Goal: Task Accomplishment & Management: Complete application form

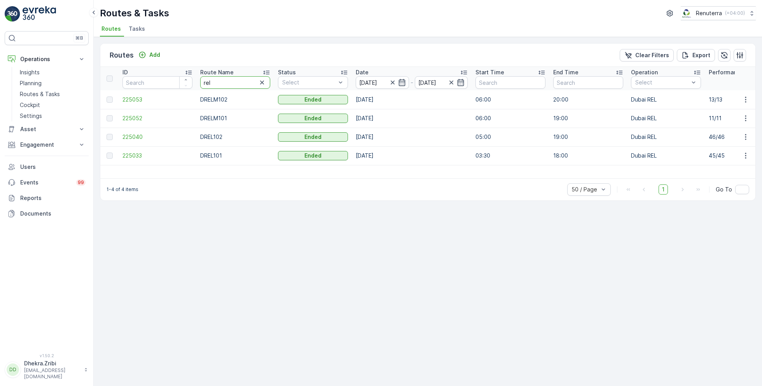
drag, startPoint x: 214, startPoint y: 84, endPoint x: 197, endPoint y: 79, distance: 18.0
click at [197, 79] on th "Route Name rel" at bounding box center [235, 78] width 78 height 23
click at [392, 81] on icon "button" at bounding box center [392, 82] width 4 height 4
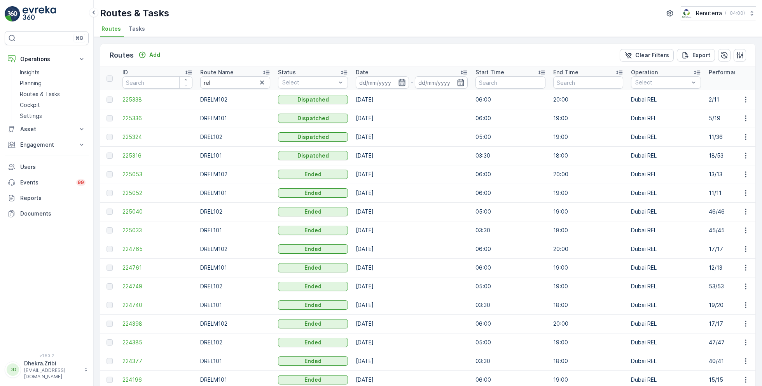
click at [400, 82] on icon "button" at bounding box center [402, 83] width 8 height 8
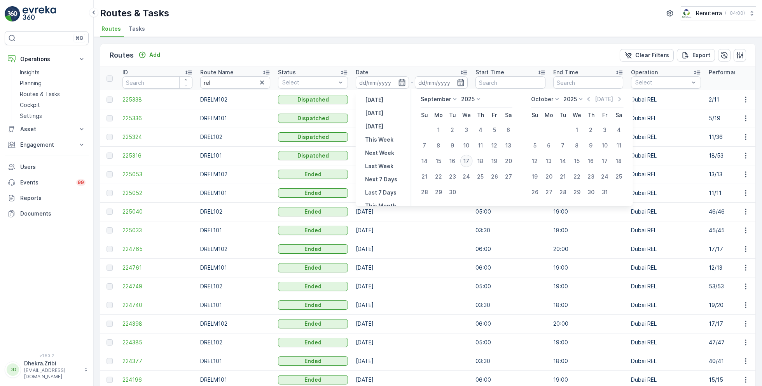
click at [466, 158] on div "17" at bounding box center [466, 161] width 12 height 12
type input "[DATE]"
click at [466, 158] on div "17" at bounding box center [466, 161] width 12 height 12
type input "[DATE]"
click at [334, 26] on ul "Routes Tasks" at bounding box center [425, 29] width 650 height 13
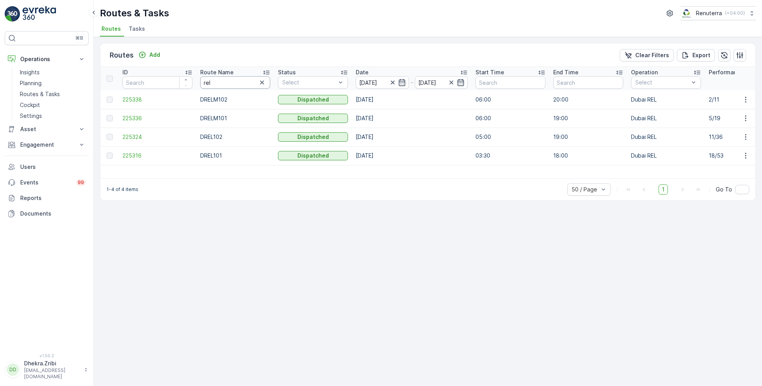
click at [228, 82] on input "rel" at bounding box center [235, 82] width 70 height 12
type input "hat"
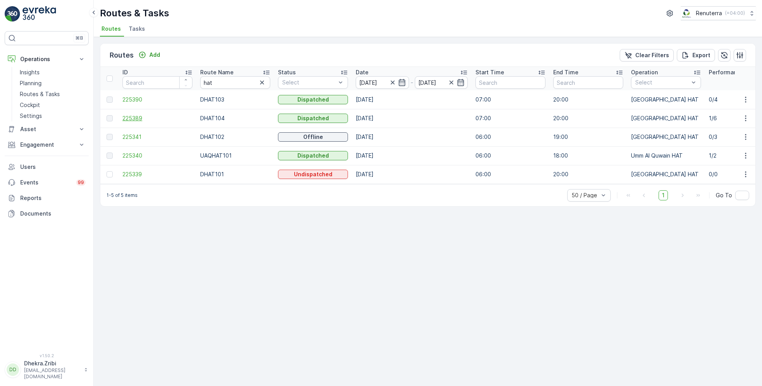
click at [139, 116] on span "225389" at bounding box center [157, 118] width 70 height 8
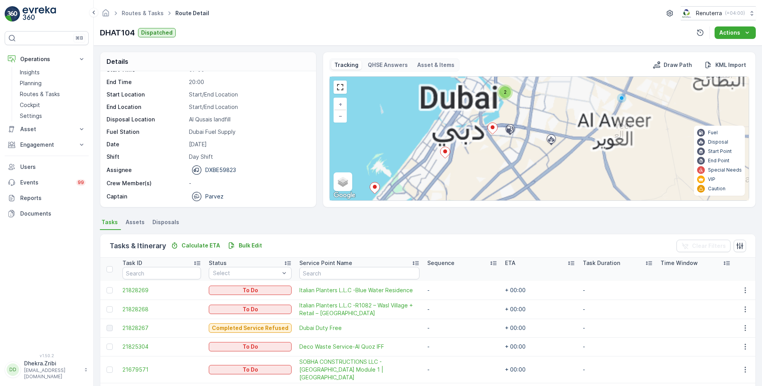
drag, startPoint x: 540, startPoint y: 119, endPoint x: 532, endPoint y: 174, distance: 55.8
click at [532, 174] on div "2 + − Satellite Roadmap Terrain Hybrid Leaflet Keyboard shortcuts Map Data Map …" at bounding box center [539, 139] width 419 height 124
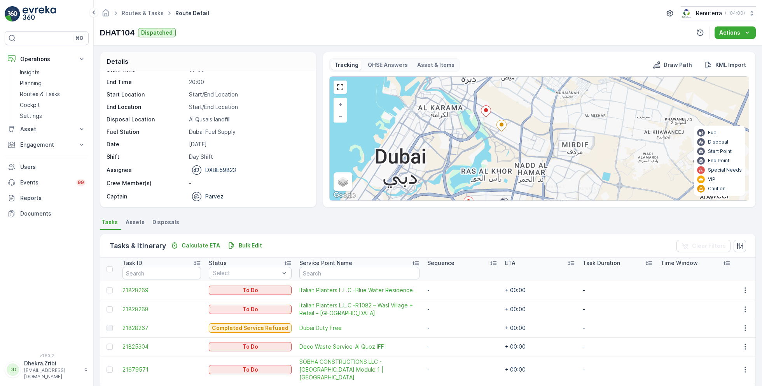
click at [484, 108] on ellipse at bounding box center [486, 110] width 4 height 4
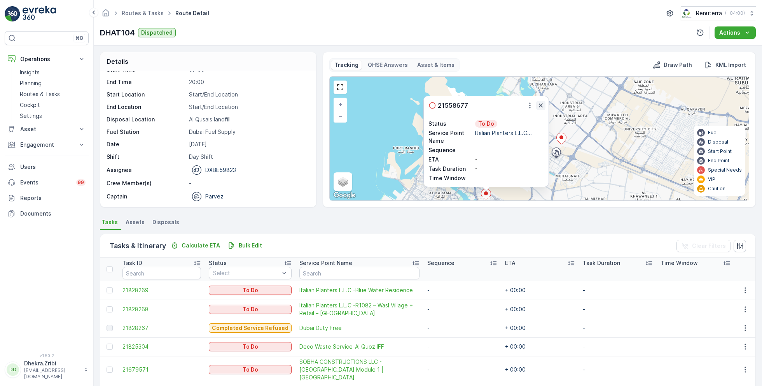
click at [542, 104] on icon "button" at bounding box center [541, 105] width 8 height 8
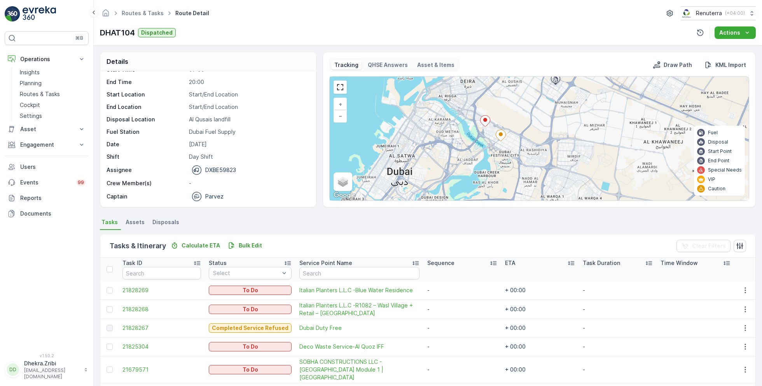
drag, startPoint x: 530, startPoint y: 151, endPoint x: 529, endPoint y: 77, distance: 73.9
click at [529, 77] on div "+ − Satellite Roadmap Terrain Hybrid Leaflet Keyboard shortcuts Map Data Map da…" at bounding box center [539, 139] width 419 height 124
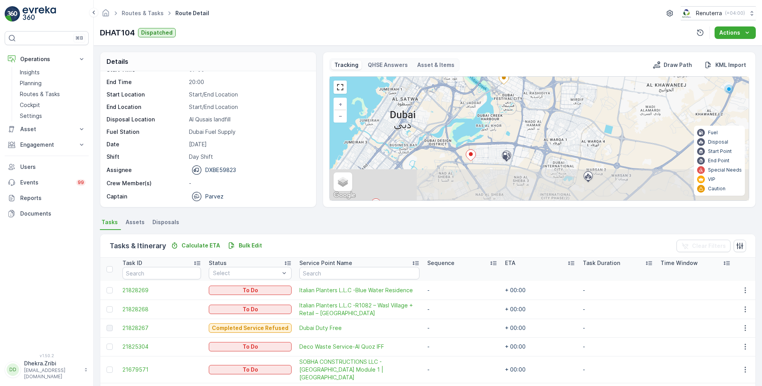
drag, startPoint x: 492, startPoint y: 153, endPoint x: 496, endPoint y: 93, distance: 59.7
click at [496, 94] on div "+ − Satellite Roadmap Terrain Hybrid Leaflet Keyboard shortcuts Map Data Map da…" at bounding box center [539, 139] width 419 height 124
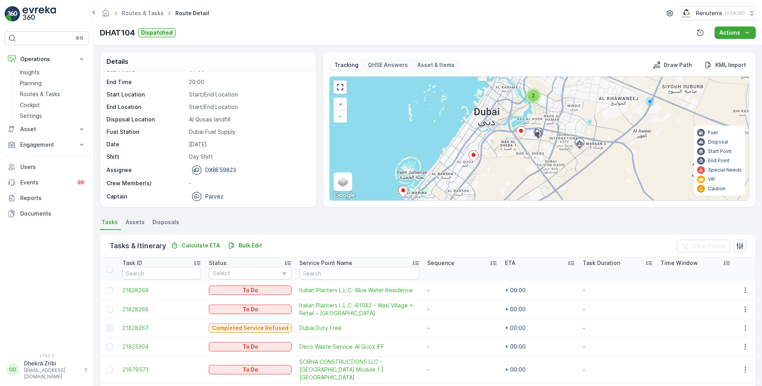
drag, startPoint x: 518, startPoint y: 128, endPoint x: 557, endPoint y: 110, distance: 42.6
click at [557, 110] on div "2 + − Satellite Roadmap Terrain Hybrid Leaflet Keyboard shortcuts Map Data Map …" at bounding box center [539, 139] width 419 height 124
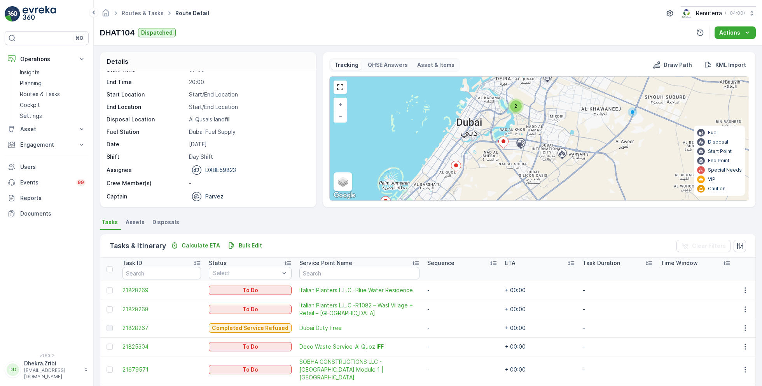
drag, startPoint x: 521, startPoint y: 159, endPoint x: 503, endPoint y: 169, distance: 19.8
click at [503, 169] on div "2 + − Satellite Roadmap Terrain Hybrid Leaflet Keyboard shortcuts Map Data Map …" at bounding box center [539, 139] width 419 height 124
click at [516, 109] on div "2" at bounding box center [516, 105] width 12 height 12
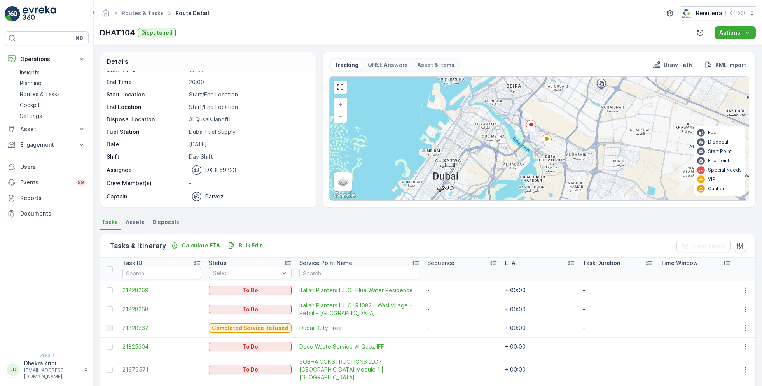
click at [530, 124] on ellipse at bounding box center [531, 124] width 4 height 4
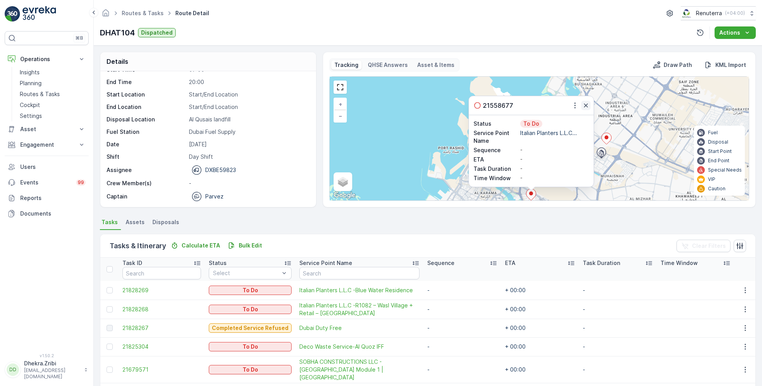
click at [586, 104] on icon "button" at bounding box center [586, 105] width 4 height 4
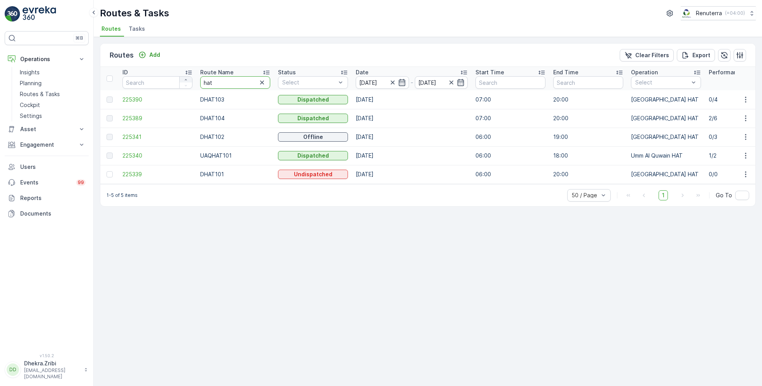
drag, startPoint x: 231, startPoint y: 79, endPoint x: 181, endPoint y: 79, distance: 50.2
type input "rel"
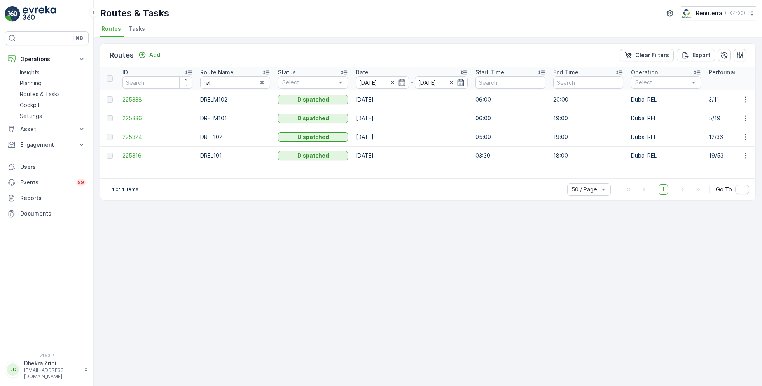
click at [135, 154] on span "225316" at bounding box center [157, 156] width 70 height 8
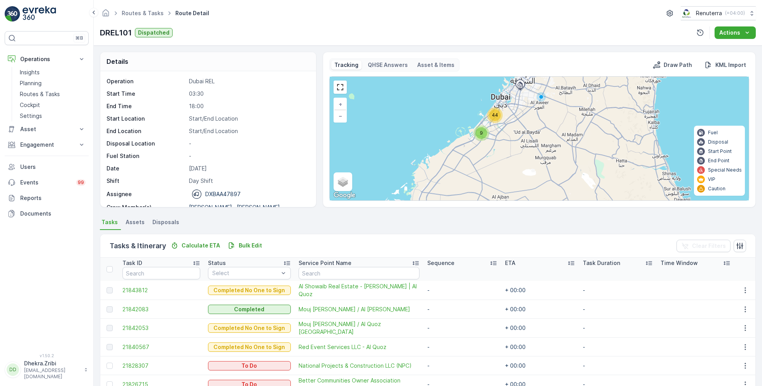
drag, startPoint x: 509, startPoint y: 166, endPoint x: 501, endPoint y: 126, distance: 40.4
click at [501, 126] on div "9 44 + − Satellite Roadmap Terrain Hybrid Leaflet Keyboard shortcuts Map Data M…" at bounding box center [539, 139] width 419 height 124
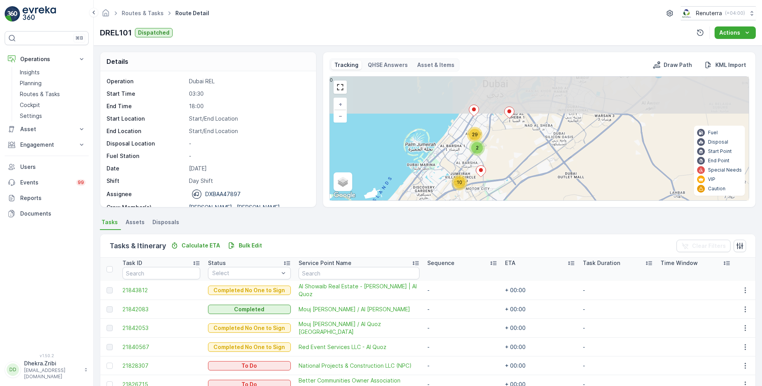
drag, startPoint x: 512, startPoint y: 99, endPoint x: 511, endPoint y: 171, distance: 72.3
click at [511, 171] on div "3 3 10 2 29 + − Satellite Roadmap Terrain Hybrid Leaflet Keyboard shortcuts Map…" at bounding box center [539, 139] width 419 height 124
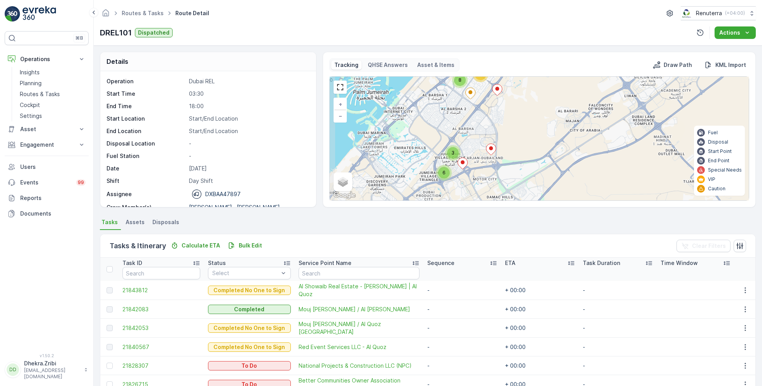
drag, startPoint x: 500, startPoint y: 125, endPoint x: 538, endPoint y: 46, distance: 87.5
click at [538, 47] on div "Details Operation Dubai REL Start Time 03:30 End Time 18:00 Start Location Star…" at bounding box center [428, 215] width 668 height 340
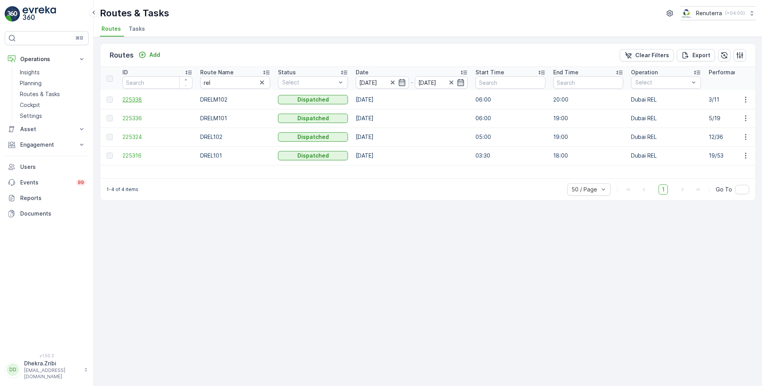
click at [135, 101] on span "225338" at bounding box center [157, 100] width 70 height 8
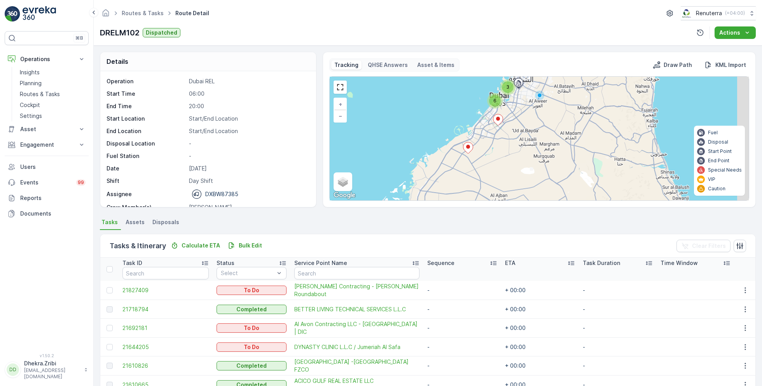
drag, startPoint x: 500, startPoint y: 174, endPoint x: 477, endPoint y: 148, distance: 34.5
click at [477, 148] on div "3 6 + − Satellite Roadmap Terrain Hybrid Leaflet Keyboard shortcuts Map Data Ma…" at bounding box center [539, 139] width 419 height 124
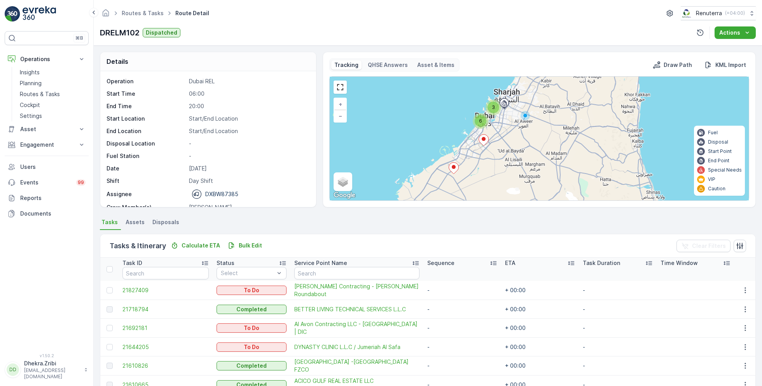
drag, startPoint x: 506, startPoint y: 111, endPoint x: 496, endPoint y: 137, distance: 27.4
click at [496, 137] on div "3 6 + − Satellite Roadmap Terrain Hybrid Leaflet Keyboard shortcuts Map Data Ma…" at bounding box center [539, 139] width 419 height 124
click at [493, 105] on div "3" at bounding box center [492, 106] width 12 height 12
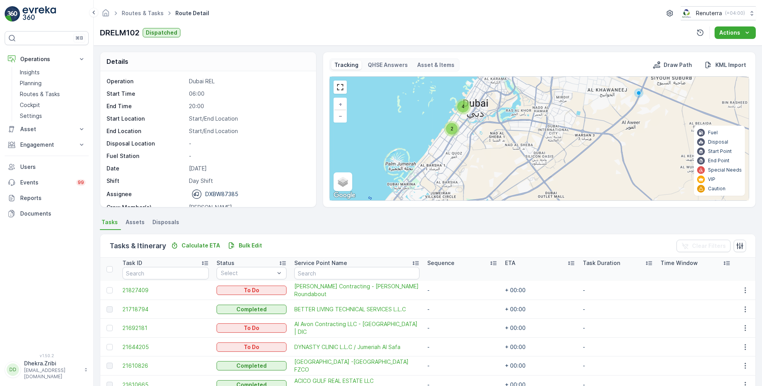
drag, startPoint x: 524, startPoint y: 163, endPoint x: 496, endPoint y: 85, distance: 83.4
click at [496, 85] on div "2 4 + − Satellite Roadmap Terrain Hybrid Leaflet Keyboard shortcuts Map Data Ma…" at bounding box center [539, 139] width 419 height 124
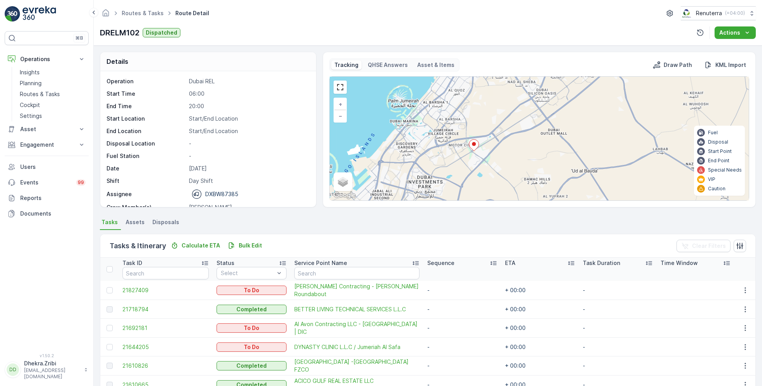
drag, startPoint x: 493, startPoint y: 147, endPoint x: 495, endPoint y: 84, distance: 63.8
click at [495, 84] on div "2 4 + − Satellite Roadmap Terrain Hybrid Leaflet Keyboard shortcuts Map Data Ma…" at bounding box center [539, 139] width 419 height 124
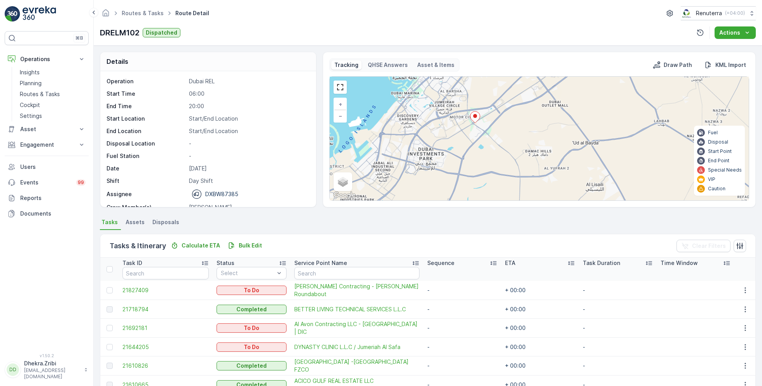
drag, startPoint x: 504, startPoint y: 157, endPoint x: 505, endPoint y: 131, distance: 26.9
click at [505, 131] on div "2 4 + − Satellite Roadmap Terrain Hybrid Leaflet Keyboard shortcuts Map Data Ma…" at bounding box center [539, 139] width 419 height 124
click at [475, 116] on ellipse at bounding box center [475, 116] width 4 height 4
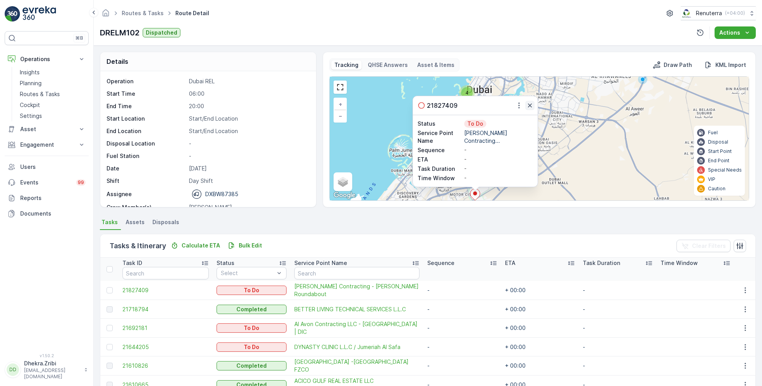
click at [530, 102] on icon "button" at bounding box center [530, 105] width 8 height 8
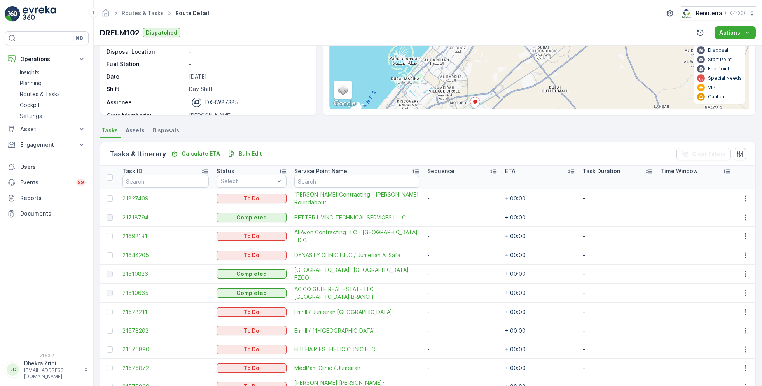
scroll to position [81, 0]
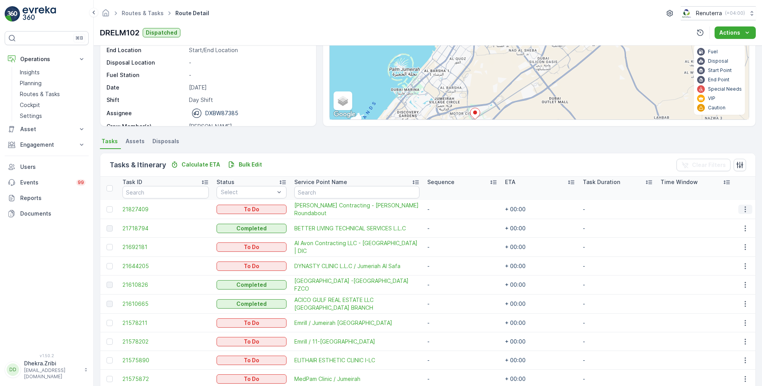
click at [745, 207] on icon "button" at bounding box center [746, 209] width 8 height 8
click at [725, 242] on span "Change Route" at bounding box center [726, 242] width 38 height 8
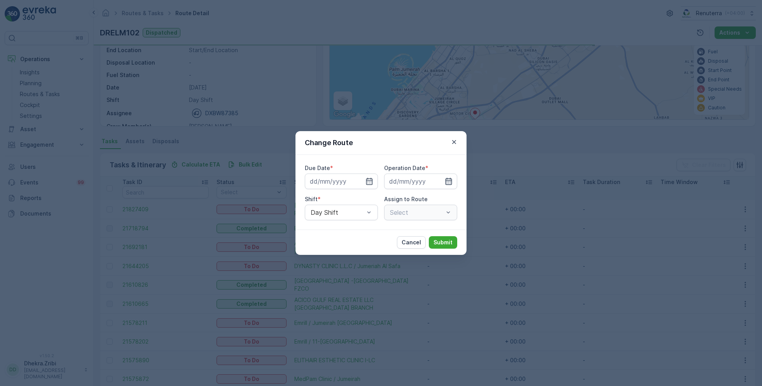
type input "[DATE]"
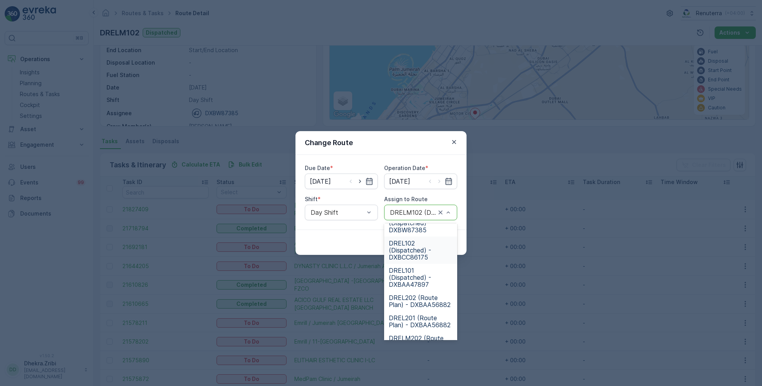
scroll to position [46, 0]
click at [413, 270] on span "DREL101 (Dispatched) - DXBAA47897" at bounding box center [421, 274] width 64 height 21
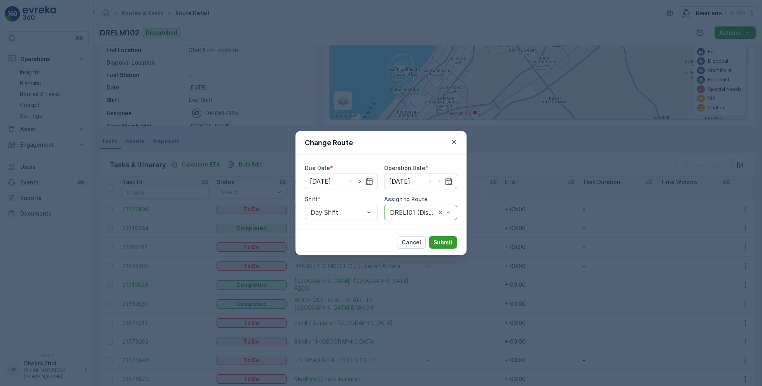
click at [444, 241] on p "Submit" at bounding box center [443, 242] width 19 height 8
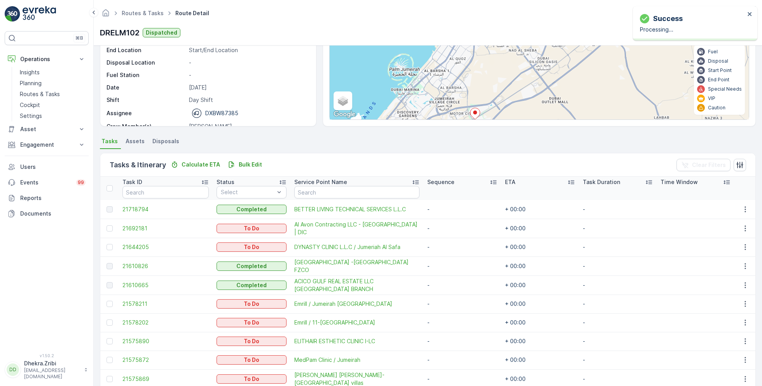
scroll to position [0, 0]
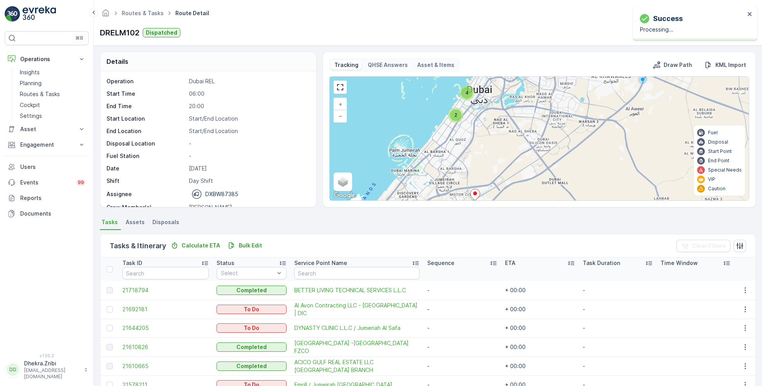
click at [492, 123] on div "2 4 + − Satellite Roadmap Terrain Hybrid Leaflet Keyboard shortcuts Map Data Ma…" at bounding box center [539, 139] width 419 height 124
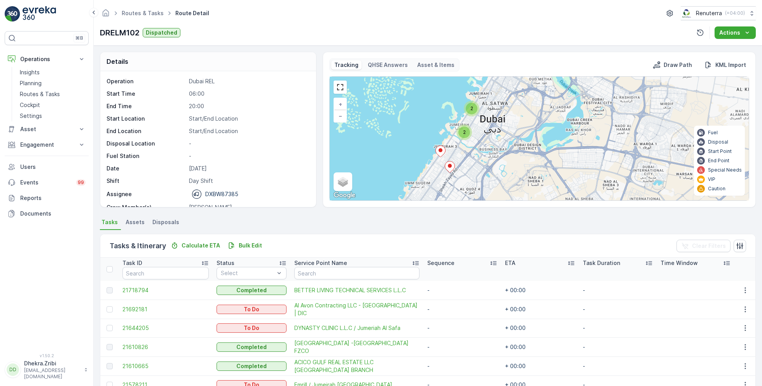
drag, startPoint x: 466, startPoint y: 108, endPoint x: 465, endPoint y: 159, distance: 51.7
click at [465, 160] on div "2 2 + − Satellite Roadmap Terrain Hybrid Leaflet Keyboard shortcuts Map Data Ma…" at bounding box center [539, 139] width 419 height 124
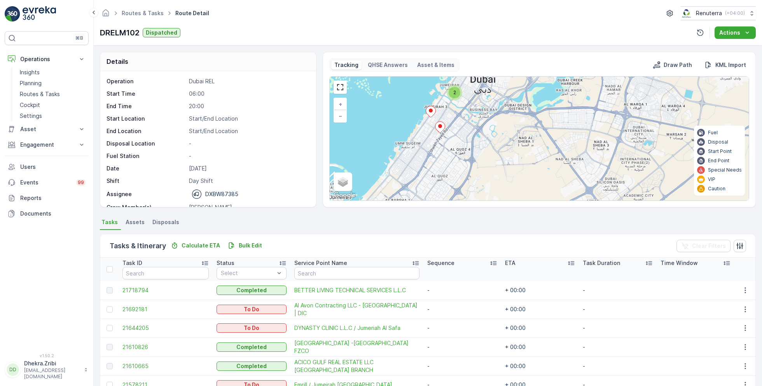
drag, startPoint x: 482, startPoint y: 175, endPoint x: 473, endPoint y: 135, distance: 41.0
click at [473, 135] on div "2 2 + − Satellite Roadmap Terrain Hybrid Leaflet Keyboard shortcuts Map Data Ma…" at bounding box center [539, 139] width 419 height 124
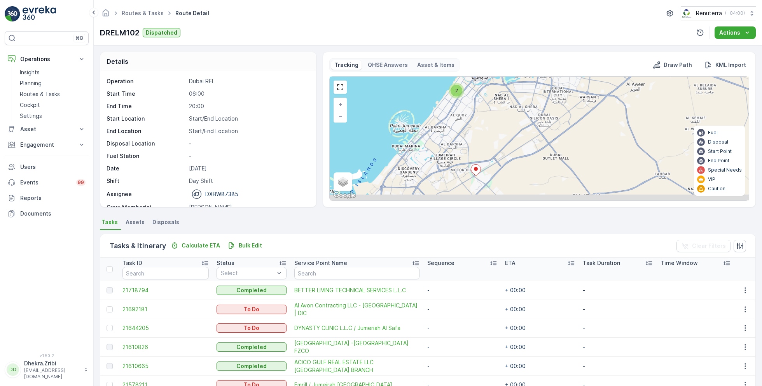
drag, startPoint x: 475, startPoint y: 155, endPoint x: 478, endPoint y: 107, distance: 48.7
click at [477, 107] on div "2 4 + − Satellite Roadmap Terrain Hybrid Leaflet Keyboard shortcuts Map Data Ma…" at bounding box center [539, 139] width 419 height 124
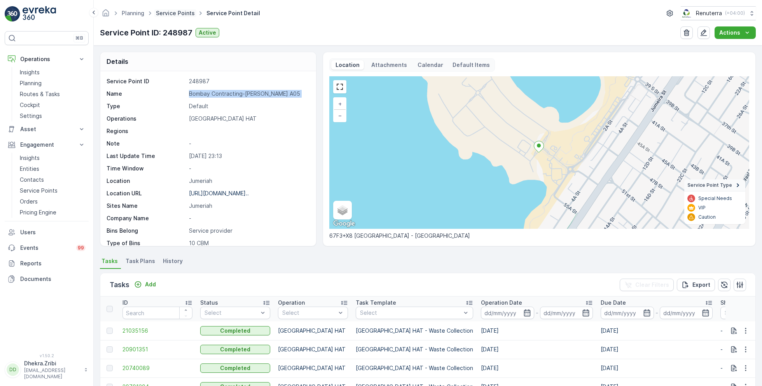
click at [174, 14] on link "Service Points" at bounding box center [175, 13] width 39 height 7
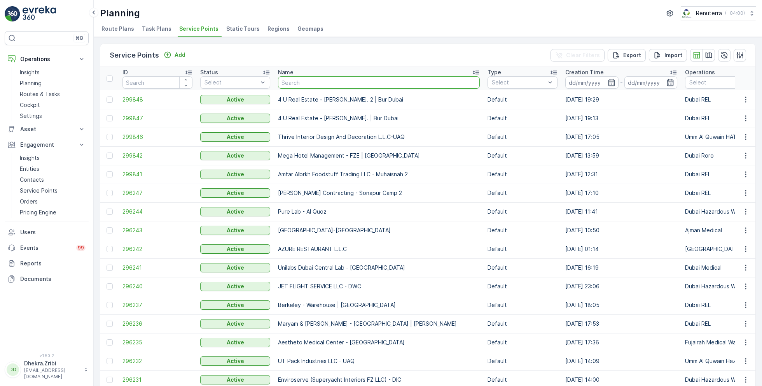
click at [304, 82] on input "text" at bounding box center [379, 82] width 202 height 12
type input "[PERSON_NAME]"
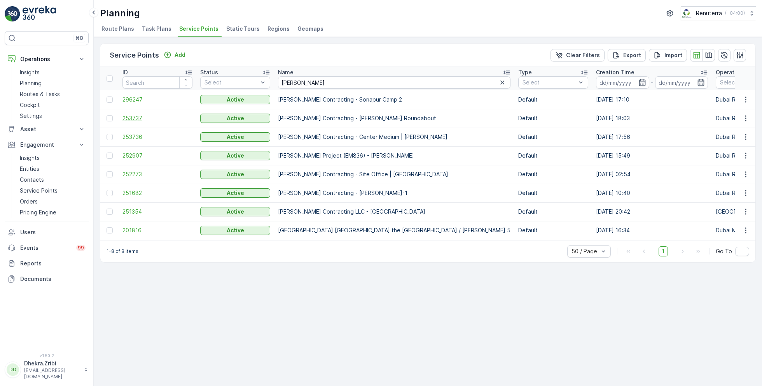
click at [128, 114] on span "253737" at bounding box center [157, 118] width 70 height 8
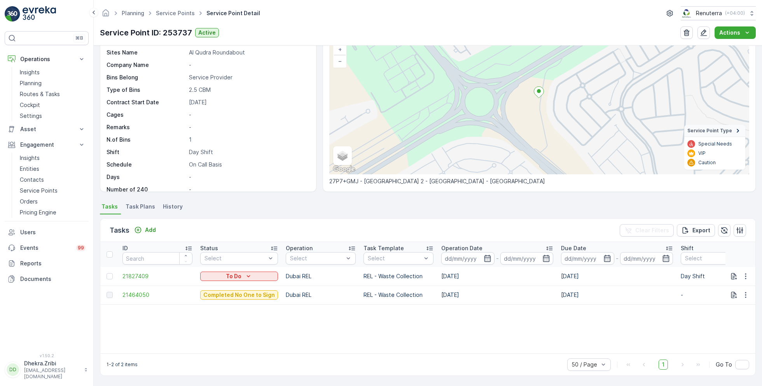
scroll to position [54, 0]
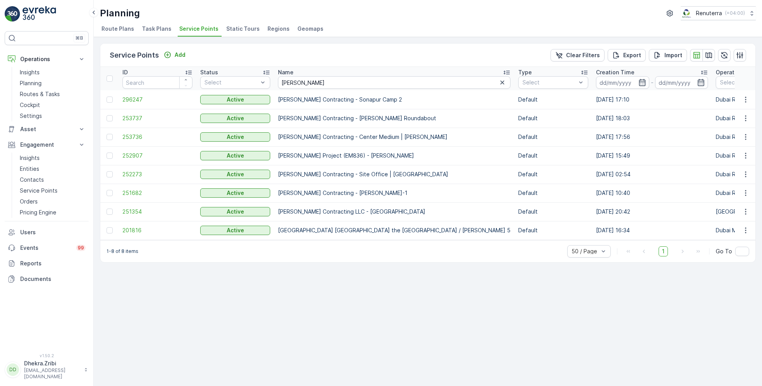
click at [138, 131] on td "253736" at bounding box center [158, 137] width 78 height 19
click at [137, 135] on span "253736" at bounding box center [157, 137] width 70 height 8
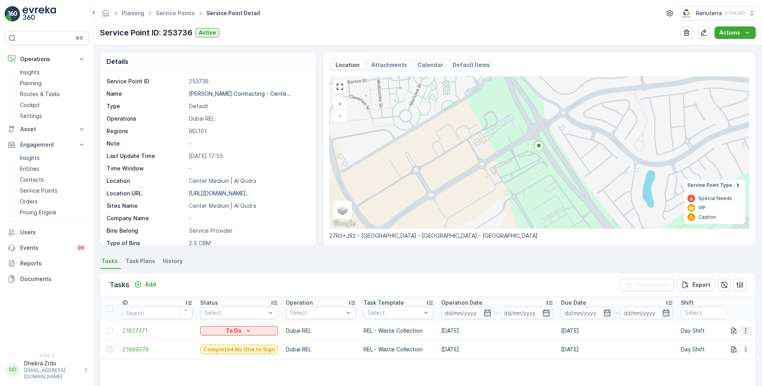
click at [745, 333] on icon "button" at bounding box center [746, 331] width 8 height 8
click at [728, 304] on span "Remove from Route" at bounding box center [733, 304] width 52 height 8
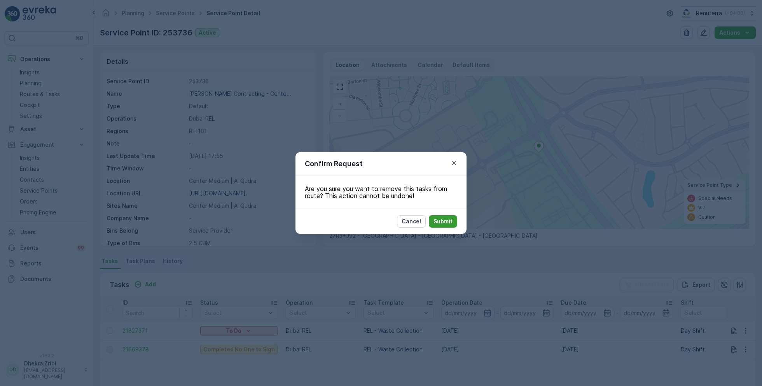
click at [446, 222] on p "Submit" at bounding box center [443, 221] width 19 height 8
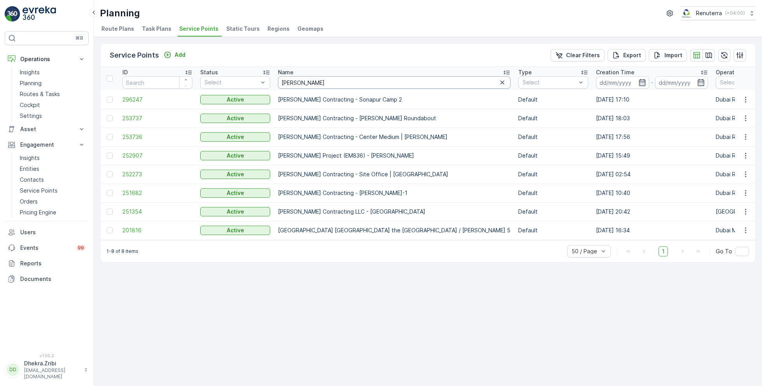
click at [311, 84] on input "[PERSON_NAME]" at bounding box center [394, 82] width 233 height 12
type input "car"
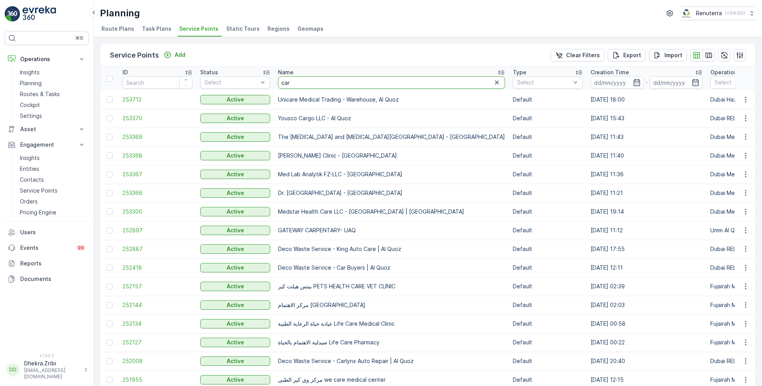
click at [332, 82] on input "car" at bounding box center [391, 82] width 227 height 12
type input "car tax"
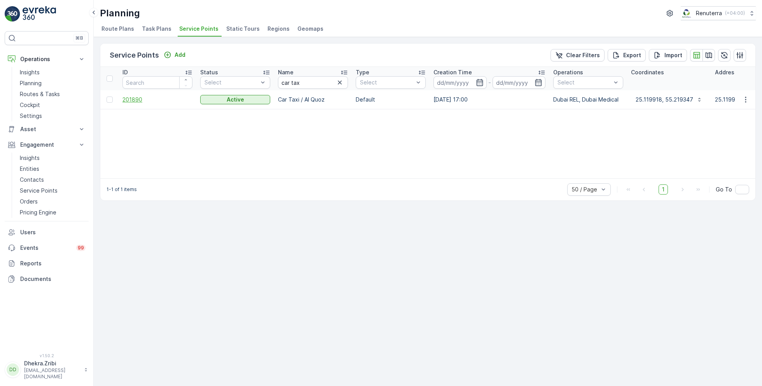
click at [129, 97] on span "201890" at bounding box center [157, 100] width 70 height 8
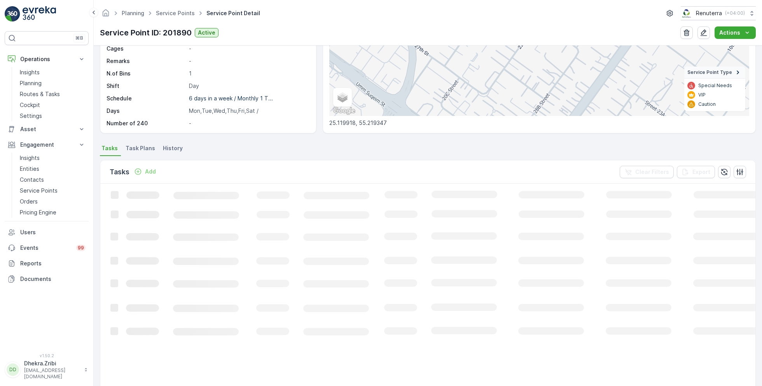
scroll to position [117, 0]
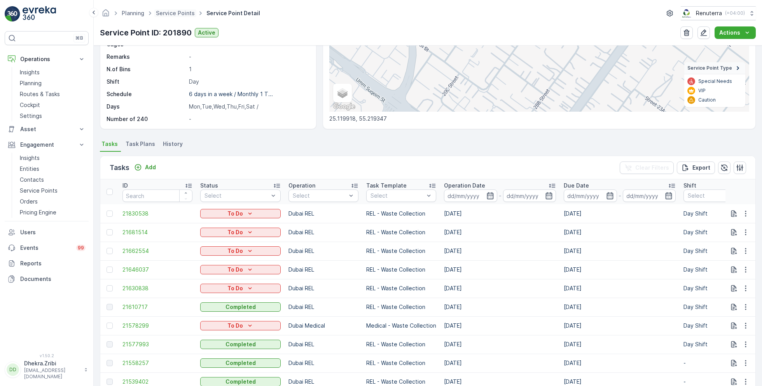
click at [171, 16] on span "Service Points" at bounding box center [175, 13] width 42 height 8
click at [176, 16] on link "Service Points" at bounding box center [175, 13] width 39 height 7
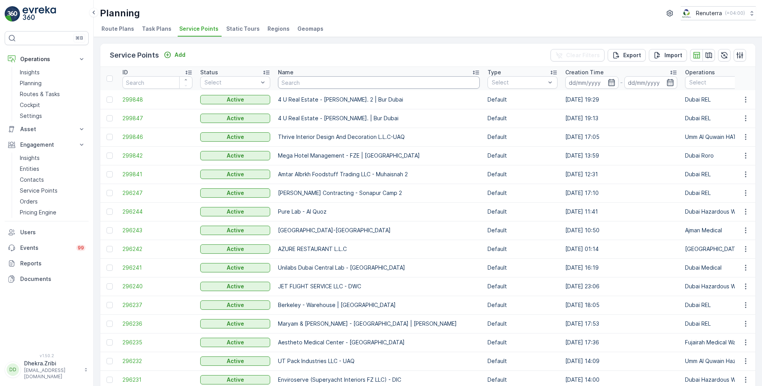
click at [335, 80] on input "text" at bounding box center [379, 82] width 202 height 12
type input "emrill"
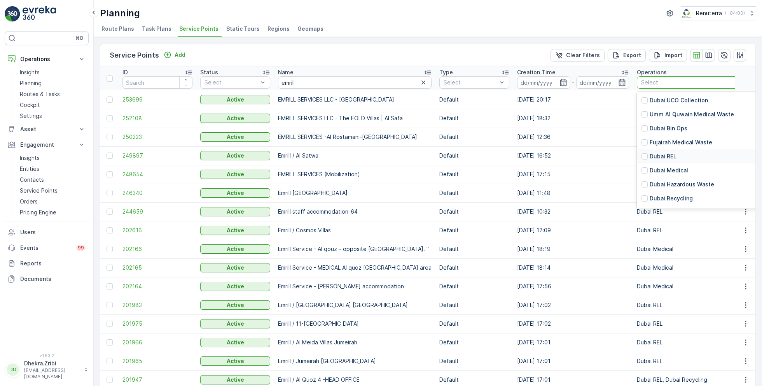
click at [657, 155] on p "Dubai REL" at bounding box center [663, 156] width 27 height 8
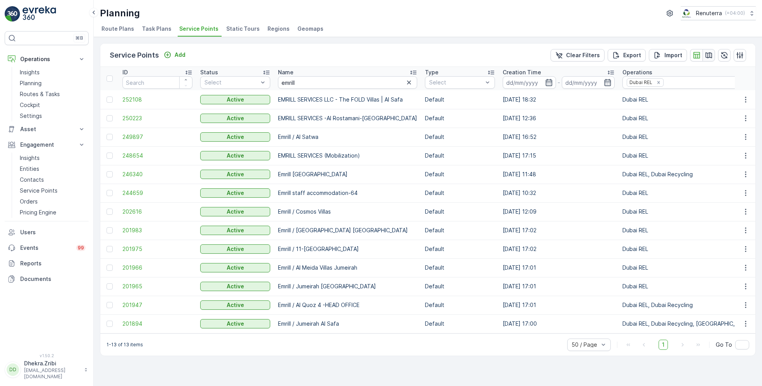
click at [708, 54] on icon "button" at bounding box center [709, 55] width 7 height 6
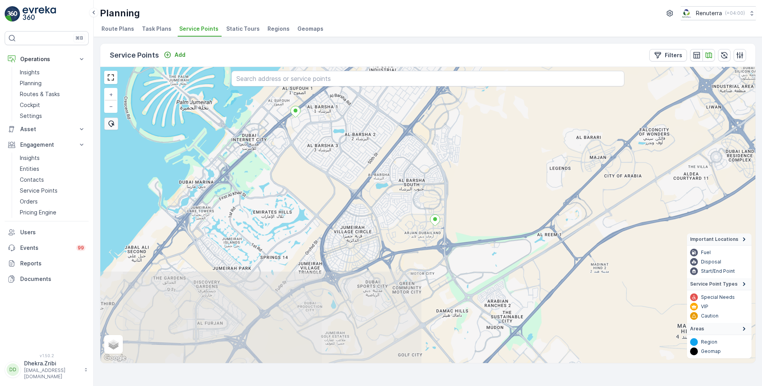
drag, startPoint x: 419, startPoint y: 280, endPoint x: 432, endPoint y: 173, distance: 107.8
click at [432, 173] on div "+ − Satellite Roadmap Terrain Hybrid Leaflet Keyboard shortcuts Map Data Map da…" at bounding box center [427, 215] width 655 height 296
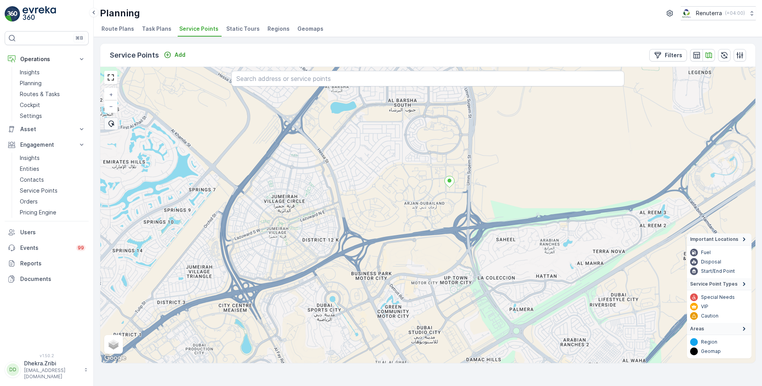
drag, startPoint x: 459, startPoint y: 227, endPoint x: 473, endPoint y: 189, distance: 40.6
click at [473, 190] on div "+ − Satellite Roadmap Terrain Hybrid Leaflet Keyboard shortcuts Map Data Map da…" at bounding box center [427, 215] width 655 height 296
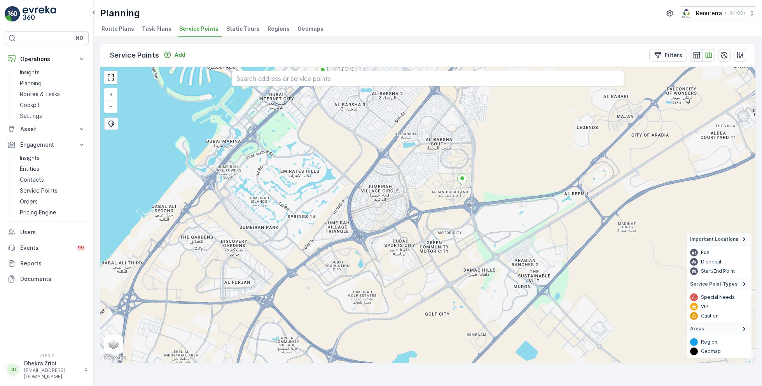
click at [698, 56] on icon "button" at bounding box center [697, 55] width 8 height 8
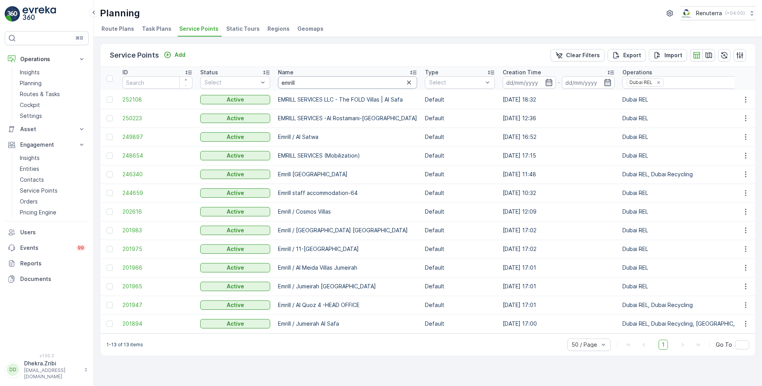
click at [330, 81] on input "emrill" at bounding box center [347, 82] width 139 height 12
click at [134, 117] on span "250223" at bounding box center [157, 118] width 70 height 8
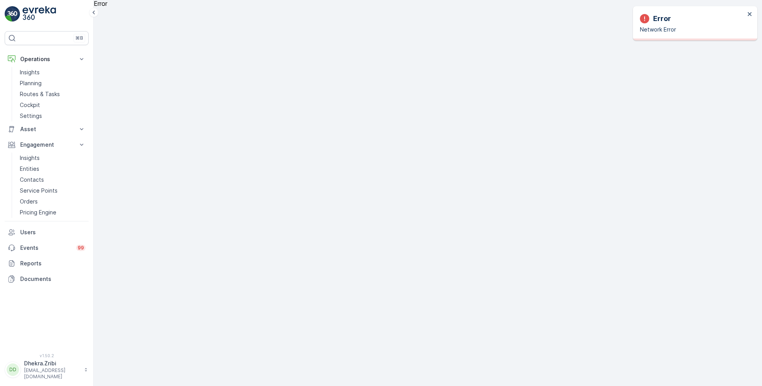
click at [474, 60] on div "Error" at bounding box center [428, 193] width 668 height 386
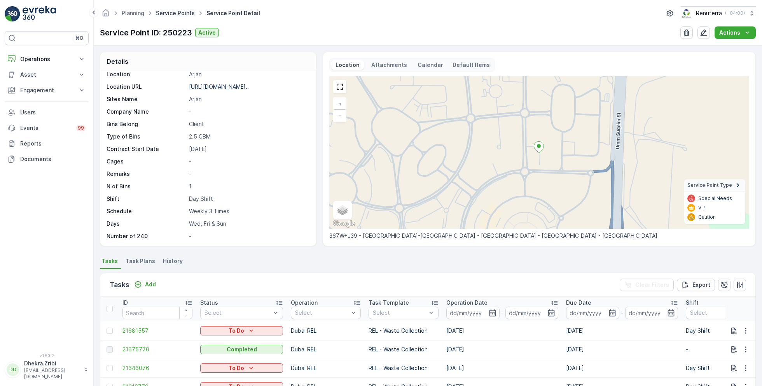
click at [168, 10] on link "Service Points" at bounding box center [175, 13] width 39 height 7
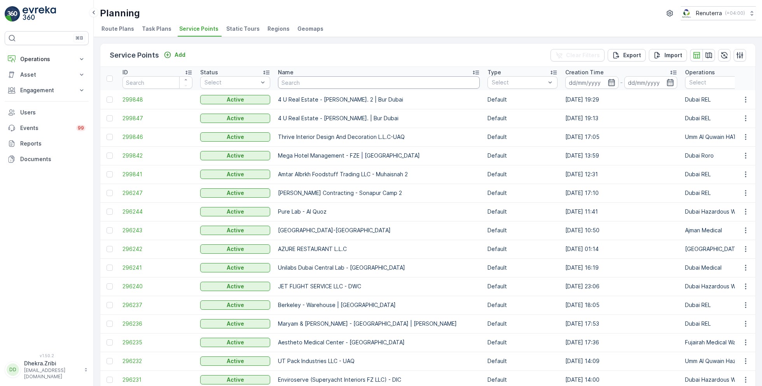
click at [292, 79] on input "text" at bounding box center [379, 82] width 202 height 12
type input "saudi"
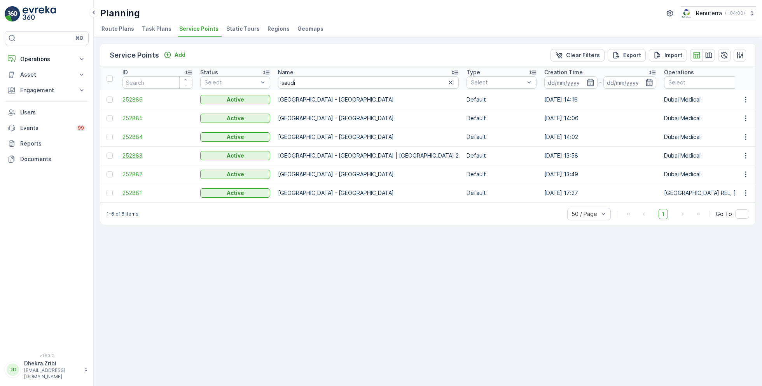
click at [138, 154] on span "252883" at bounding box center [157, 156] width 70 height 8
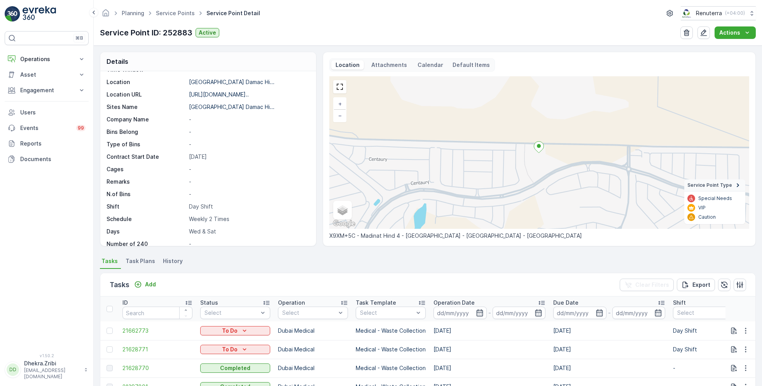
click at [520, 17] on div "Planning Service Points Service Point Detail Renuterra ( +04:00 )" at bounding box center [428, 13] width 656 height 14
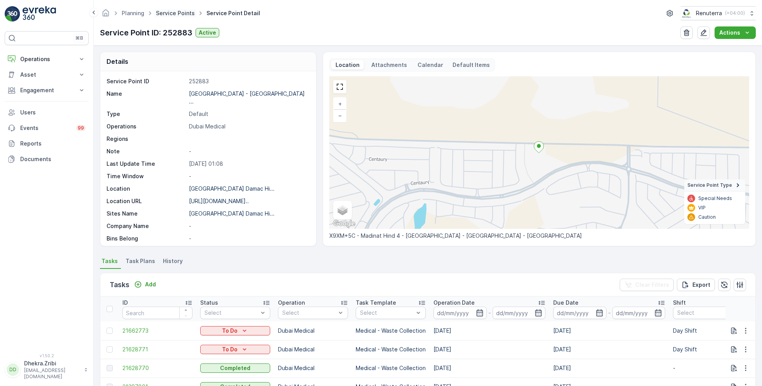
click at [178, 14] on link "Service Points" at bounding box center [175, 13] width 39 height 7
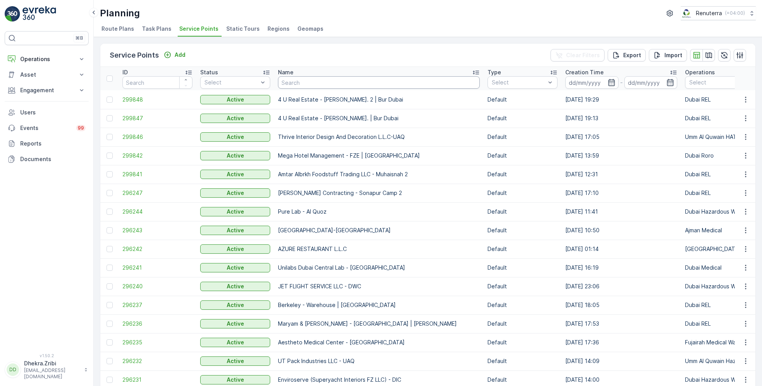
click at [319, 86] on input "text" at bounding box center [379, 82] width 202 height 12
type input "american"
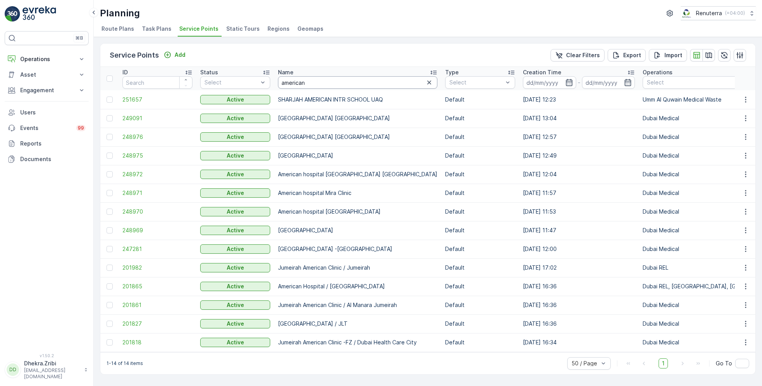
click at [313, 83] on input "american" at bounding box center [357, 82] width 159 height 12
type input "aira"
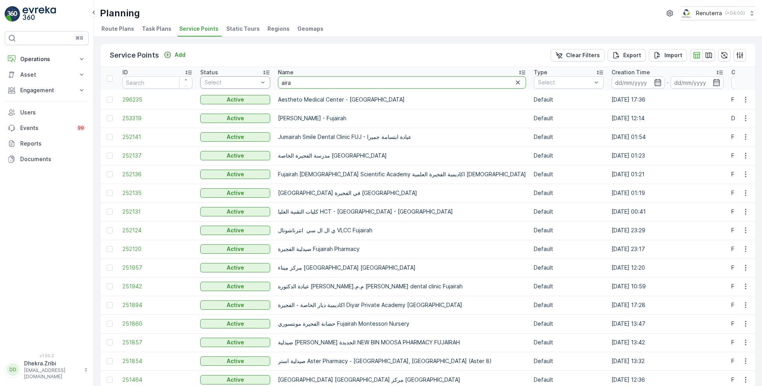
drag, startPoint x: 329, startPoint y: 82, endPoint x: 241, endPoint y: 79, distance: 87.9
type input "emrill"
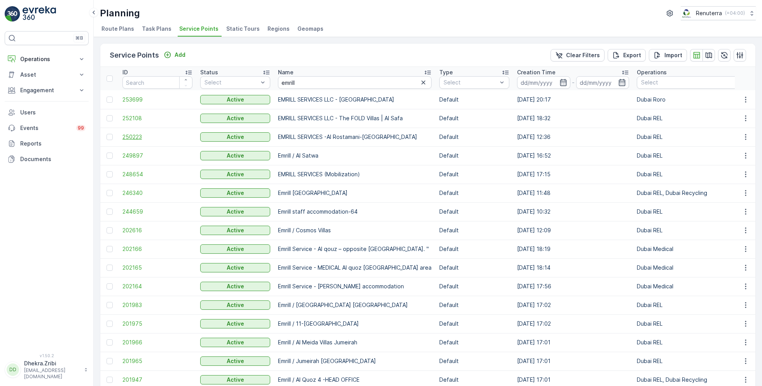
click at [139, 139] on span "250223" at bounding box center [157, 137] width 70 height 8
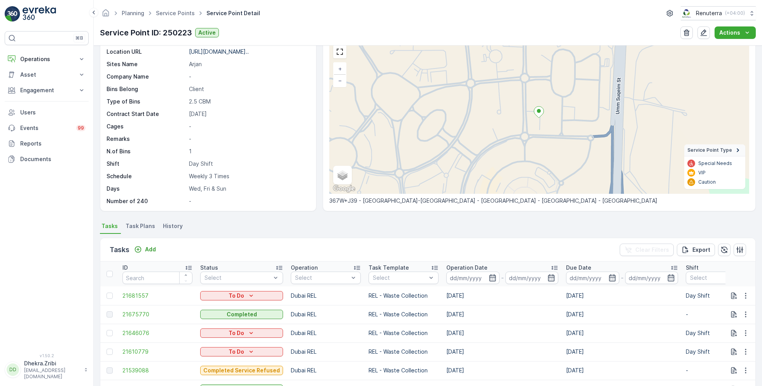
scroll to position [40, 0]
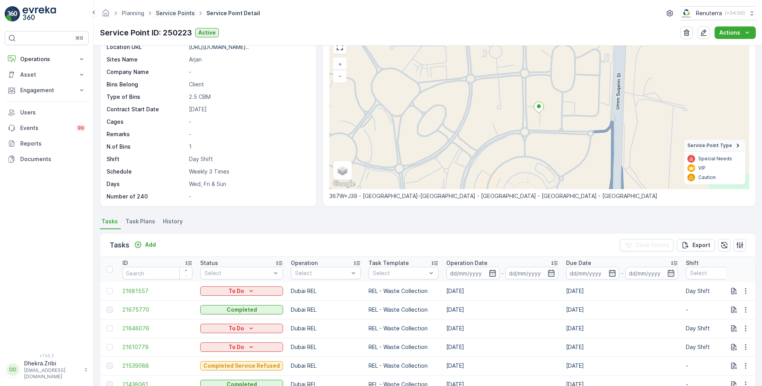
click at [166, 14] on link "Service Points" at bounding box center [175, 13] width 39 height 7
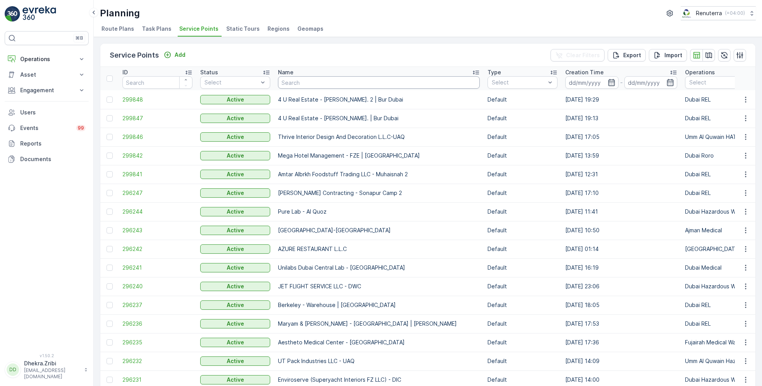
click at [299, 82] on input "text" at bounding box center [379, 82] width 202 height 12
type input "tor"
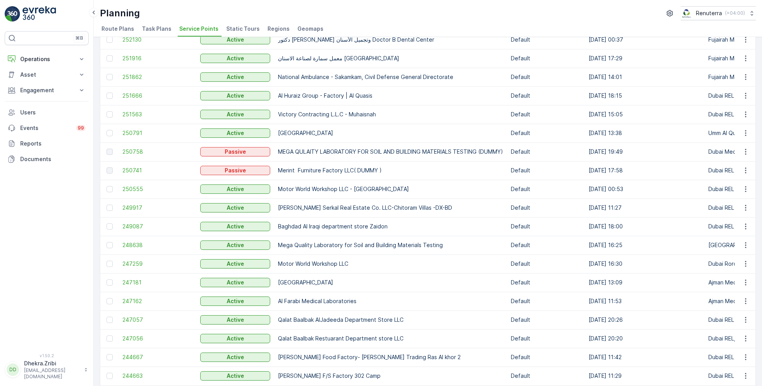
scroll to position [315, 0]
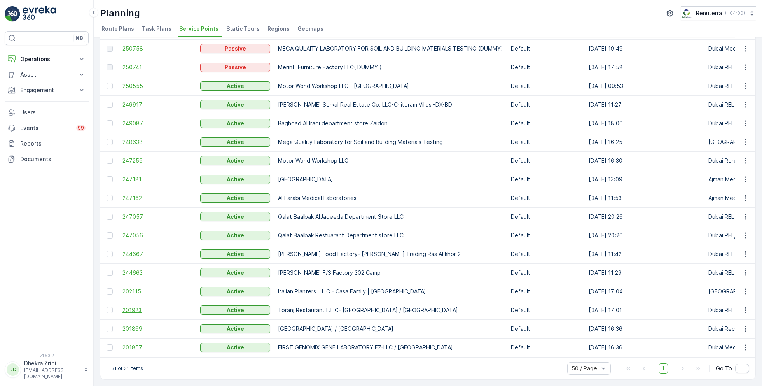
click at [134, 306] on span "201923" at bounding box center [157, 310] width 70 height 8
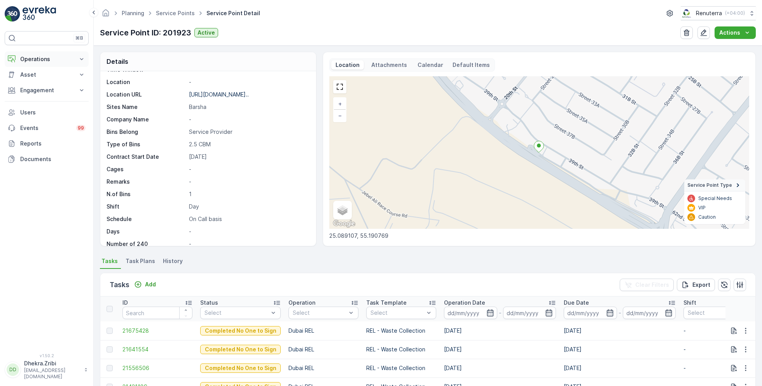
click at [32, 57] on p "Operations" at bounding box center [46, 59] width 53 height 8
click at [31, 86] on p "Planning" at bounding box center [31, 83] width 22 height 8
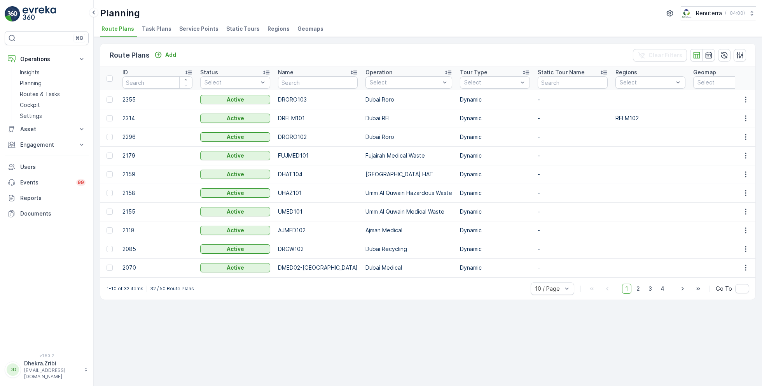
click at [194, 29] on span "Service Points" at bounding box center [198, 29] width 39 height 8
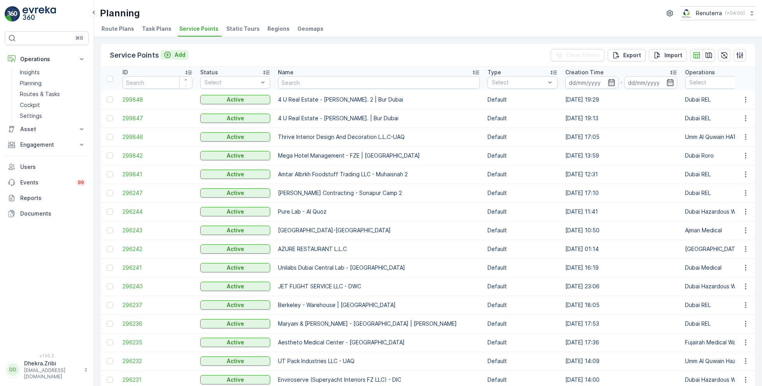
click at [180, 53] on p "Add" at bounding box center [180, 55] width 11 height 8
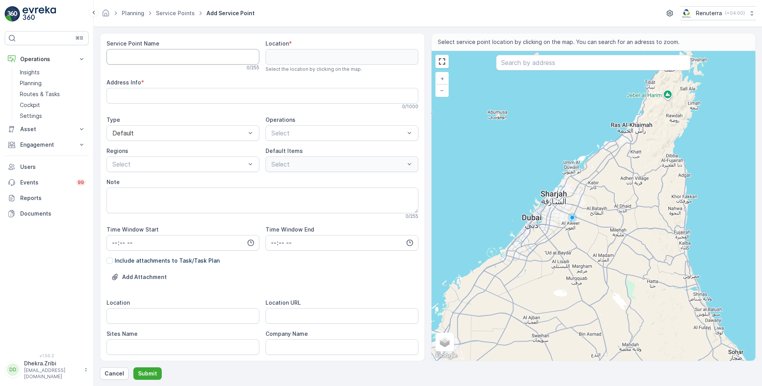
click at [200, 57] on Name "Service Point Name" at bounding box center [183, 57] width 153 height 16
paste Name "Solanki Construction Co. (LLC) - Wadi Al Safa"
type Name "Solanki Construction Co. (LLC) - Wadi Al Safa"
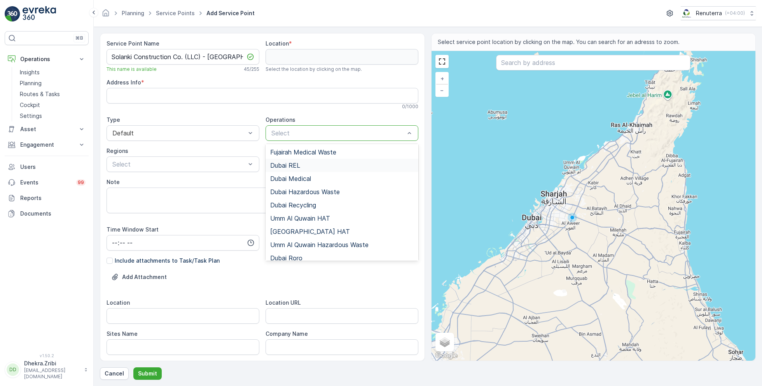
scroll to position [47, 0]
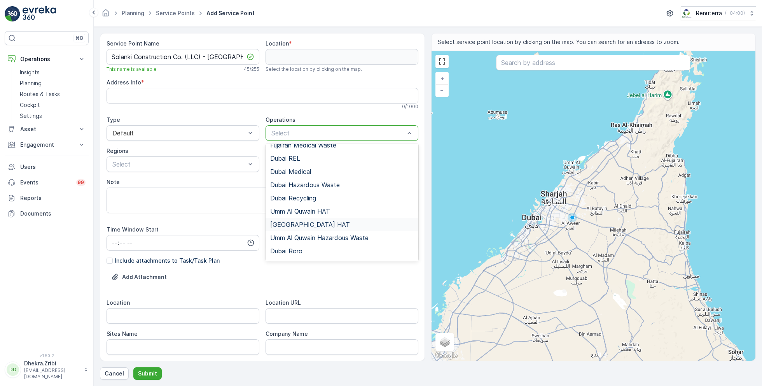
click at [297, 222] on span "[GEOGRAPHIC_DATA] HAT" at bounding box center [310, 224] width 80 height 7
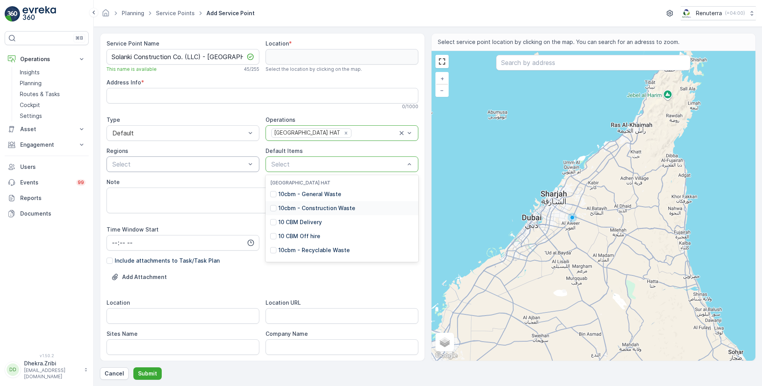
click at [312, 206] on p "10cbm - Construction Waste" at bounding box center [316, 208] width 77 height 8
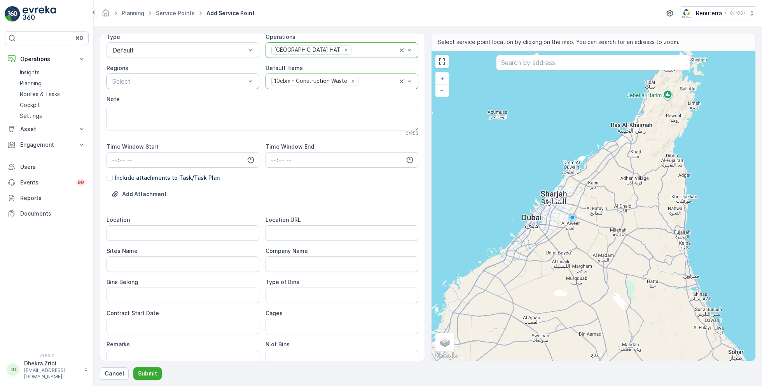
scroll to position [90, 0]
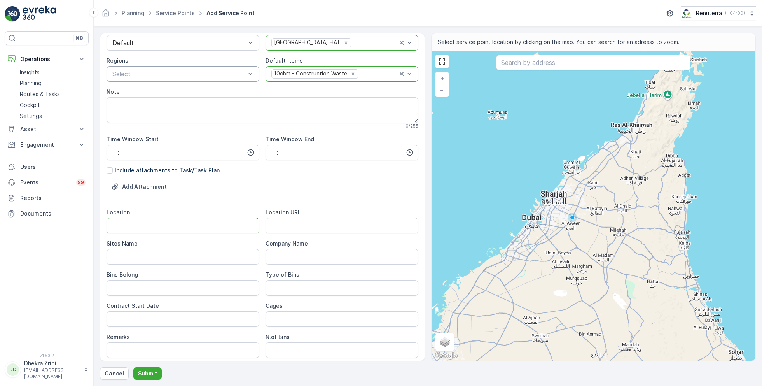
click at [133, 222] on input "Location" at bounding box center [183, 226] width 153 height 16
paste input "Wadi Al Safa"
type input "Wadi Al Safa"
click at [131, 257] on Name "Sites Name" at bounding box center [183, 257] width 153 height 16
paste Name "Wadi Al Safa"
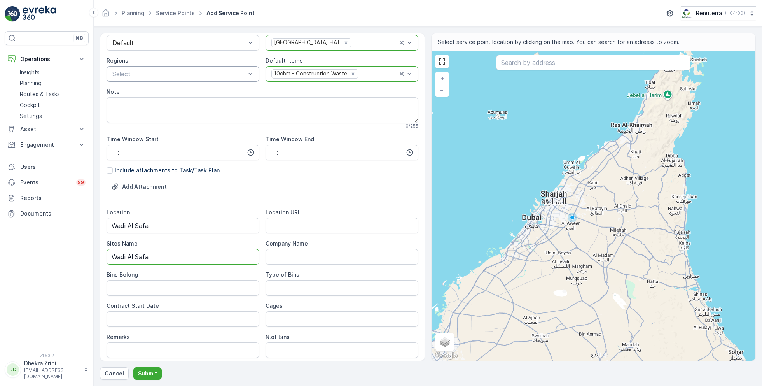
type Name "Wadi Al Safa"
click at [272, 229] on URL "Location URL" at bounding box center [342, 226] width 153 height 16
paste URL "https://maps.app.goo.gl/PHDp2FP5zTBeQiWw6"
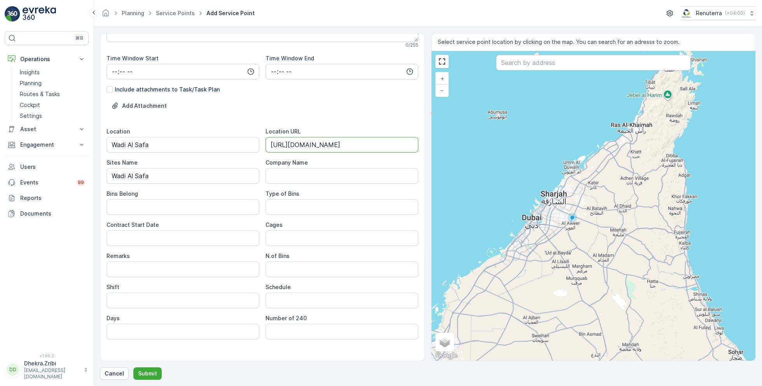
scroll to position [172, 0]
type URL "https://maps.app.goo.gl/PHDp2FP5zTBeQiWw6"
click at [190, 212] on Belong "Bins Belong" at bounding box center [183, 206] width 153 height 16
type Belong "Service Provider"
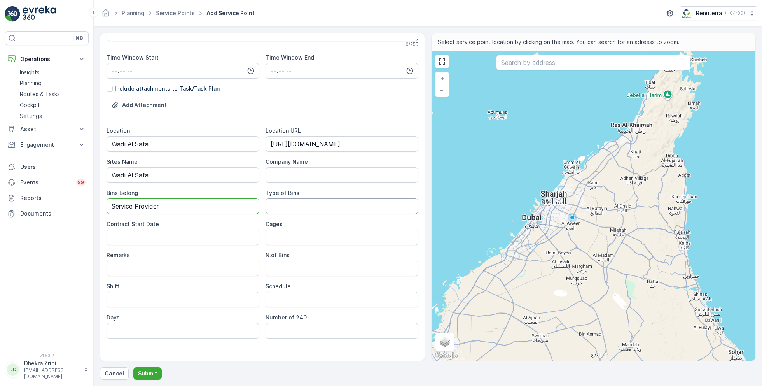
click at [309, 200] on Bins "Type of Bins" at bounding box center [342, 206] width 153 height 16
type Bins "10 CBM"
click at [199, 236] on Date "Contract Start Date" at bounding box center [183, 237] width 153 height 16
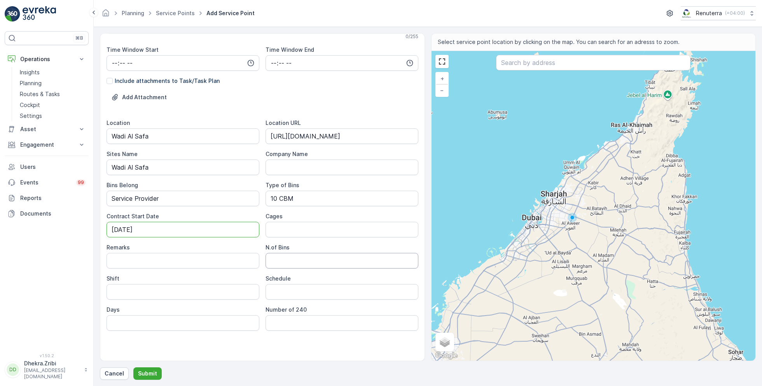
type Date "17-09-2025"
click at [293, 264] on Bins "N.of Bins" at bounding box center [342, 261] width 153 height 16
type Bins "1"
click at [171, 293] on input "Shift" at bounding box center [183, 292] width 153 height 16
type input "Day Shift"
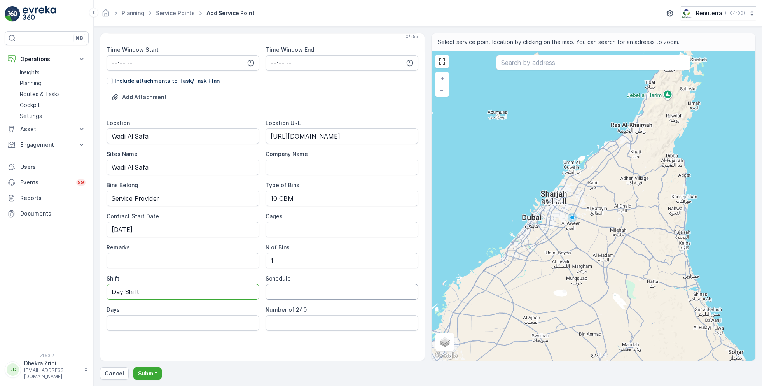
click at [300, 289] on input "Schedule" at bounding box center [342, 292] width 153 height 16
type input "On Call basis"
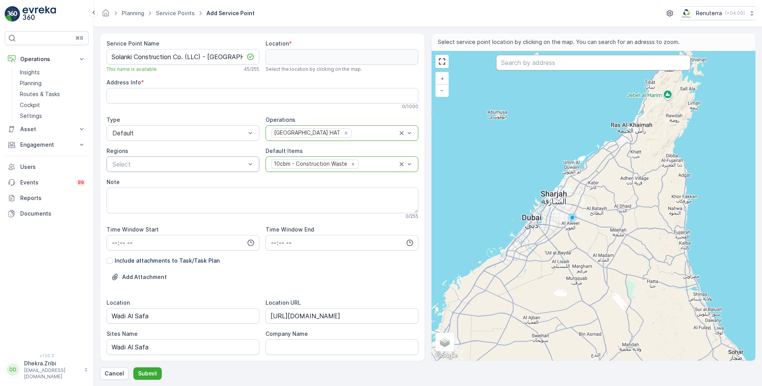
click at [551, 61] on input "text" at bounding box center [593, 63] width 194 height 16
paste input "Solanki One"
type input "Solanki One"
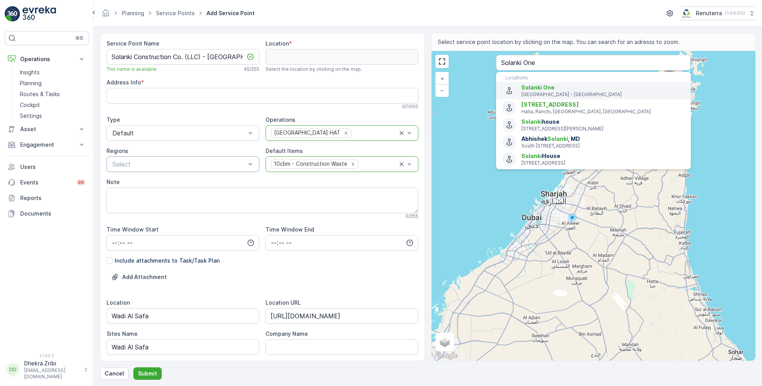
click at [551, 92] on p "[GEOGRAPHIC_DATA] - [GEOGRAPHIC_DATA]" at bounding box center [602, 94] width 163 height 6
type input "25.0880351,55.3838731"
type Info "39QM+5M7 - Dubai - United Arab Emirates"
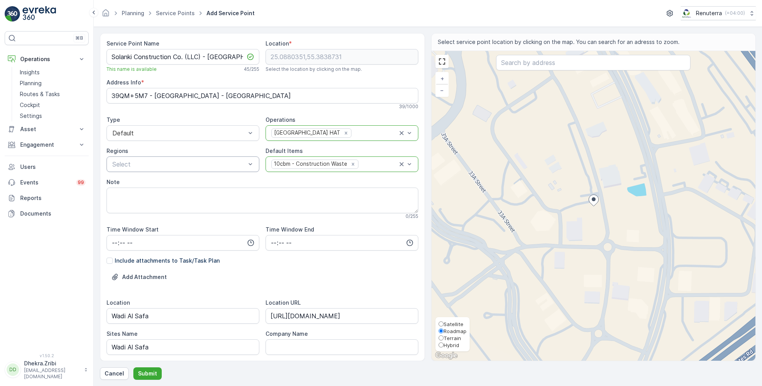
click at [453, 324] on span "Satellite" at bounding box center [454, 324] width 20 height 6
click at [444, 324] on input "Satellite" at bounding box center [441, 323] width 5 height 5
radio input "true"
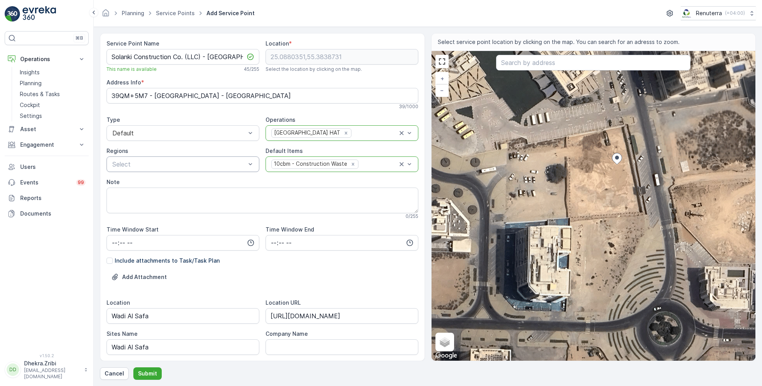
click at [575, 191] on div "+ − Satellite Roadmap Terrain Hybrid Leaflet Keyboard shortcuts Map Data Imager…" at bounding box center [594, 206] width 324 height 310
type input "25.087863710243166,55.383584151909254"
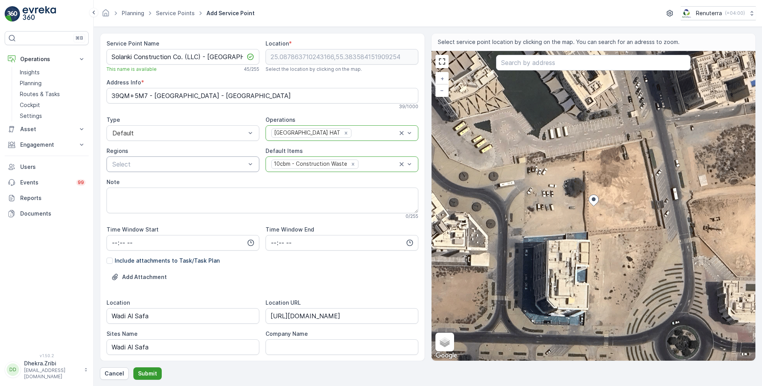
click at [152, 368] on button "Submit" at bounding box center [147, 373] width 28 height 12
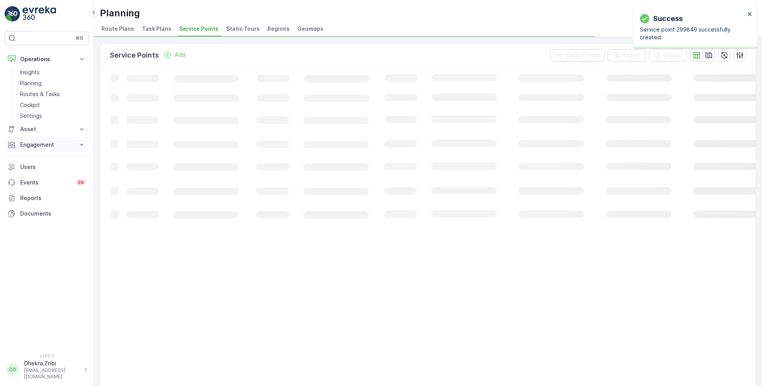
click at [52, 143] on p "Engagement" at bounding box center [46, 145] width 53 height 8
click at [36, 168] on p "Entities" at bounding box center [29, 169] width 19 height 8
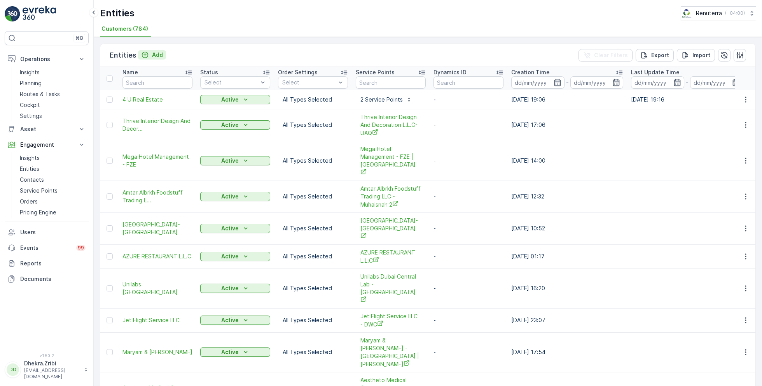
click at [153, 55] on p "Add" at bounding box center [157, 55] width 11 height 8
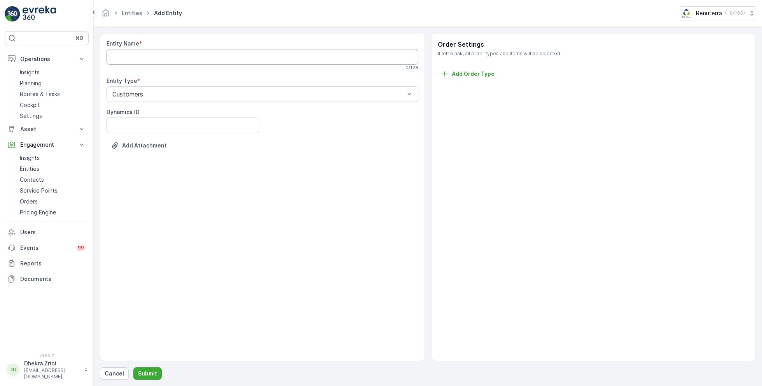
click at [153, 55] on Name "Entity Name" at bounding box center [263, 57] width 312 height 16
paste Name "Solanki Construction Co. (LLC) - Wadi Al Safa"
type Name "Solanki Construction Co. (LLC)"
click at [149, 369] on p "Submit" at bounding box center [147, 373] width 19 height 8
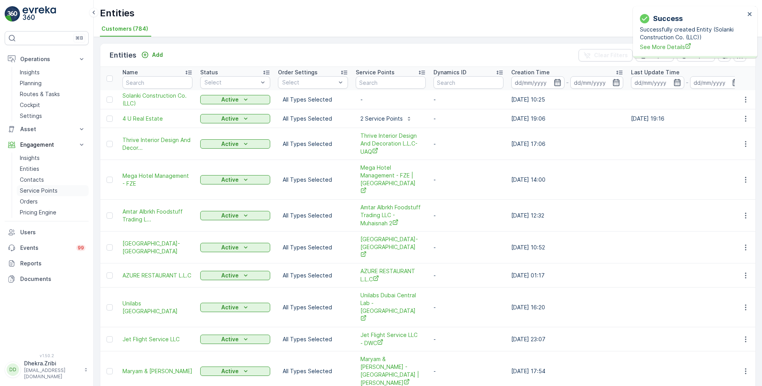
click at [41, 192] on p "Service Points" at bounding box center [39, 191] width 38 height 8
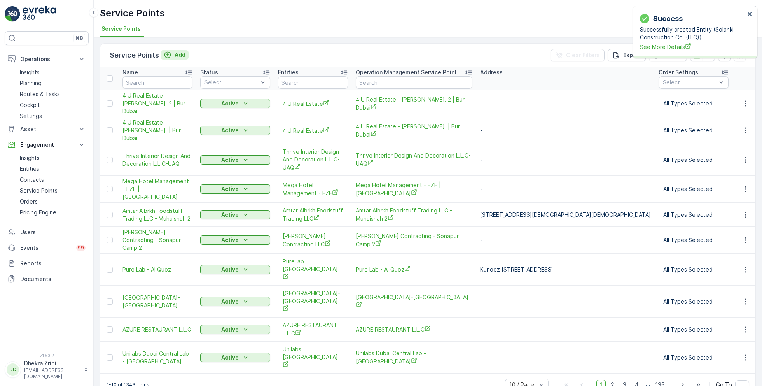
click at [177, 58] on button "Add" at bounding box center [175, 54] width 28 height 9
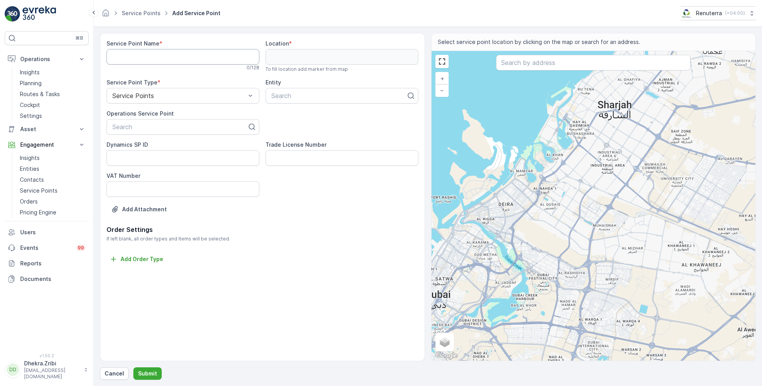
click at [177, 58] on Name "Service Point Name" at bounding box center [183, 57] width 153 height 16
paste Name "Solanki Construction Co. (LLC) - Wadi Al Safa"
type Name "Solanki Construction Co. (LLC) - Wadi Al Safa"
click at [165, 128] on div at bounding box center [180, 126] width 136 height 7
paste input "Solanki Construction Co. (LLC) - Wadi Al Safa"
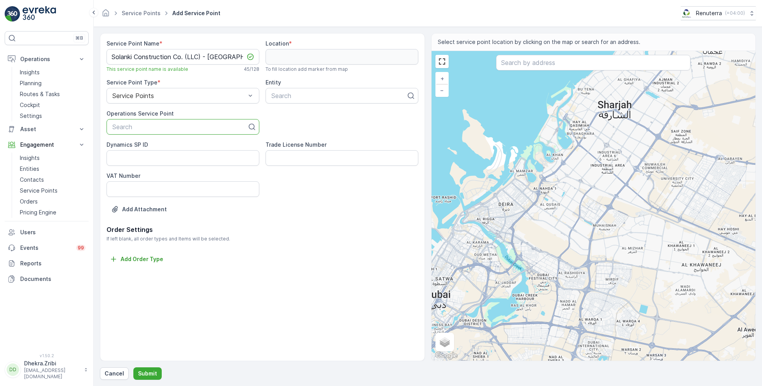
type input "Solanki Construction Co. (LLC) - Wadi Al Safa"
click at [166, 149] on span "Solanki Construction Co. (LLC) - Wadi Al Safa" at bounding box center [182, 149] width 143 height 14
click at [294, 97] on div at bounding box center [339, 95] width 136 height 7
type input "solanki"
click at [338, 215] on div "Add Attachment" at bounding box center [263, 214] width 312 height 22
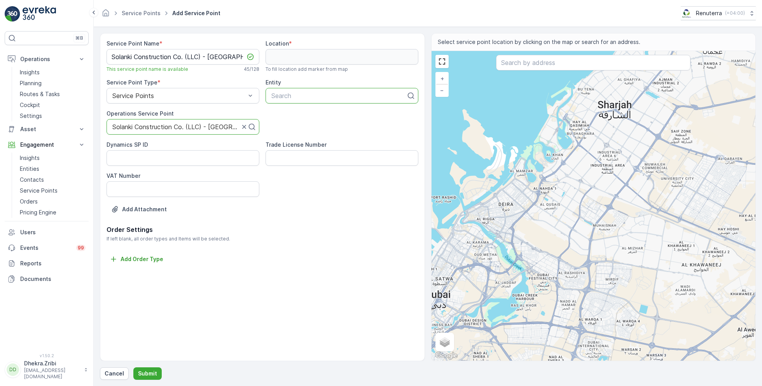
click at [325, 93] on div at bounding box center [339, 95] width 136 height 7
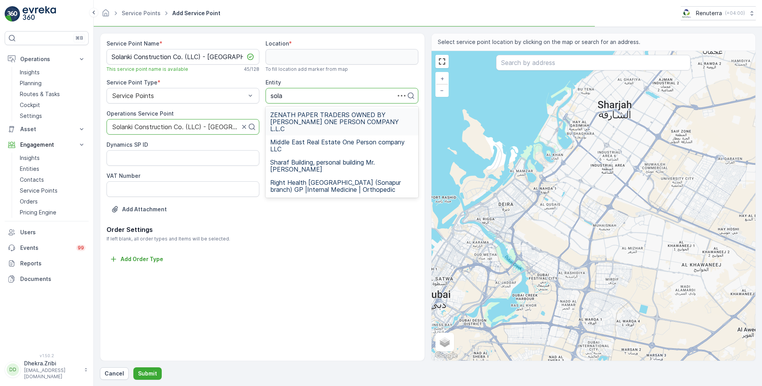
type input "solan"
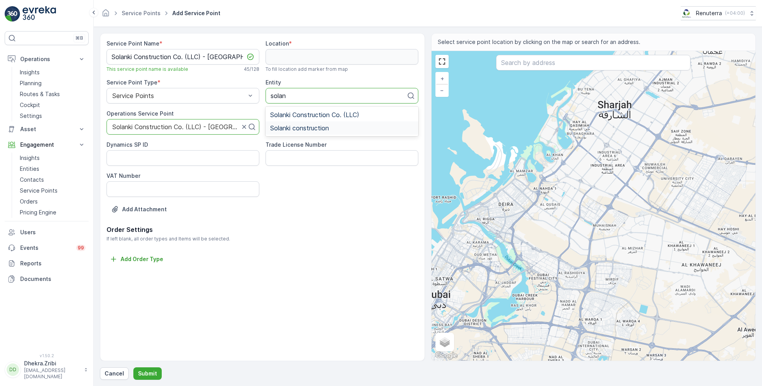
click at [324, 128] on span "Solanki construction" at bounding box center [299, 127] width 59 height 7
click at [540, 67] on input "text" at bounding box center [593, 63] width 194 height 16
paste input "Solanki One"
type input "Solanki One"
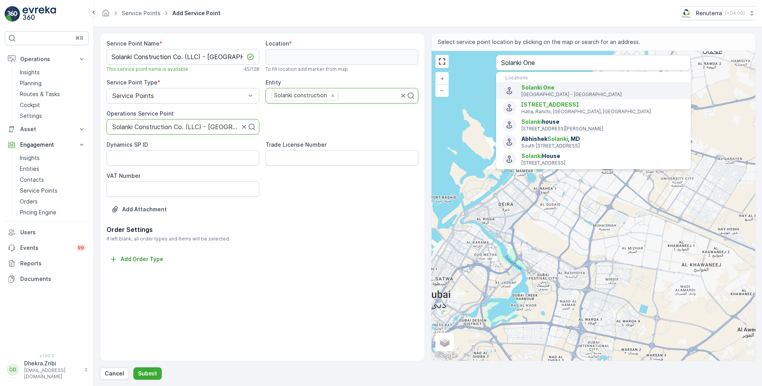
click at [546, 90] on span "Solanki One" at bounding box center [602, 88] width 163 height 8
type input "25.0880351,55.3838731"
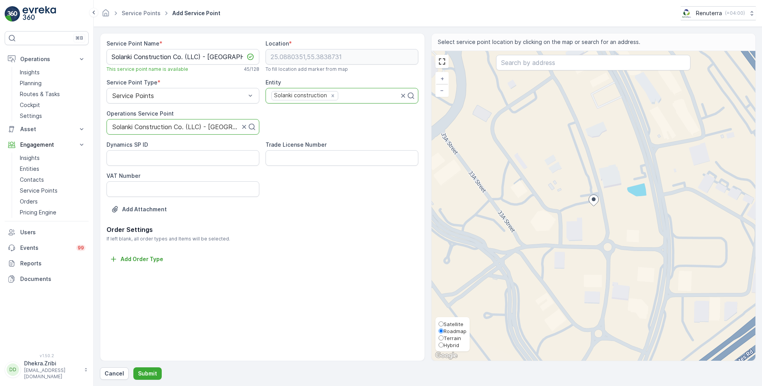
click at [448, 323] on span "Satellite" at bounding box center [454, 324] width 20 height 6
click at [444, 323] on input "Satellite" at bounding box center [441, 323] width 5 height 5
radio input "true"
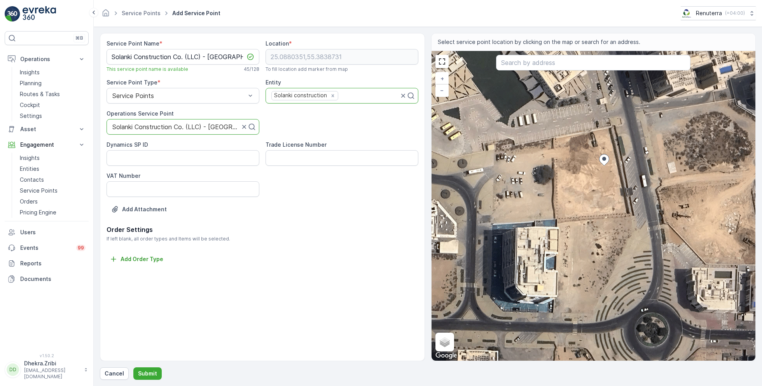
click at [562, 189] on div "+ − Satellite Roadmap Terrain Hybrid Leaflet Keyboard shortcuts Map Data Imager…" at bounding box center [594, 206] width 324 height 310
type input "25.08788557273294,55.383584169596304"
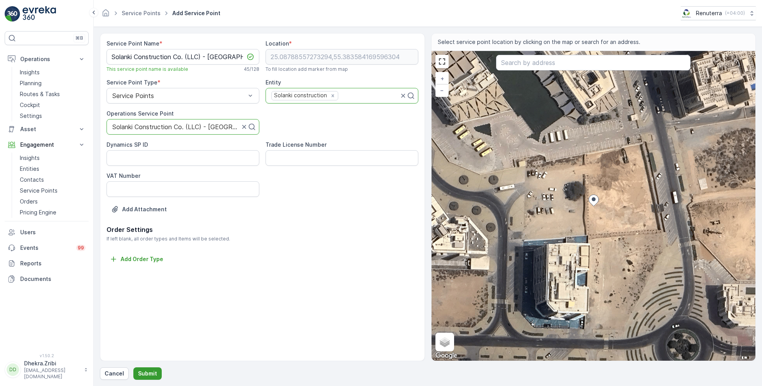
click at [150, 373] on p "Submit" at bounding box center [147, 373] width 19 height 8
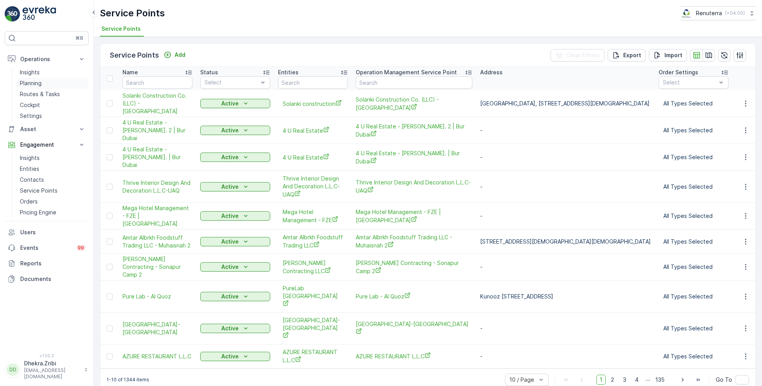
click at [34, 82] on p "Planning" at bounding box center [31, 83] width 22 height 8
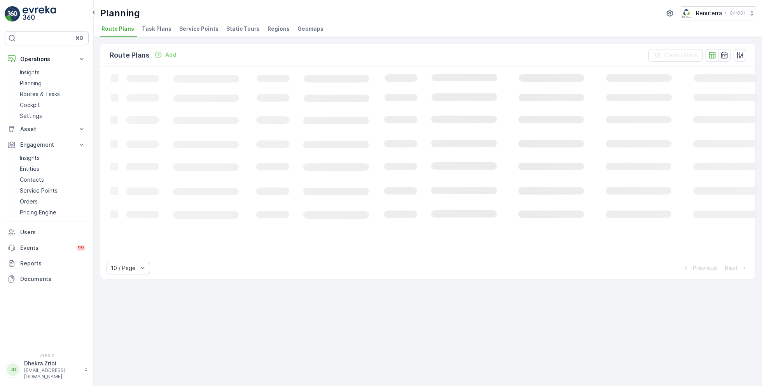
click at [202, 26] on span "Service Points" at bounding box center [198, 29] width 39 height 8
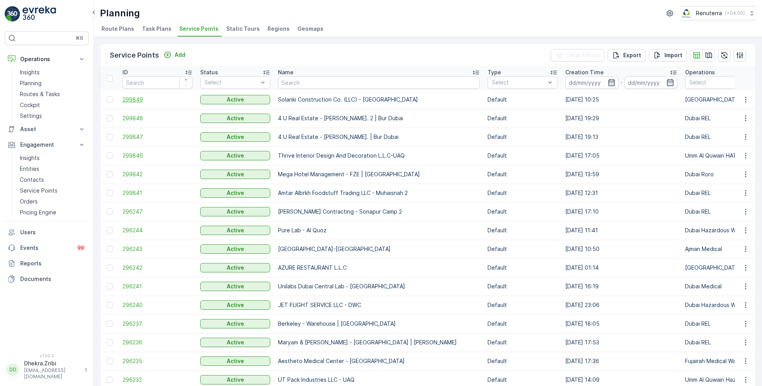
click at [133, 98] on span "299849" at bounding box center [157, 100] width 70 height 8
click at [304, 80] on input "text" at bounding box center [379, 82] width 202 height 12
type input "moder"
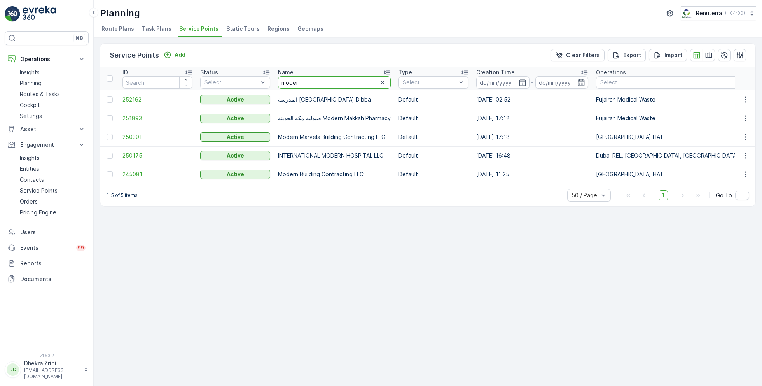
drag, startPoint x: 306, startPoint y: 77, endPoint x: 253, endPoint y: 75, distance: 53.3
click at [315, 81] on input "moder" at bounding box center [334, 82] width 113 height 12
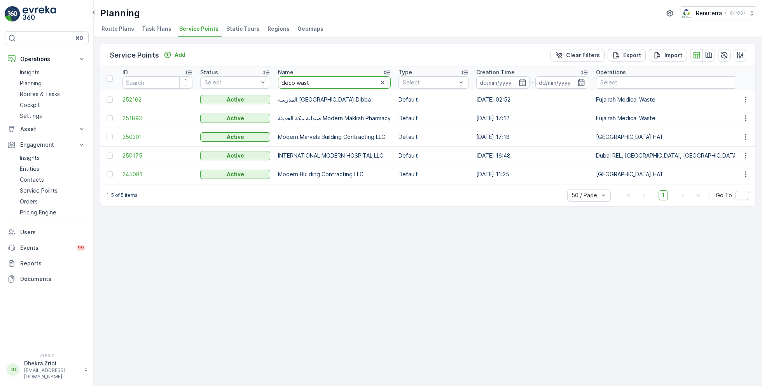
type input "deco waste"
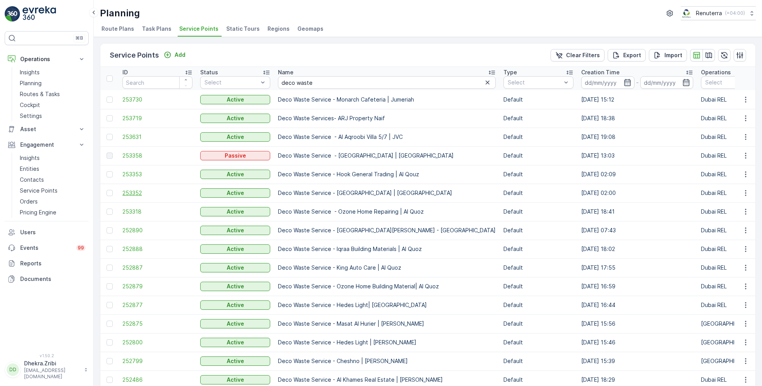
click at [131, 190] on span "253352" at bounding box center [157, 193] width 70 height 8
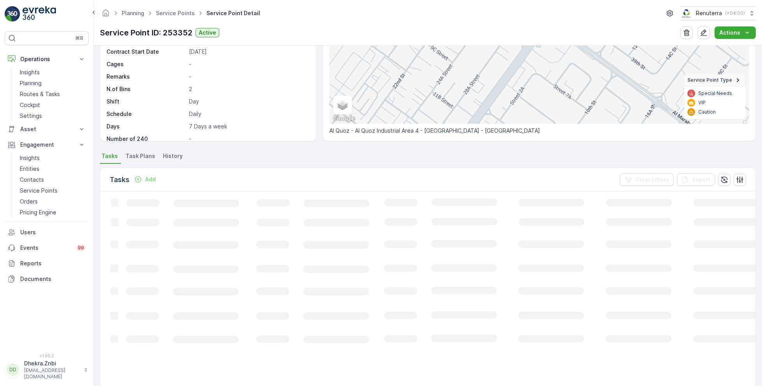
scroll to position [114, 0]
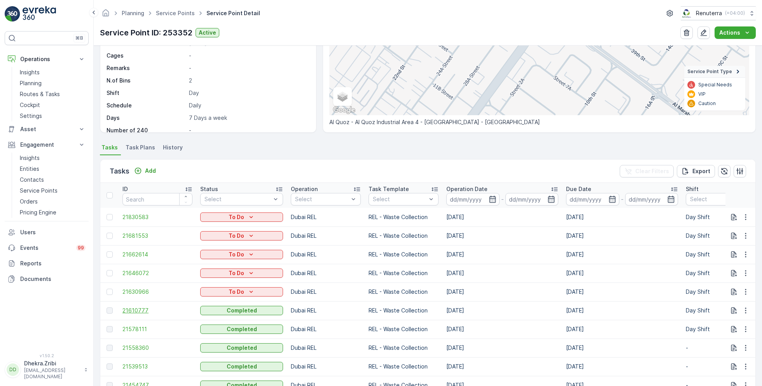
click at [143, 310] on span "21610777" at bounding box center [157, 310] width 70 height 8
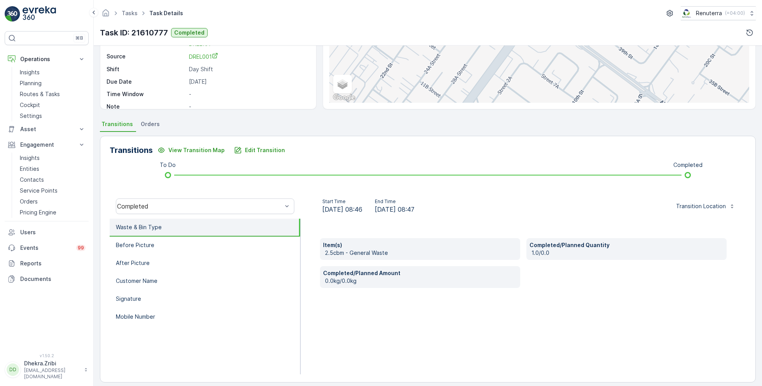
scroll to position [104, 0]
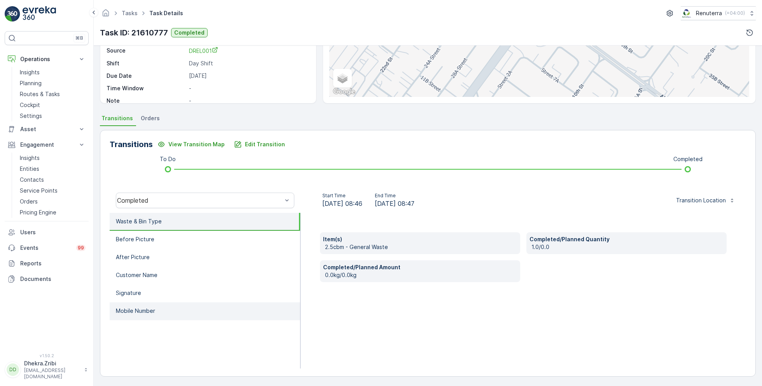
click at [163, 303] on li "Mobile Number" at bounding box center [205, 311] width 191 height 18
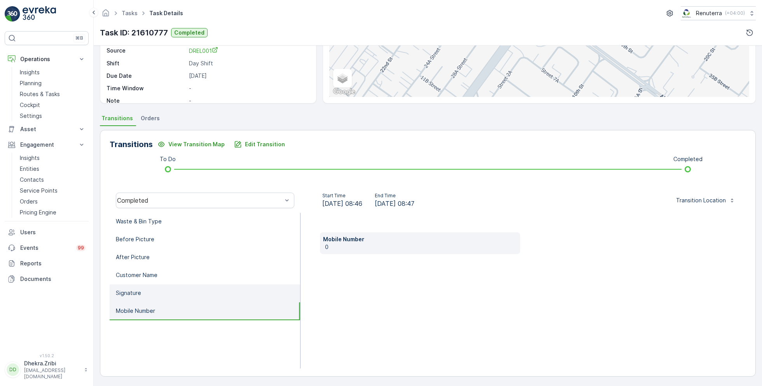
click at [142, 292] on li "Signature" at bounding box center [205, 293] width 191 height 18
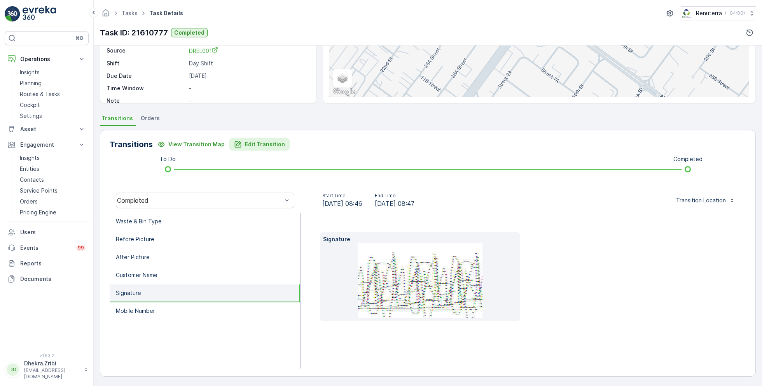
click at [260, 143] on p "Edit Transition" at bounding box center [265, 144] width 40 height 8
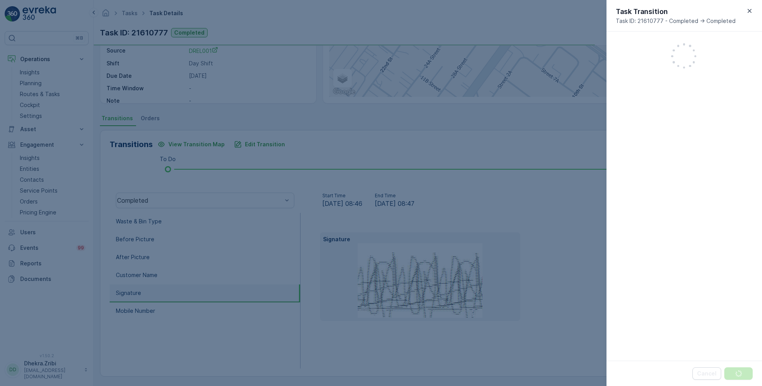
scroll to position [168, 0]
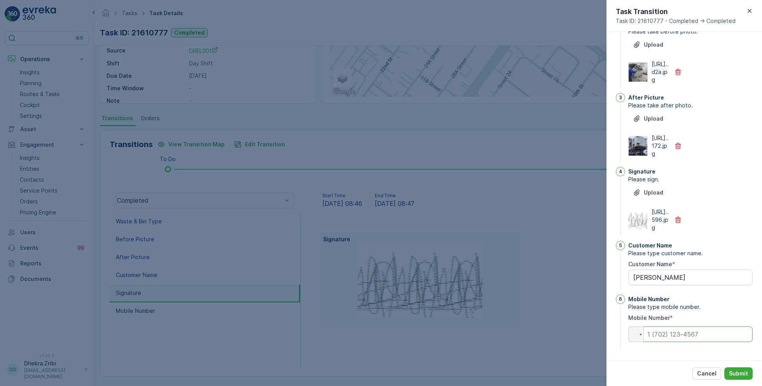
click at [672, 333] on input "tel" at bounding box center [690, 334] width 124 height 16
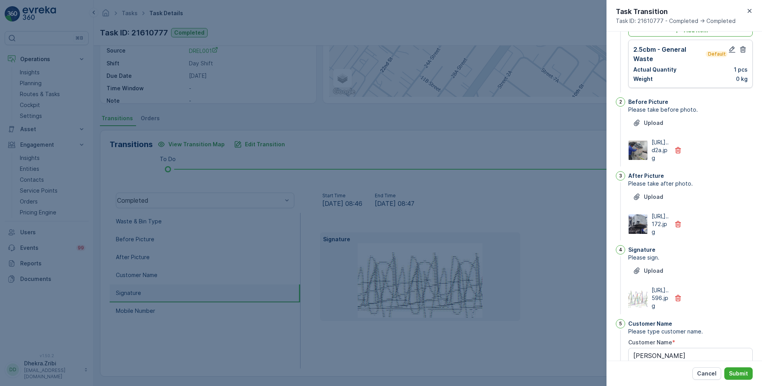
scroll to position [0, 0]
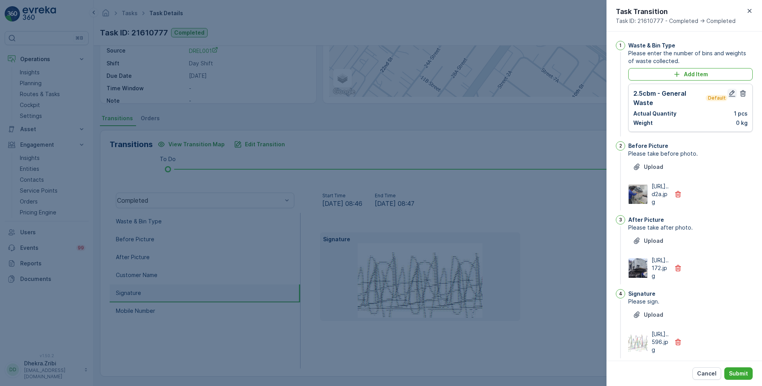
type input "0"
click at [730, 93] on icon "button" at bounding box center [732, 93] width 8 height 8
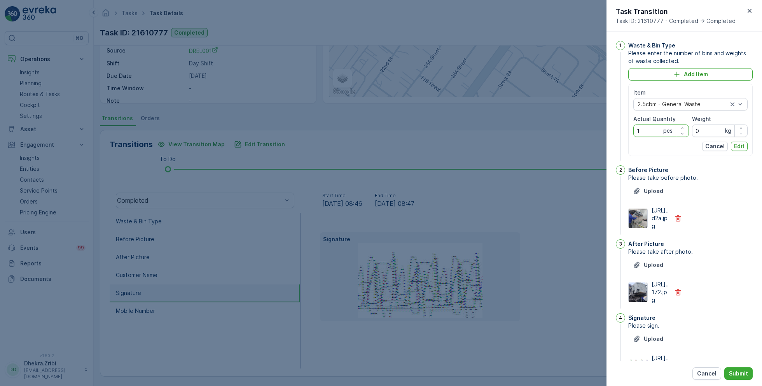
drag, startPoint x: 647, startPoint y: 130, endPoint x: 617, endPoint y: 130, distance: 29.9
click at [617, 130] on div "1 Waste & Bin Type Please enter the number of bins and weights of waste collect…" at bounding box center [684, 101] width 137 height 121
type Quantity "2"
click at [735, 145] on p "Edit" at bounding box center [739, 146] width 10 height 8
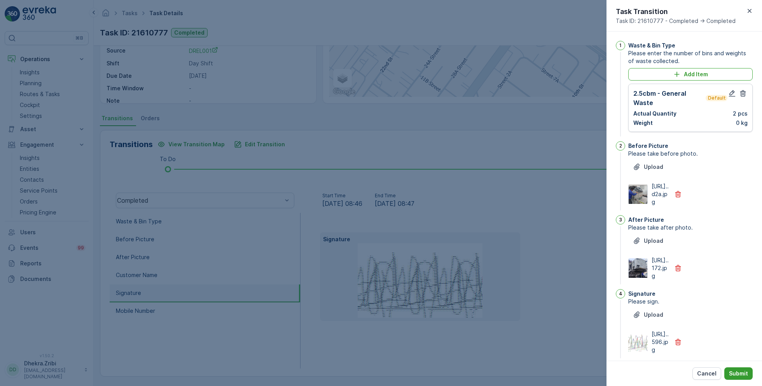
click at [740, 376] on p "Submit" at bounding box center [738, 373] width 19 height 8
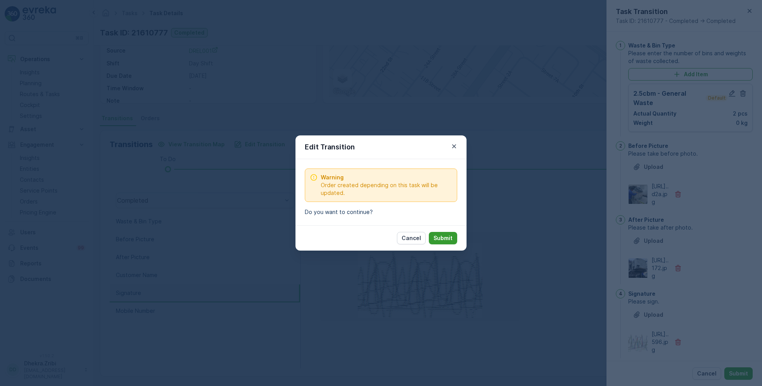
click at [446, 235] on p "Submit" at bounding box center [443, 238] width 19 height 8
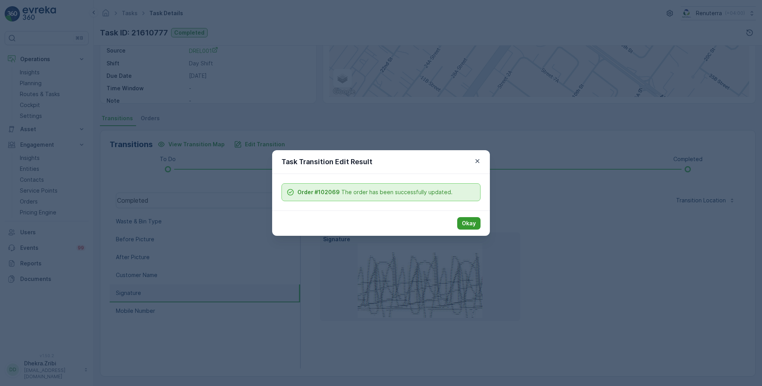
click at [473, 221] on p "Okay" at bounding box center [469, 223] width 14 height 8
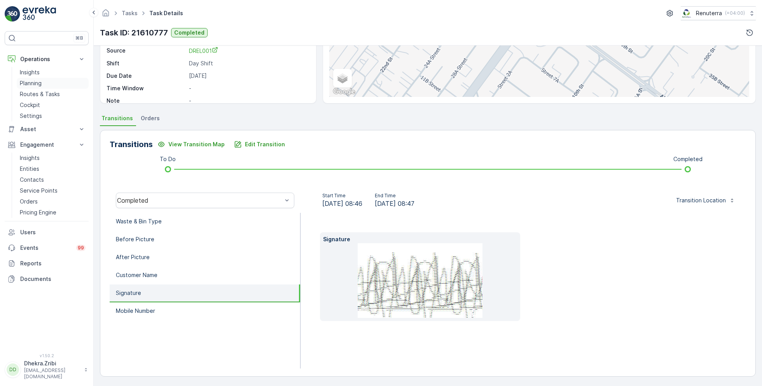
click at [39, 86] on p "Planning" at bounding box center [31, 83] width 22 height 8
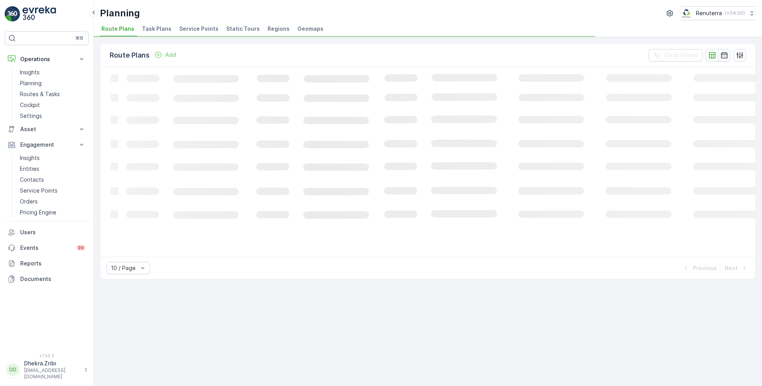
click at [199, 31] on span "Service Points" at bounding box center [198, 29] width 39 height 8
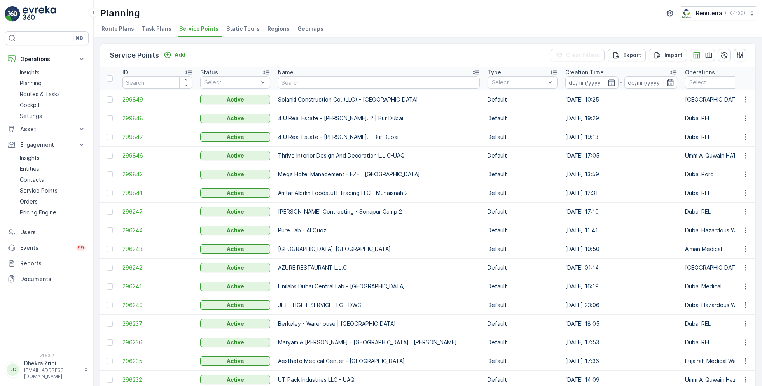
click at [362, 84] on input "text" at bounding box center [379, 82] width 202 height 12
type input "gulf"
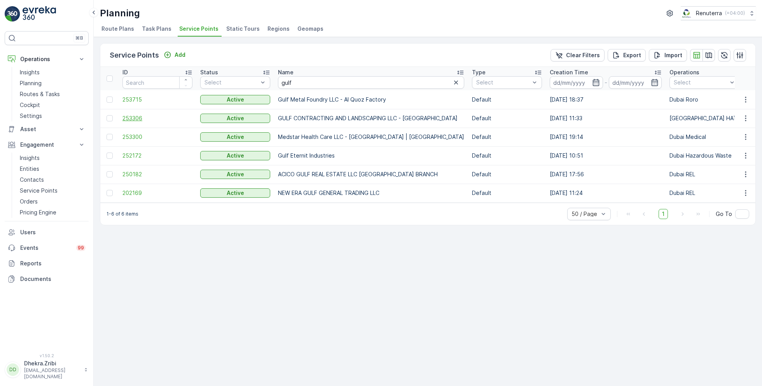
click at [131, 117] on span "253306" at bounding box center [157, 118] width 70 height 8
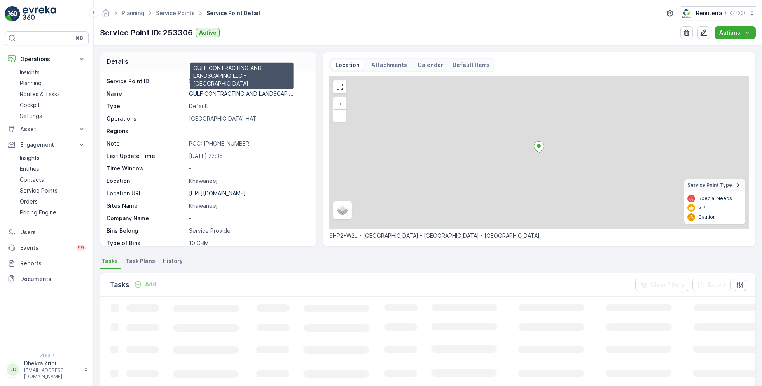
click at [222, 92] on p "GULF CONTRACTING AND LANDSCAPI..." at bounding box center [241, 93] width 105 height 7
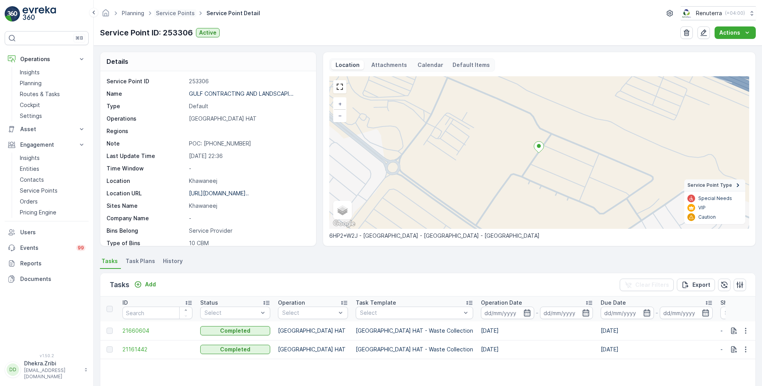
click at [178, 9] on span "Service Points" at bounding box center [175, 13] width 42 height 8
click at [184, 13] on link "Service Points" at bounding box center [175, 13] width 39 height 7
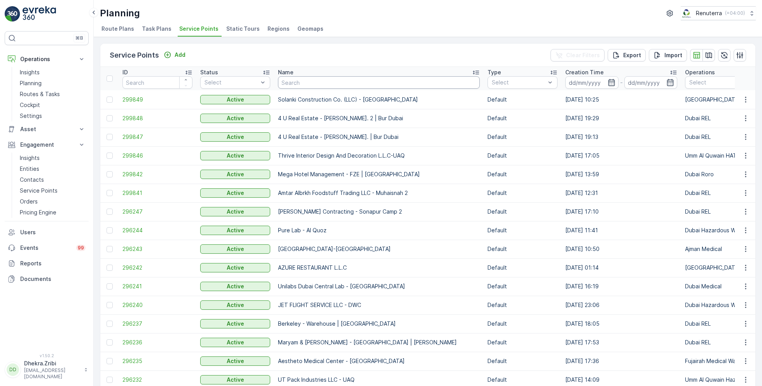
click at [316, 87] on input "text" at bounding box center [379, 82] width 202 height 12
type input "wade"
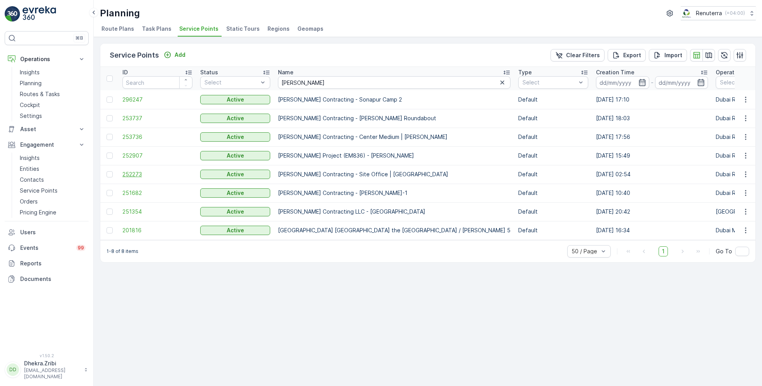
click at [137, 175] on span "252273" at bounding box center [157, 174] width 70 height 8
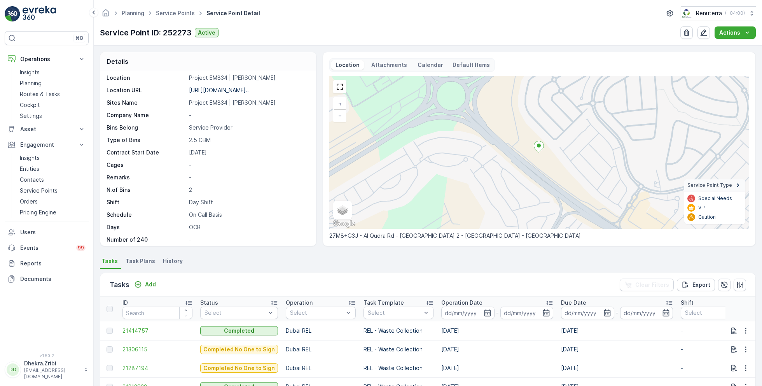
scroll to position [107, 0]
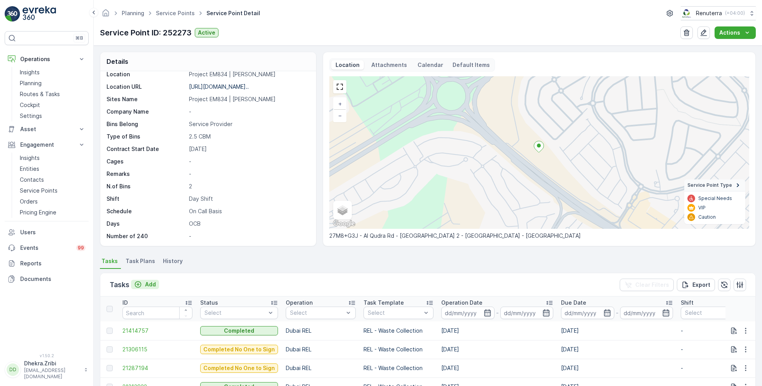
click at [136, 284] on icon "Add" at bounding box center [138, 284] width 8 height 8
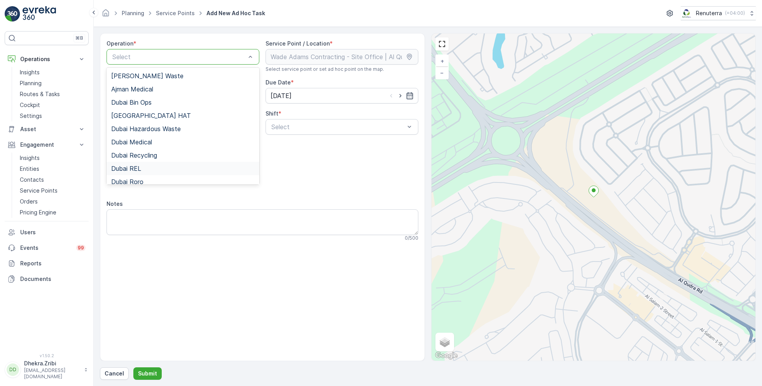
click at [137, 166] on span "Dubai REL" at bounding box center [126, 168] width 30 height 7
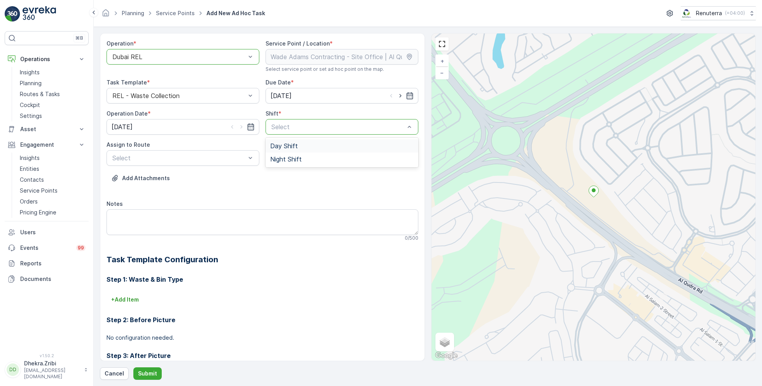
click at [280, 149] on span "Day Shift" at bounding box center [284, 145] width 28 height 7
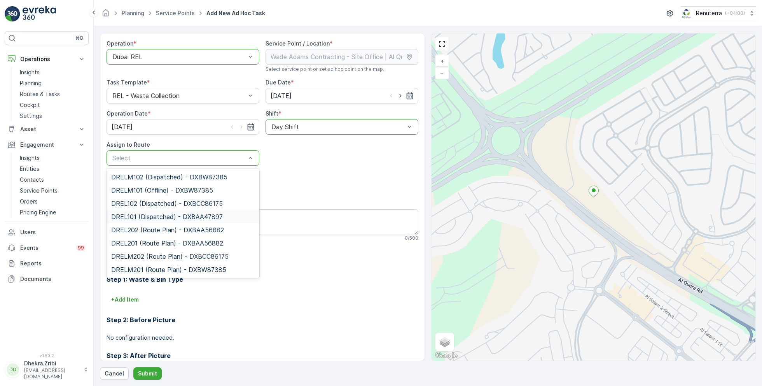
click at [155, 216] on span "DREL101 (Dispatched) - DXBAA47897" at bounding box center [167, 216] width 112 height 7
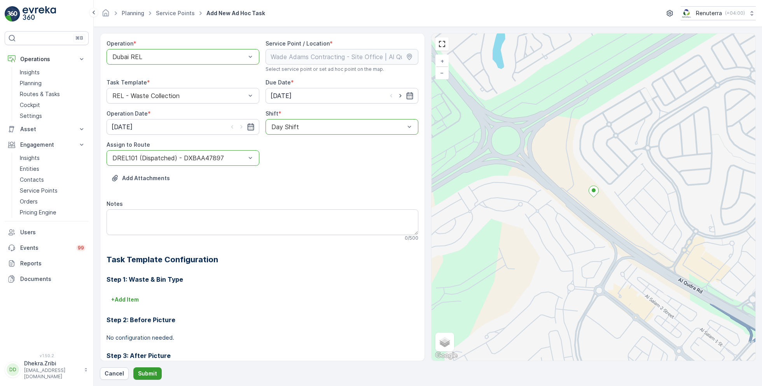
click at [145, 373] on p "Submit" at bounding box center [147, 373] width 19 height 8
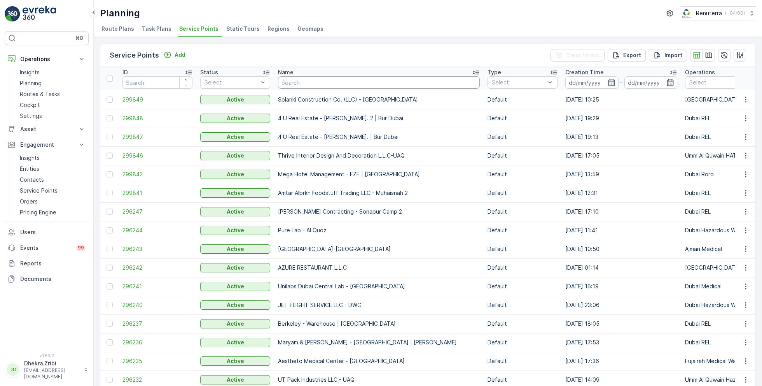
click at [305, 87] on input "text" at bounding box center [379, 82] width 202 height 12
type input "al tayer"
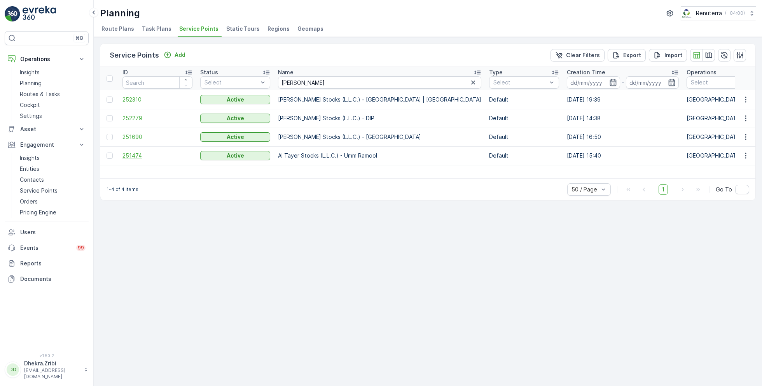
click at [130, 156] on span "251474" at bounding box center [157, 156] width 70 height 8
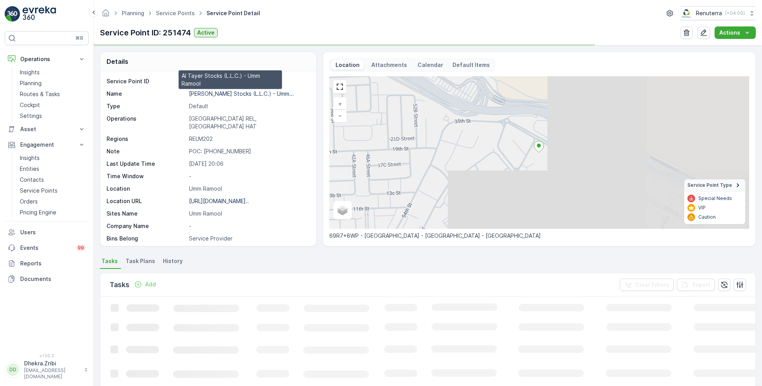
click at [245, 93] on p "Al Tayer Stocks (L.L.C.) - Umm..." at bounding box center [241, 93] width 105 height 7
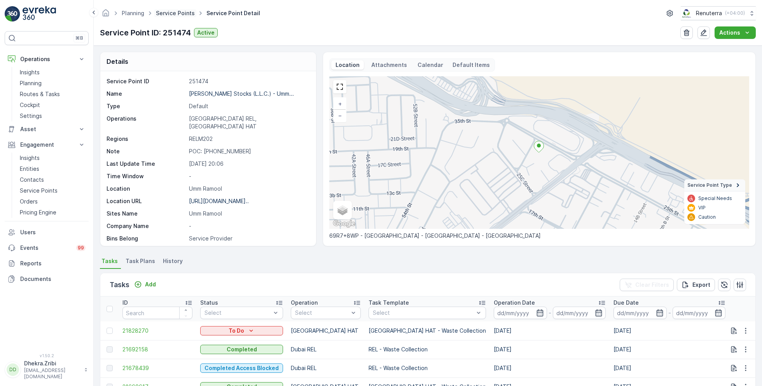
click at [175, 10] on link "Service Points" at bounding box center [175, 13] width 39 height 7
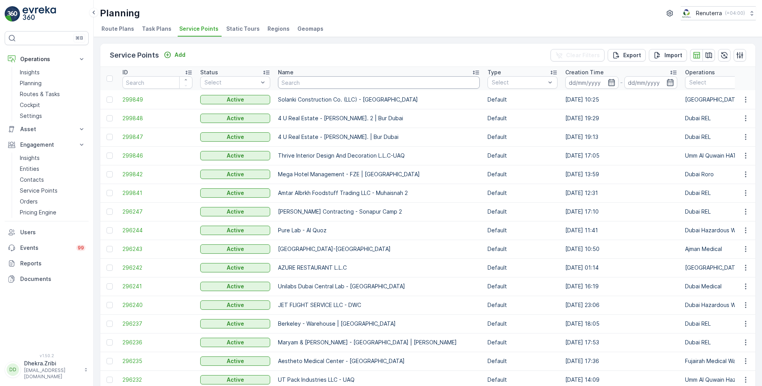
click at [307, 82] on input "text" at bounding box center [379, 82] width 202 height 12
type input "al serh"
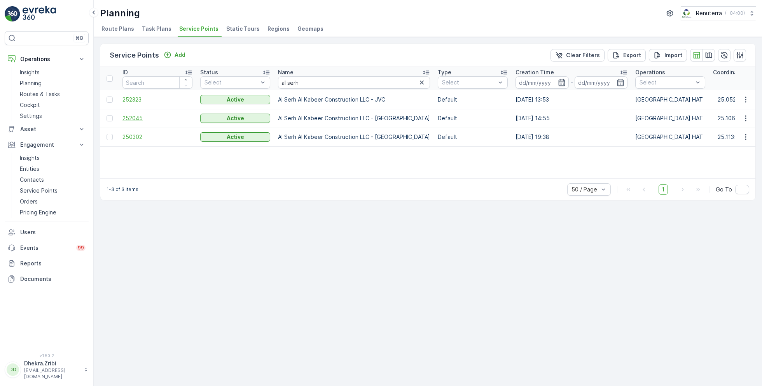
click at [142, 117] on span "252045" at bounding box center [157, 118] width 70 height 8
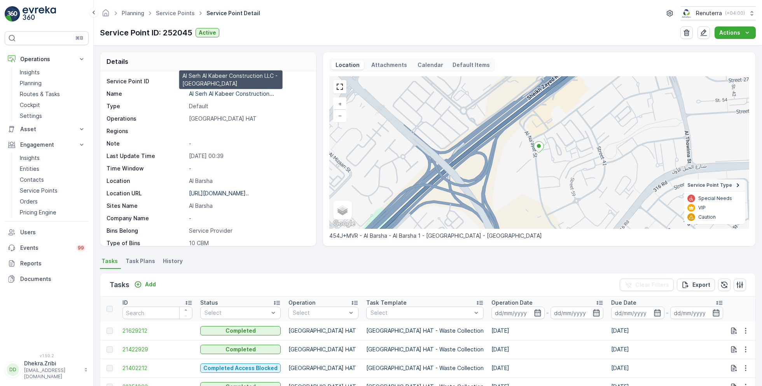
click at [215, 91] on p "Al Serh Al Kabeer Construction..." at bounding box center [231, 93] width 85 height 7
click at [175, 14] on link "Service Points" at bounding box center [175, 13] width 39 height 7
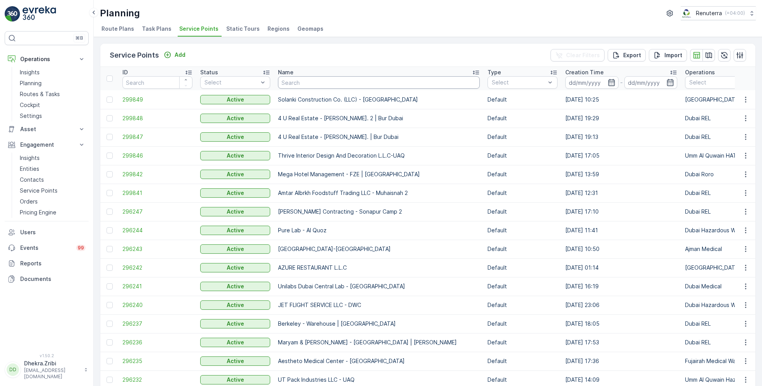
click at [303, 87] on input "text" at bounding box center [379, 82] width 202 height 12
type input "ktc cit"
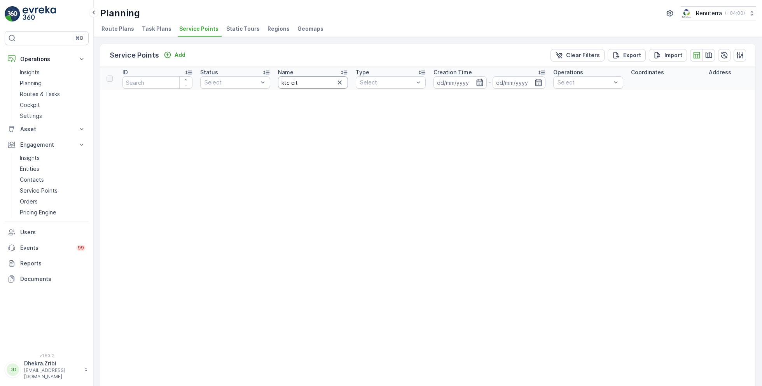
click at [317, 81] on input "ktc cit" at bounding box center [313, 82] width 70 height 12
type input "ktc"
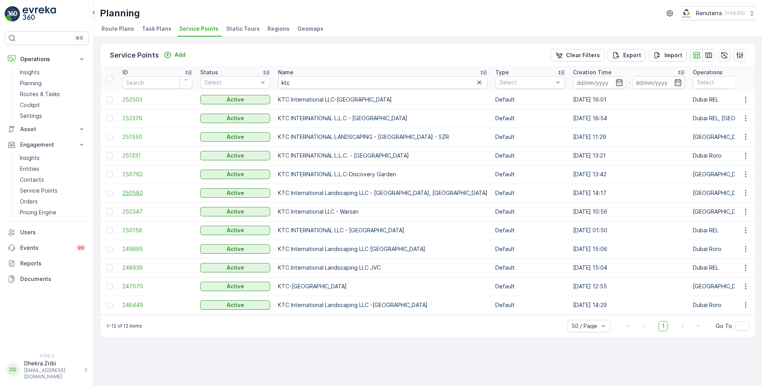
click at [136, 193] on span "250580" at bounding box center [157, 193] width 70 height 8
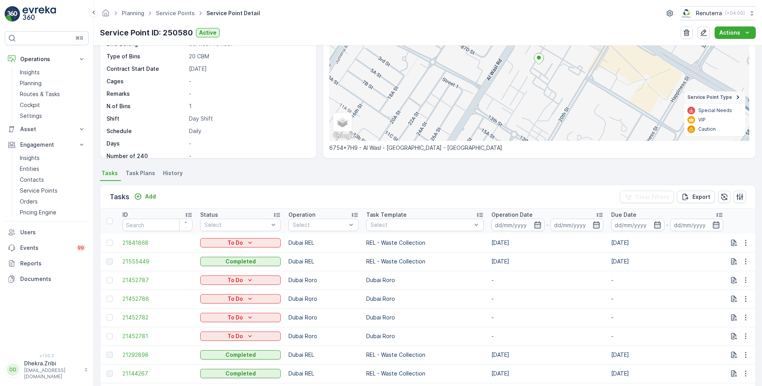
scroll to position [89, 0]
click at [167, 13] on link "Service Points" at bounding box center [175, 13] width 39 height 7
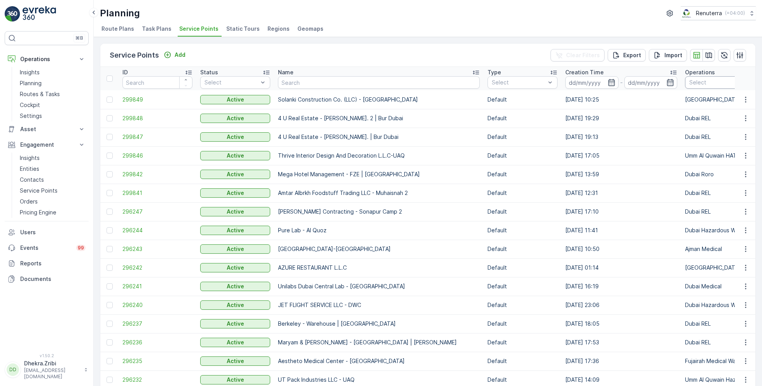
click at [686, 87] on div "Select" at bounding box center [761, 82] width 152 height 12
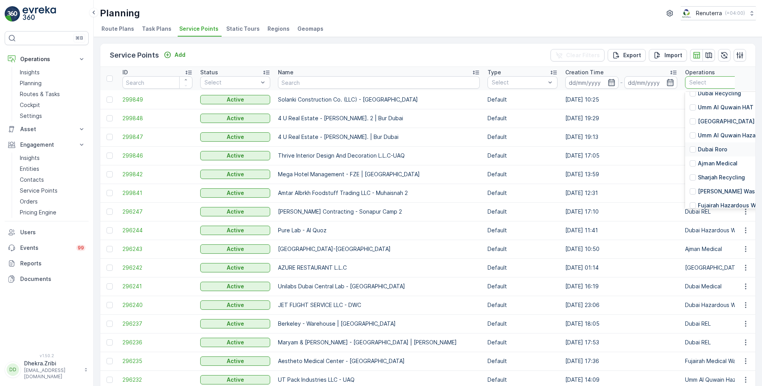
scroll to position [110, 0]
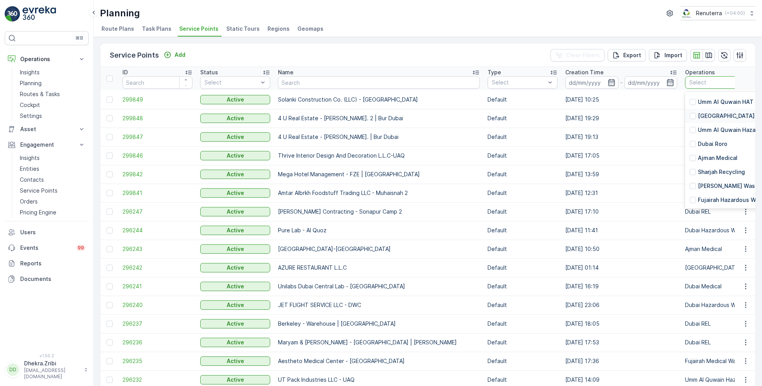
click at [698, 117] on p "[GEOGRAPHIC_DATA] HAT" at bounding box center [733, 116] width 70 height 8
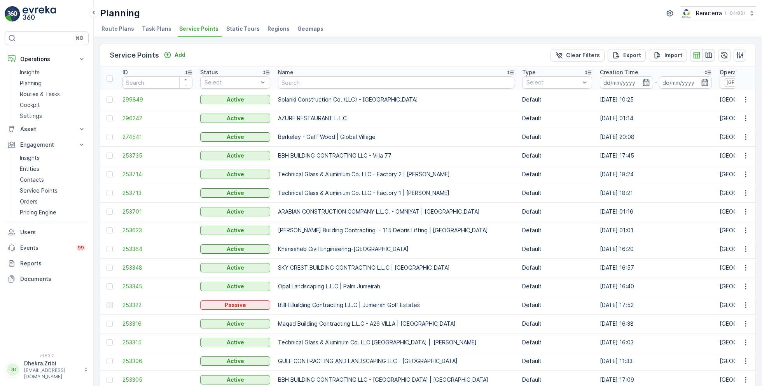
click at [707, 53] on icon "button" at bounding box center [709, 55] width 8 height 8
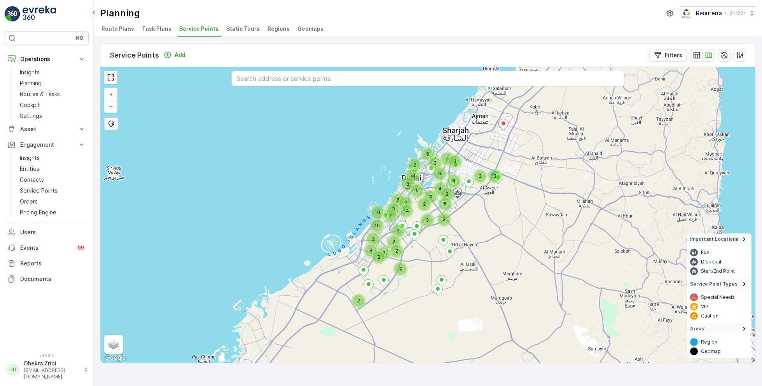
click at [697, 54] on icon "button" at bounding box center [697, 55] width 8 height 8
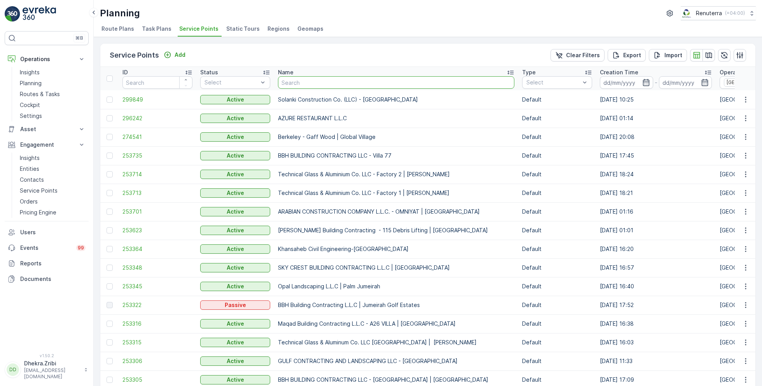
click at [343, 83] on input "text" at bounding box center [396, 82] width 236 height 12
type input "BCI"
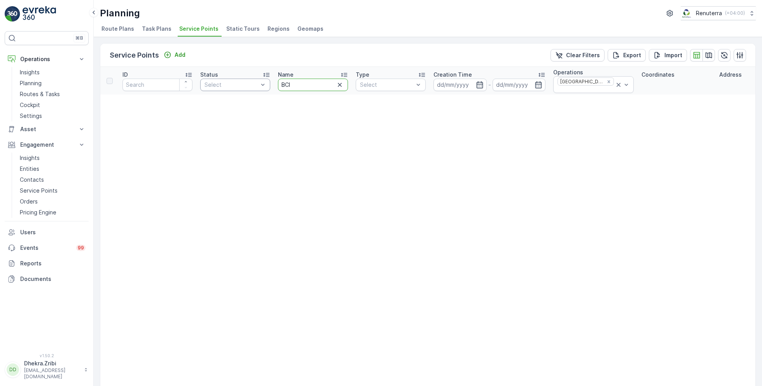
drag, startPoint x: 298, startPoint y: 83, endPoint x: 234, endPoint y: 78, distance: 64.4
type input "fitout"
click at [617, 83] on icon at bounding box center [619, 85] width 4 height 4
drag, startPoint x: 321, startPoint y: 84, endPoint x: 245, endPoint y: 81, distance: 75.5
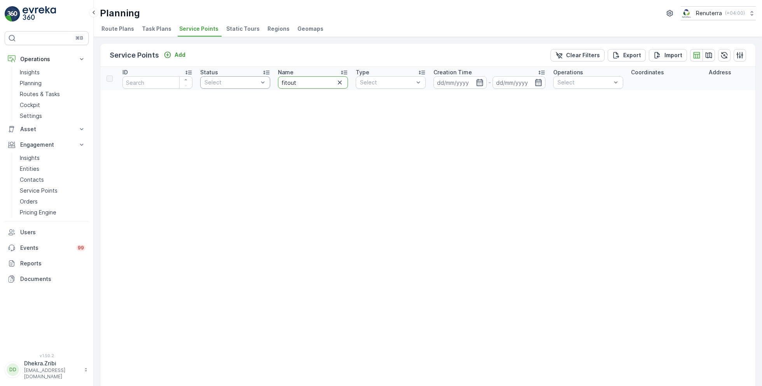
type input "BCI"
click at [341, 84] on icon "button" at bounding box center [340, 83] width 8 height 8
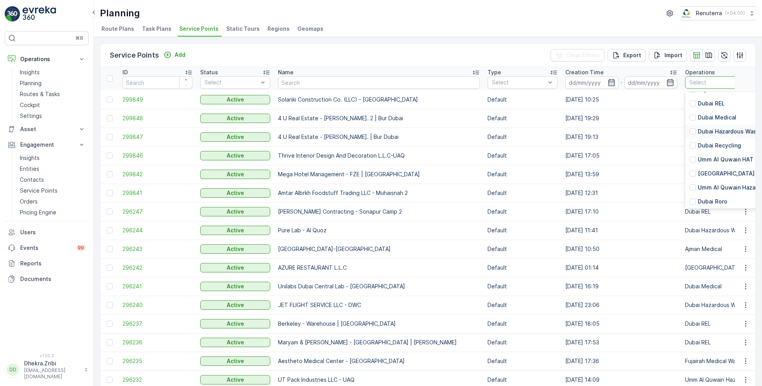
scroll to position [58, 0]
click at [698, 171] on p "[GEOGRAPHIC_DATA] HAT" at bounding box center [733, 169] width 70 height 8
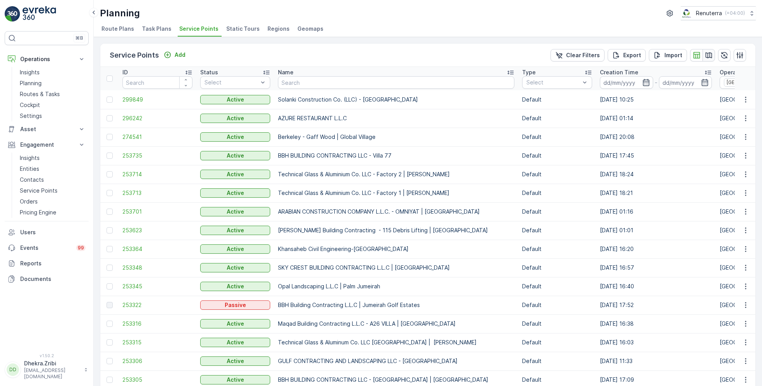
click at [705, 53] on icon "button" at bounding box center [709, 55] width 8 height 8
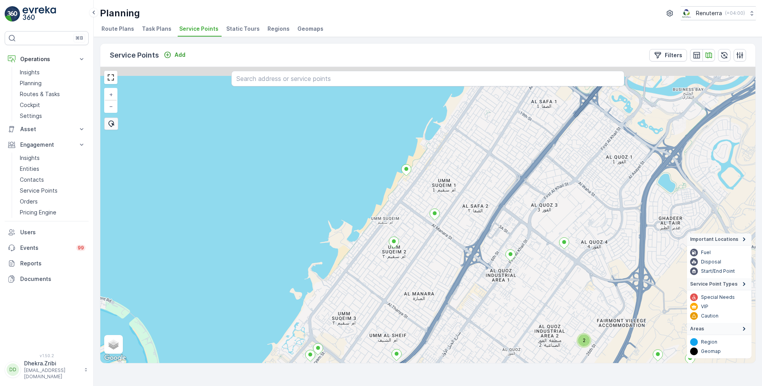
drag, startPoint x: 409, startPoint y: 119, endPoint x: 434, endPoint y: 182, distance: 67.4
click at [434, 182] on div "2 3 2 + − Satellite Roadmap Terrain Hybrid Leaflet Keyboard shortcuts Map Data …" at bounding box center [427, 215] width 655 height 296
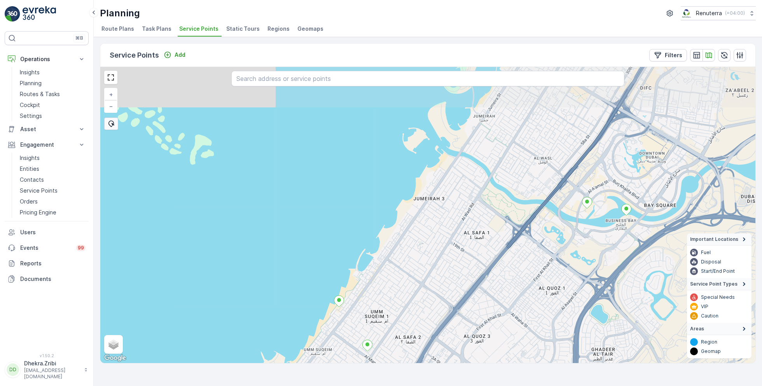
drag, startPoint x: 487, startPoint y: 165, endPoint x: 418, endPoint y: 297, distance: 149.1
click at [418, 297] on div "2 + − Satellite Roadmap Terrain Hybrid Leaflet Keyboard shortcuts Map Data Map …" at bounding box center [427, 215] width 655 height 296
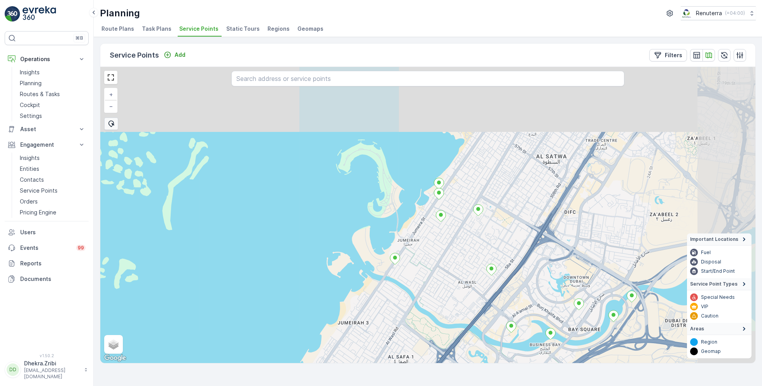
drag, startPoint x: 477, startPoint y: 222, endPoint x: 400, endPoint y: 348, distance: 147.0
click at [399, 348] on div "+ − Satellite Roadmap Terrain Hybrid Leaflet Keyboard shortcuts Map Data Map da…" at bounding box center [427, 215] width 655 height 296
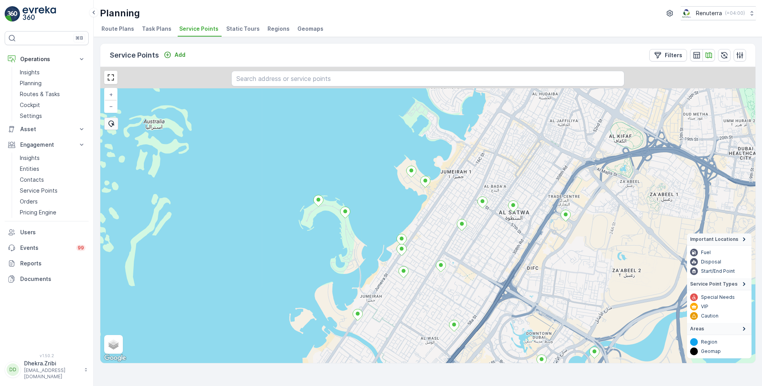
drag, startPoint x: 483, startPoint y: 136, endPoint x: 448, endPoint y: 188, distance: 62.8
click at [448, 189] on div "+ − Satellite Roadmap Terrain Hybrid Leaflet Keyboard shortcuts Map Data Map da…" at bounding box center [427, 215] width 655 height 296
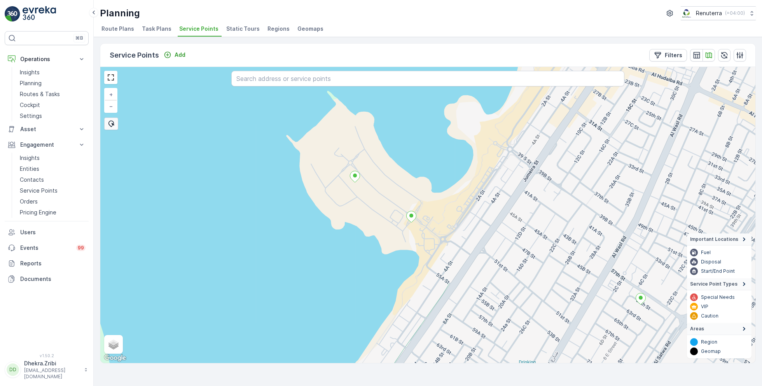
drag, startPoint x: 398, startPoint y: 189, endPoint x: 412, endPoint y: 232, distance: 45.0
click at [412, 232] on div "+ − Satellite Roadmap Terrain Hybrid Leaflet Keyboard shortcuts Map Data Map da…" at bounding box center [427, 215] width 655 height 296
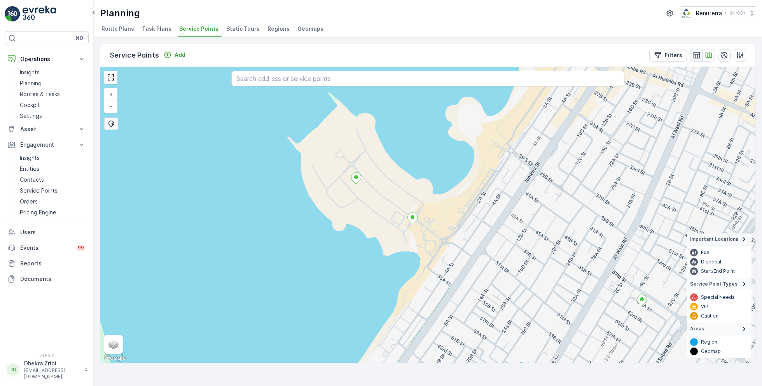
click at [696, 54] on icon "button" at bounding box center [697, 55] width 8 height 8
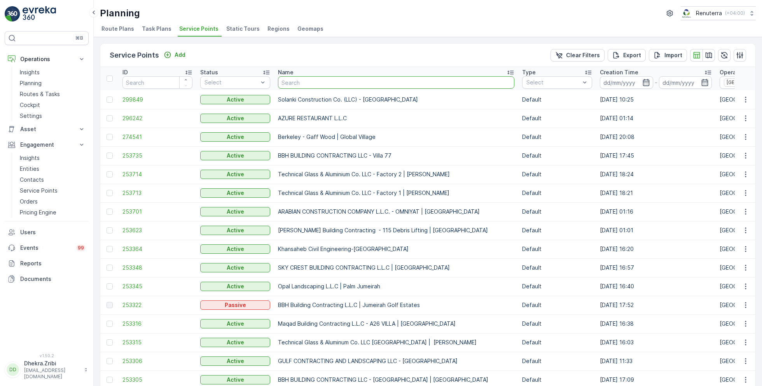
click at [301, 84] on input "text" at bounding box center [396, 82] width 236 height 12
type input "[GEOGRAPHIC_DATA]"
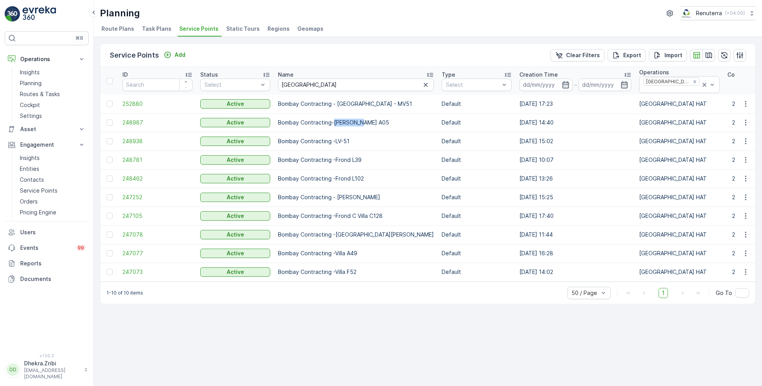
drag, startPoint x: 333, startPoint y: 119, endPoint x: 367, endPoint y: 119, distance: 33.8
click at [367, 119] on p "Bombay Contracting-[PERSON_NAME] A05" at bounding box center [356, 123] width 156 height 8
copy p "Lamer A05"
click at [329, 53] on div "Service Points Add Clear Filters Export Import" at bounding box center [427, 55] width 655 height 23
click at [187, 29] on span "Service Points" at bounding box center [198, 29] width 39 height 8
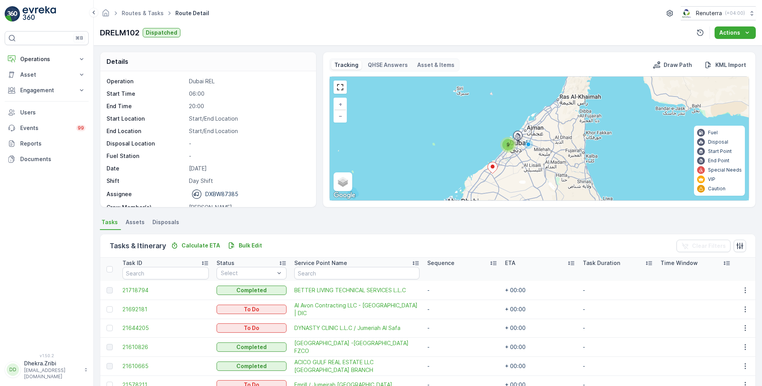
click at [510, 145] on div "9" at bounding box center [508, 145] width 12 height 12
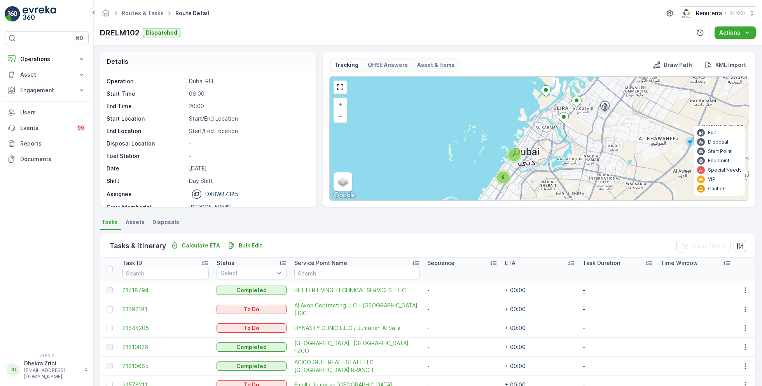
click at [514, 157] on span "4" at bounding box center [514, 155] width 3 height 6
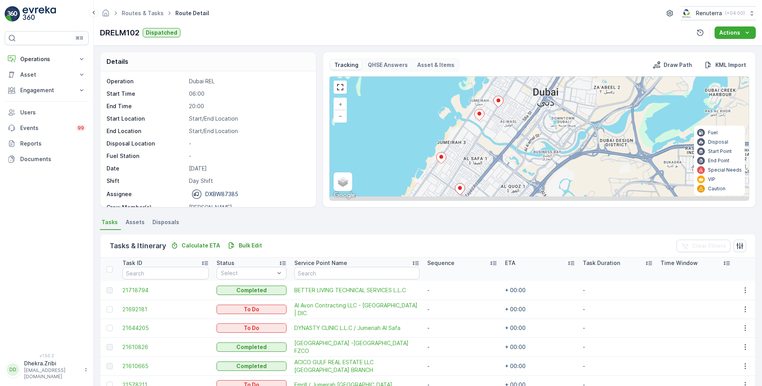
drag, startPoint x: 514, startPoint y: 163, endPoint x: 489, endPoint y: 91, distance: 76.1
click at [489, 91] on div "2 + − Satellite Roadmap Terrain Hybrid Leaflet Keyboard shortcuts Map Data Map …" at bounding box center [539, 139] width 419 height 124
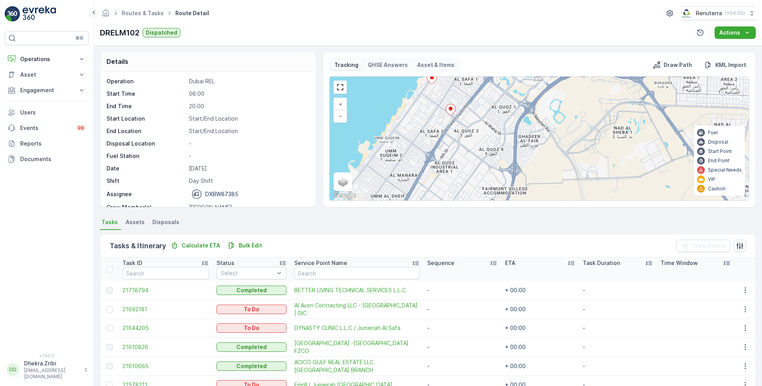
drag, startPoint x: 481, startPoint y: 142, endPoint x: 479, endPoint y: 89, distance: 52.9
click at [479, 89] on div "2 + − Satellite Roadmap Terrain Hybrid Leaflet Keyboard shortcuts Map Data Map …" at bounding box center [539, 139] width 419 height 124
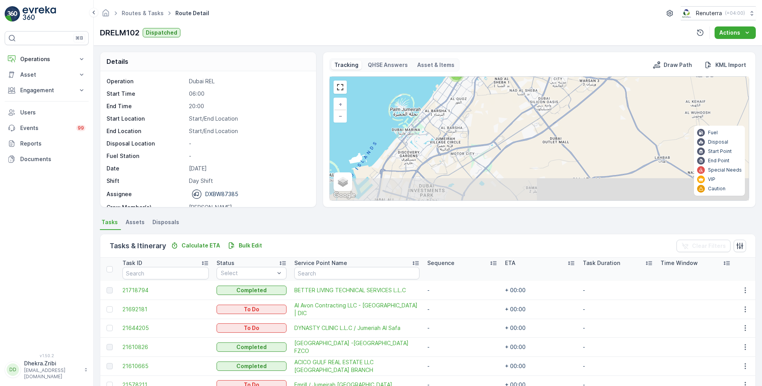
drag, startPoint x: 456, startPoint y: 162, endPoint x: 469, endPoint y: 99, distance: 64.7
click at [469, 99] on div "2 4 + − Satellite Roadmap Terrain Hybrid Leaflet Keyboard shortcuts Map Data Ma…" at bounding box center [539, 139] width 419 height 124
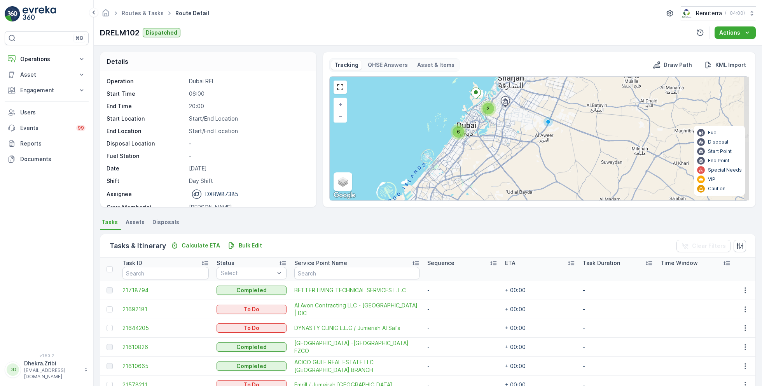
drag, startPoint x: 481, startPoint y: 114, endPoint x: 473, endPoint y: 153, distance: 40.0
click at [473, 154] on div "2 6 + − Satellite Roadmap Terrain Hybrid Leaflet Keyboard shortcuts Map Data Ma…" at bounding box center [539, 139] width 419 height 124
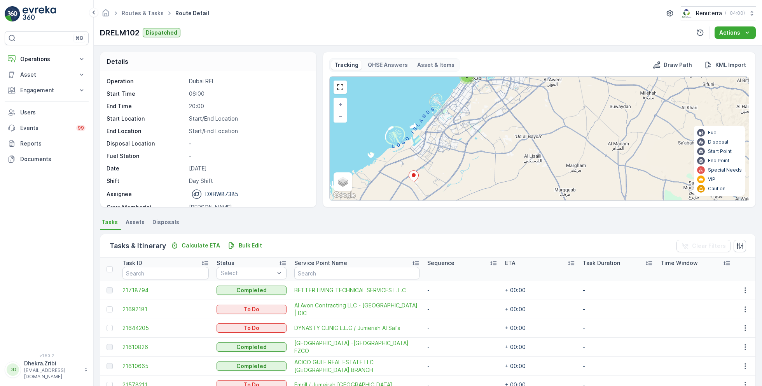
drag, startPoint x: 480, startPoint y: 152, endPoint x: 490, endPoint y: 87, distance: 64.8
click at [490, 87] on div "2 6 + − Satellite Roadmap Terrain Hybrid Leaflet Keyboard shortcuts Map Data Ma…" at bounding box center [539, 139] width 419 height 124
drag, startPoint x: 485, startPoint y: 96, endPoint x: 479, endPoint y: 116, distance: 20.5
click at [479, 116] on div "2 6 + − Satellite Roadmap Terrain Hybrid Leaflet Keyboard shortcuts Map Data Ma…" at bounding box center [539, 139] width 419 height 124
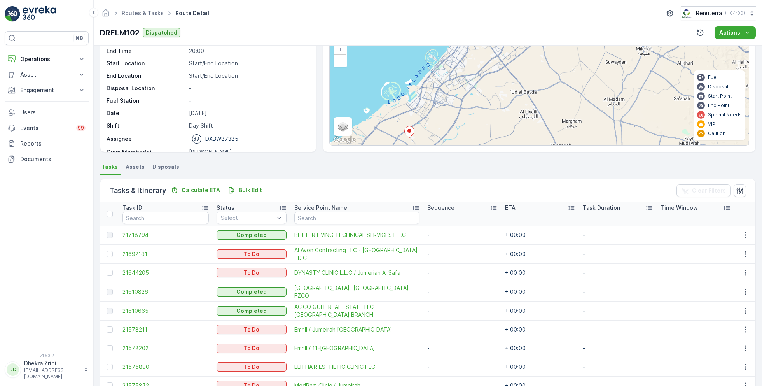
scroll to position [83, 0]
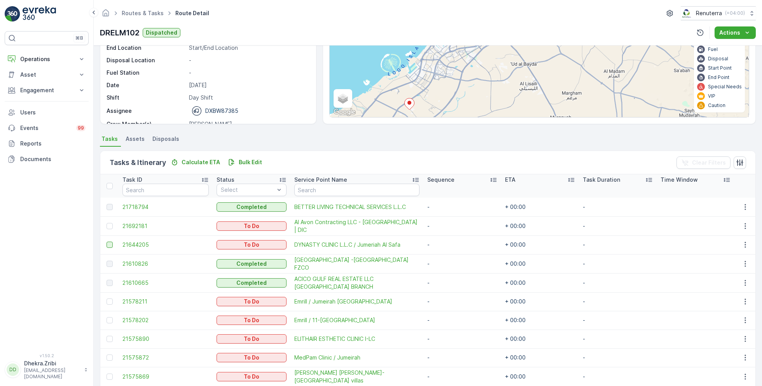
click at [108, 244] on div at bounding box center [110, 244] width 6 height 6
click at [107, 241] on input "checkbox" at bounding box center [107, 241] width 0 height 0
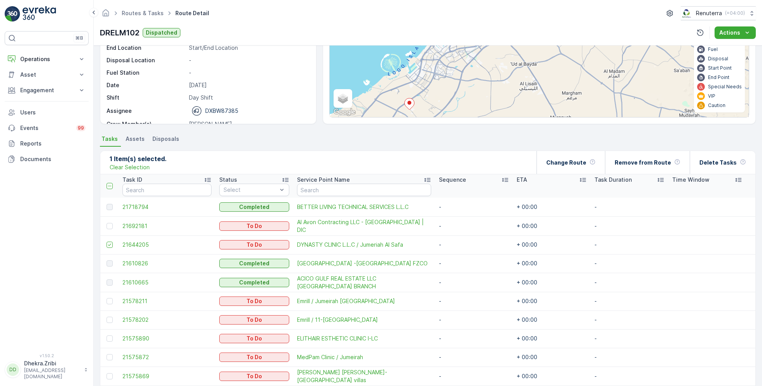
click at [294, 138] on ul "Tasks Assets Disposals" at bounding box center [428, 139] width 656 height 13
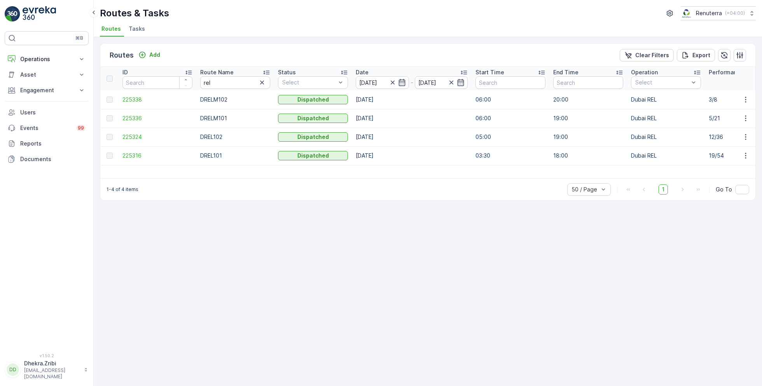
click at [342, 21] on div "Routes & Tasks Renuterra ( +04:00 ) Routes Tasks" at bounding box center [428, 18] width 668 height 37
click at [45, 60] on p "Operations" at bounding box center [46, 59] width 53 height 8
click at [53, 141] on p "Engagement" at bounding box center [46, 145] width 53 height 8
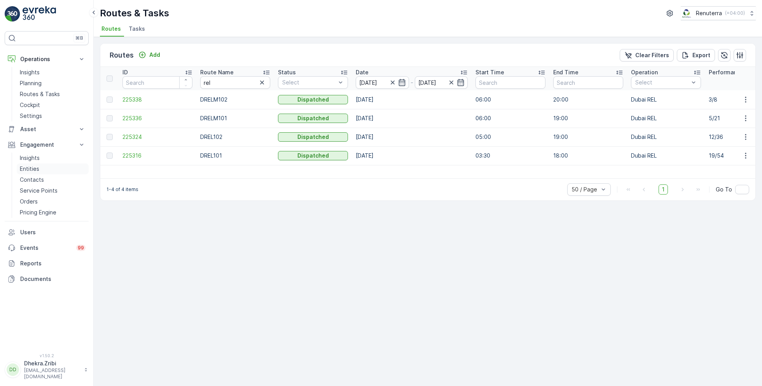
click at [43, 169] on link "Entities" at bounding box center [53, 168] width 72 height 11
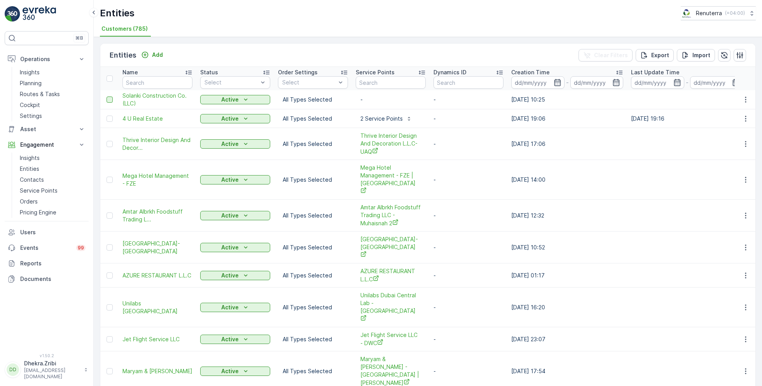
click at [108, 98] on div at bounding box center [110, 99] width 6 height 6
click at [107, 96] on input "checkbox" at bounding box center [107, 96] width 0 height 0
click at [742, 58] on p "Delete" at bounding box center [736, 55] width 19 height 8
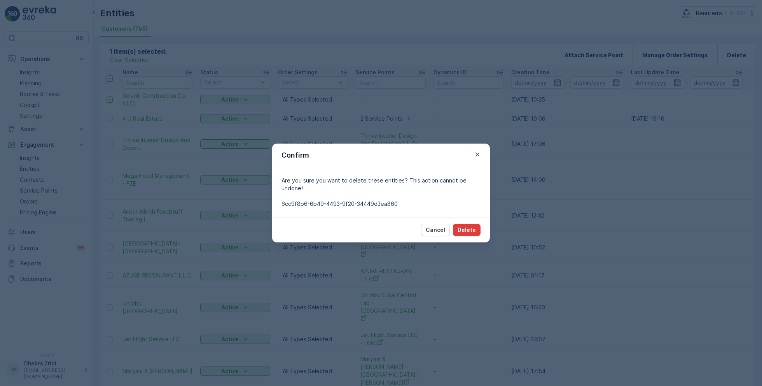
click at [473, 227] on p "Delete" at bounding box center [467, 230] width 18 height 8
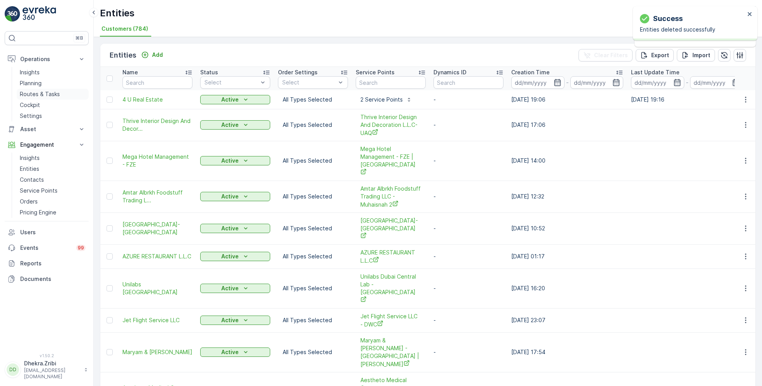
click at [27, 91] on p "Routes & Tasks" at bounding box center [40, 94] width 40 height 8
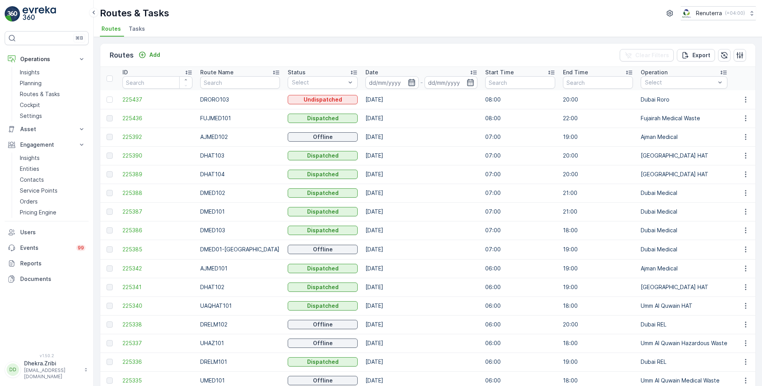
click at [408, 84] on icon "button" at bounding box center [411, 82] width 7 height 7
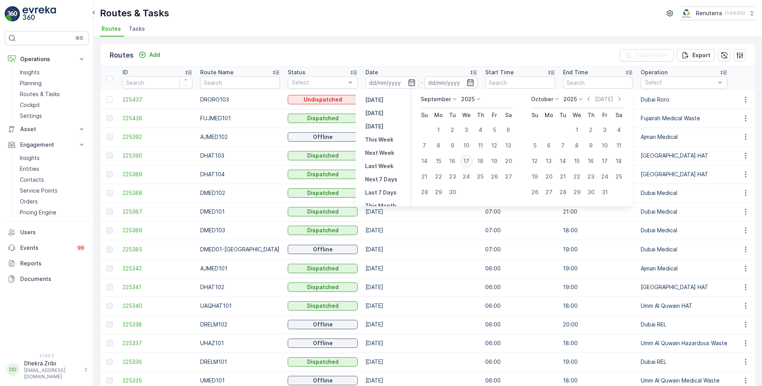
click at [466, 160] on div "17" at bounding box center [466, 161] width 12 height 12
type input "[DATE]"
click at [466, 160] on div "17" at bounding box center [466, 161] width 12 height 12
type input "[DATE]"
click at [403, 20] on div "Routes & Tasks Renuterra ( +04:00 ) Routes Tasks" at bounding box center [428, 18] width 668 height 37
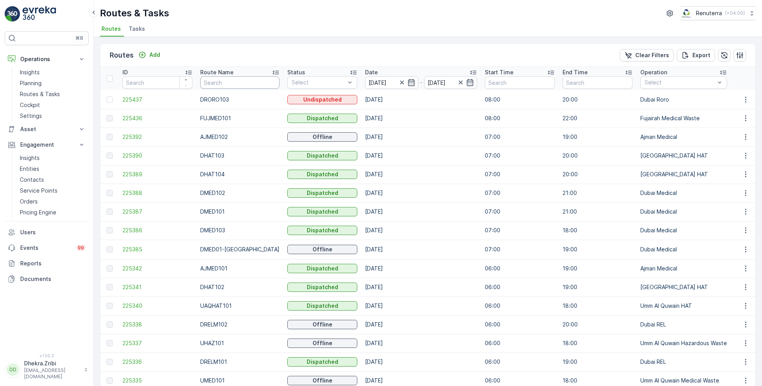
click at [231, 82] on input "text" at bounding box center [239, 82] width 79 height 12
type input "rel"
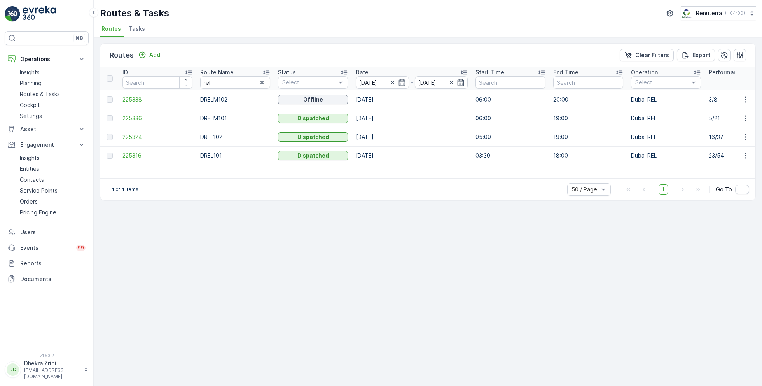
click at [133, 155] on span "225316" at bounding box center [157, 156] width 70 height 8
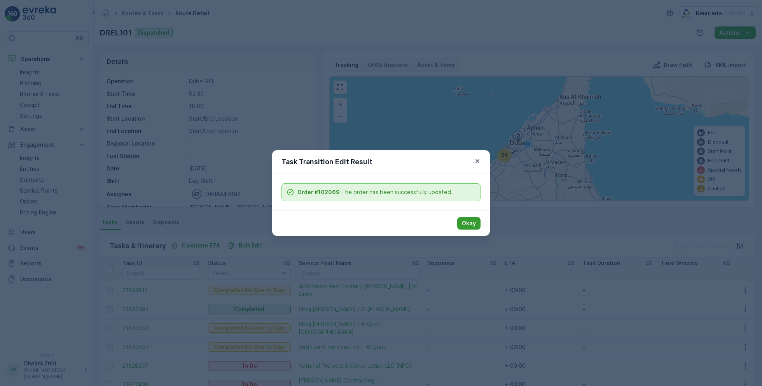
click at [464, 222] on p "Okay" at bounding box center [469, 223] width 14 height 8
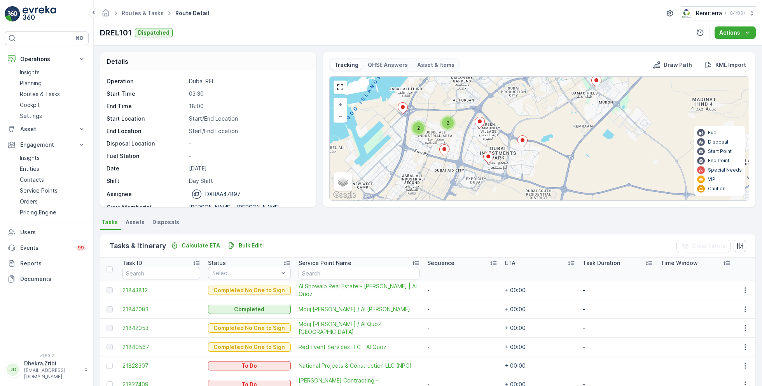
drag, startPoint x: 530, startPoint y: 132, endPoint x: 530, endPoint y: 160, distance: 27.6
click at [530, 160] on div "2 2 3 6 8 8 12 + − Satellite Roadmap Terrain Hybrid Leaflet Keyboard shortcuts …" at bounding box center [539, 139] width 419 height 124
click at [522, 140] on ellipse at bounding box center [523, 140] width 4 height 4
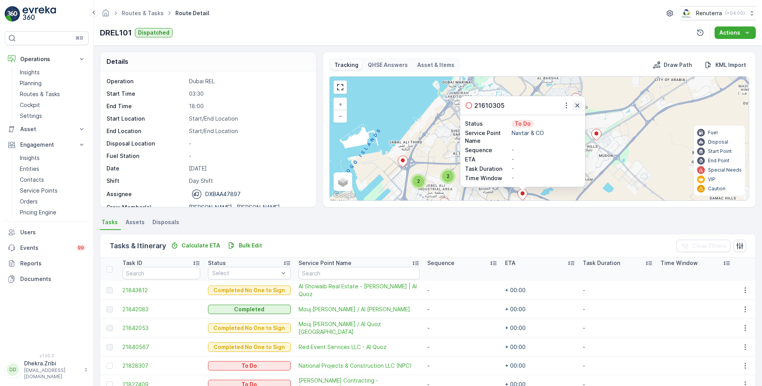
click at [577, 102] on icon "button" at bounding box center [578, 105] width 8 height 8
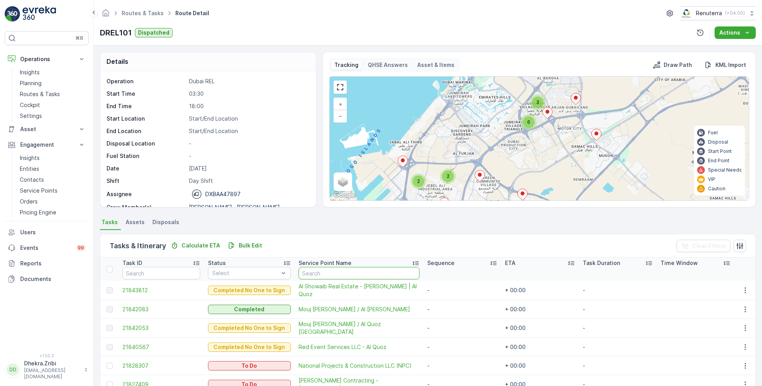
click at [341, 271] on input "text" at bounding box center [359, 273] width 121 height 12
type input "nav"
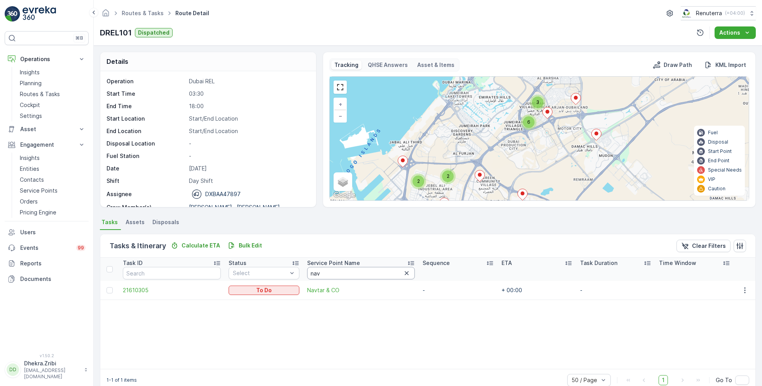
scroll to position [15, 0]
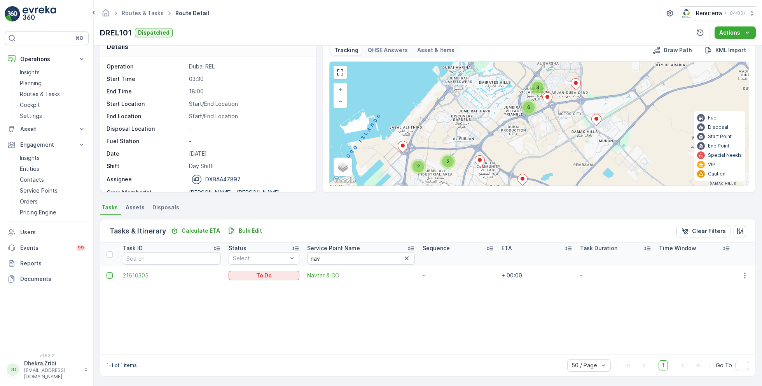
click at [110, 276] on div at bounding box center [110, 275] width 6 height 6
click at [107, 272] on input "checkbox" at bounding box center [107, 272] width 0 height 0
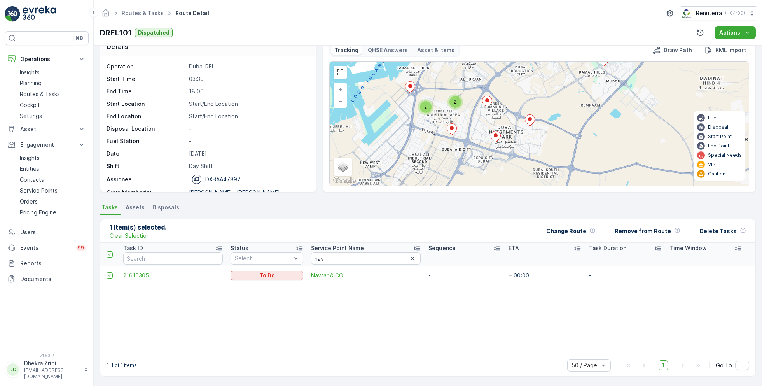
drag, startPoint x: 554, startPoint y: 166, endPoint x: 562, endPoint y: 107, distance: 60.0
click at [562, 107] on div "2 2 3 6 8 8 12 + − Satellite Roadmap Terrain Hybrid Leaflet Keyboard shortcuts …" at bounding box center [539, 124] width 419 height 124
click at [497, 136] on icon at bounding box center [496, 136] width 10 height 11
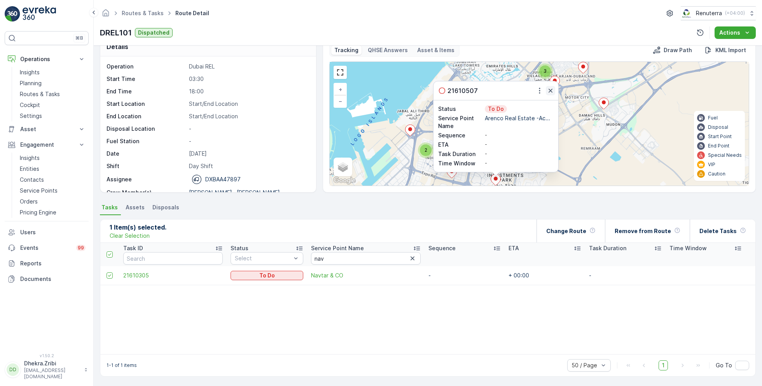
click at [550, 89] on icon "button" at bounding box center [551, 91] width 4 height 4
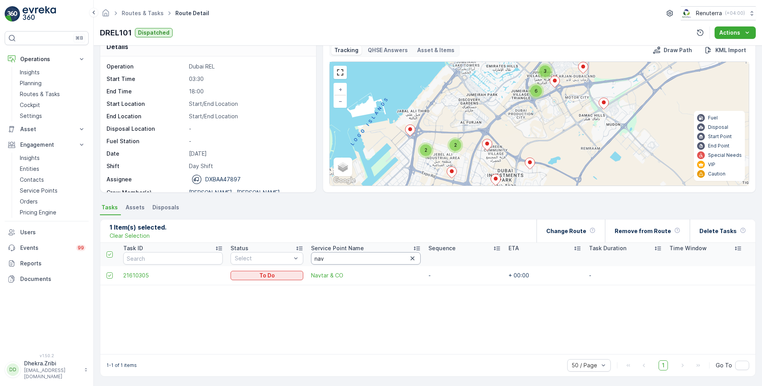
click at [323, 262] on input "nav" at bounding box center [366, 258] width 110 height 12
type input "arenco"
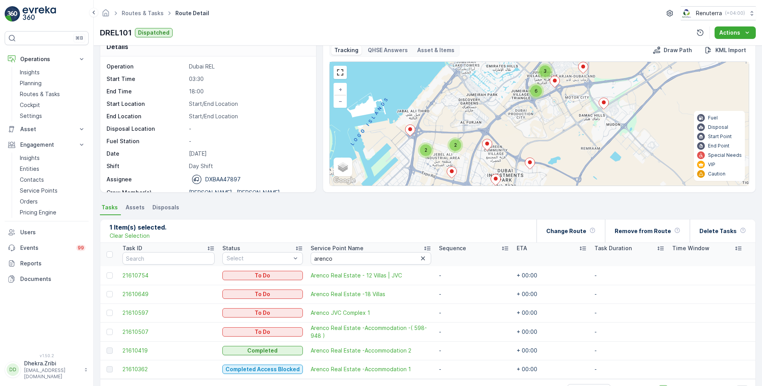
scroll to position [39, 0]
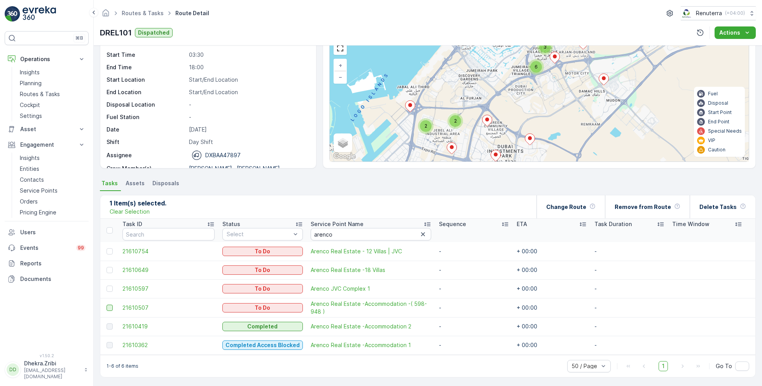
click at [108, 307] on div at bounding box center [110, 307] width 6 height 6
click at [107, 304] on input "checkbox" at bounding box center [107, 304] width 0 height 0
click at [487, 121] on div "2 2 3 6 8 8 12 + − Satellite Roadmap Terrain Hybrid Leaflet Keyboard shortcuts …" at bounding box center [539, 100] width 419 height 124
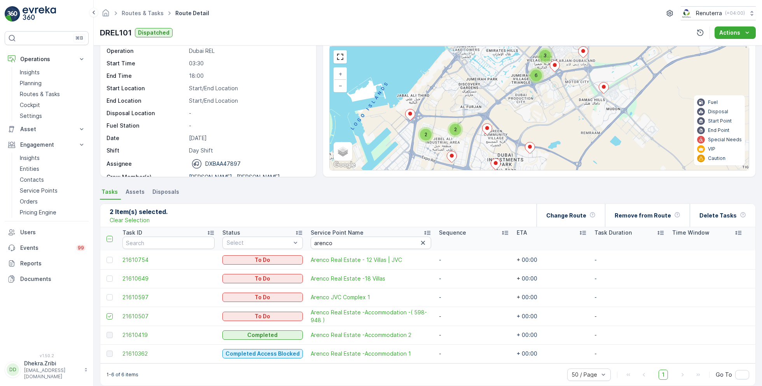
click at [486, 130] on icon at bounding box center [488, 129] width 10 height 11
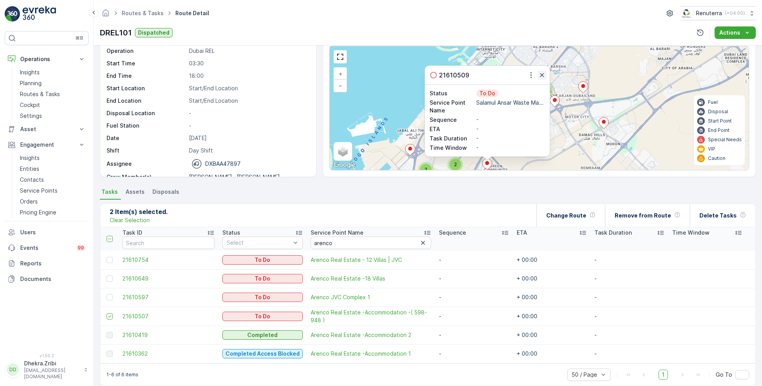
click at [544, 72] on icon "button" at bounding box center [542, 75] width 8 height 8
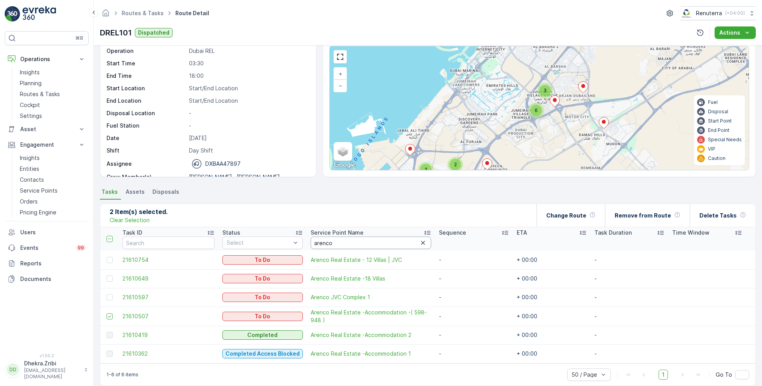
click at [352, 237] on input "arenco" at bounding box center [371, 242] width 121 height 12
type input "salam"
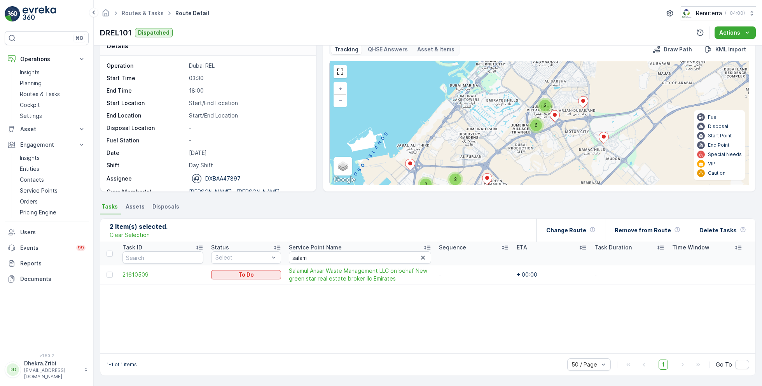
scroll to position [15, 0]
click at [110, 276] on div at bounding box center [110, 275] width 6 height 6
click at [107, 272] on input "checkbox" at bounding box center [107, 272] width 0 height 0
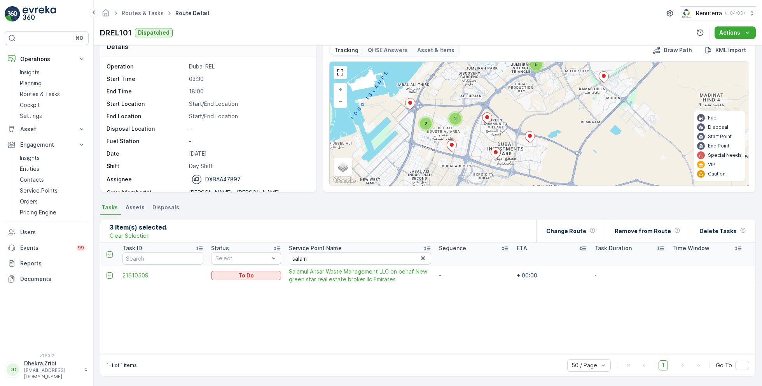
drag, startPoint x: 555, startPoint y: 133, endPoint x: 555, endPoint y: 53, distance: 79.3
click at [555, 53] on div "Tracking QHSE Answers Asset & Items Draw Path KML Import 2 2 3 6 8 8 12 + − Sat…" at bounding box center [539, 115] width 420 height 142
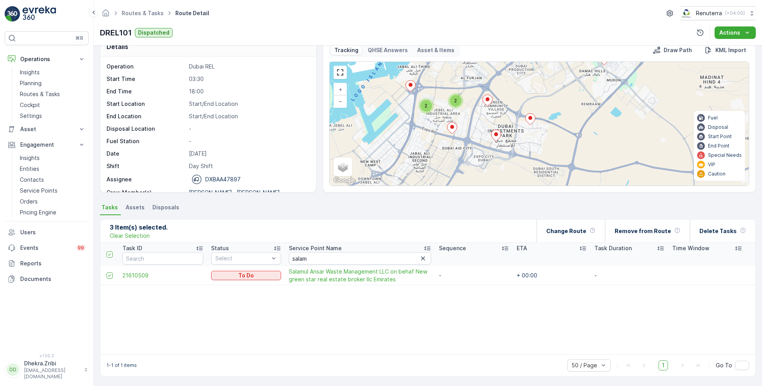
click at [453, 126] on ellipse at bounding box center [452, 127] width 4 height 4
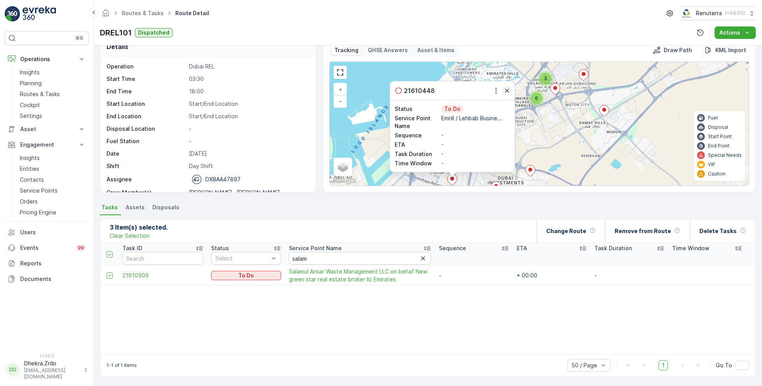
click at [505, 90] on icon "button" at bounding box center [507, 91] width 8 height 8
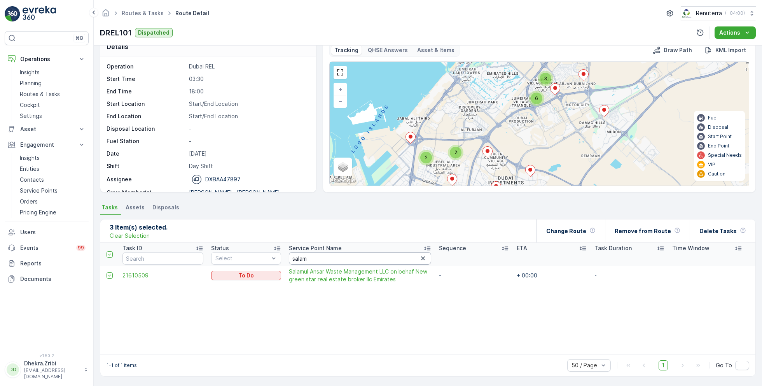
click at [311, 258] on input "salam" at bounding box center [360, 258] width 142 height 12
type input "emrill"
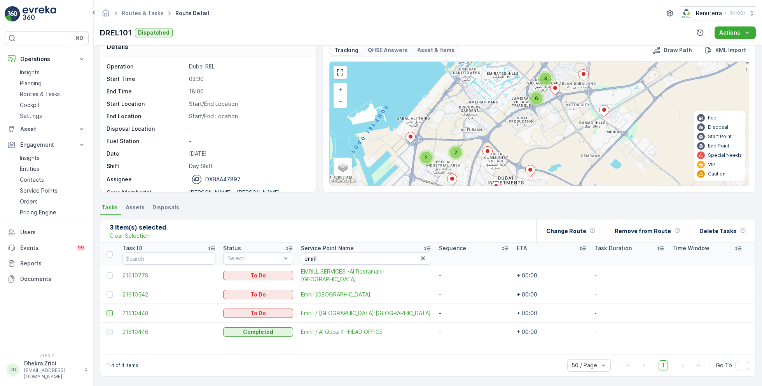
click at [110, 311] on div at bounding box center [110, 313] width 6 height 6
click at [107, 310] on input "checkbox" at bounding box center [107, 310] width 0 height 0
click at [455, 153] on span "2" at bounding box center [456, 152] width 3 height 6
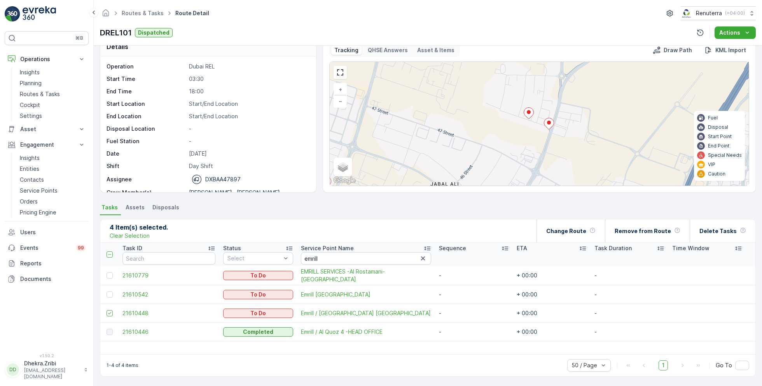
click at [548, 123] on ellipse at bounding box center [549, 123] width 4 height 4
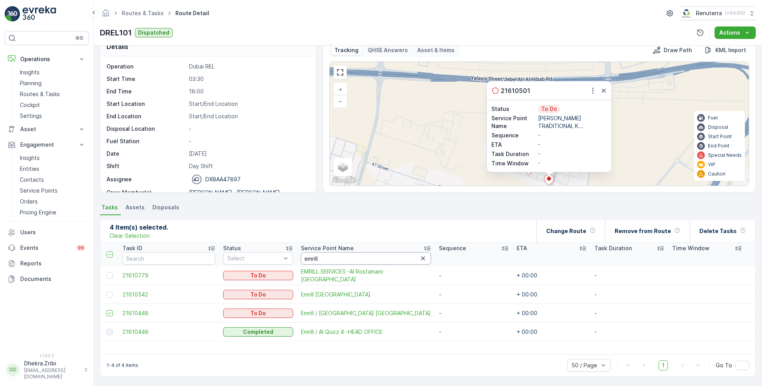
click at [308, 256] on input "emrill" at bounding box center [366, 258] width 130 height 12
type input "al yasin"
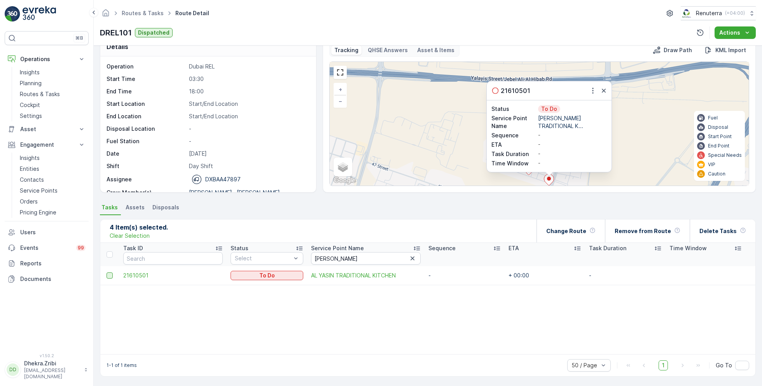
click at [112, 273] on div at bounding box center [110, 275] width 6 height 6
click at [107, 272] on input "checkbox" at bounding box center [107, 272] width 0 height 0
click at [601, 87] on icon "button" at bounding box center [604, 91] width 8 height 8
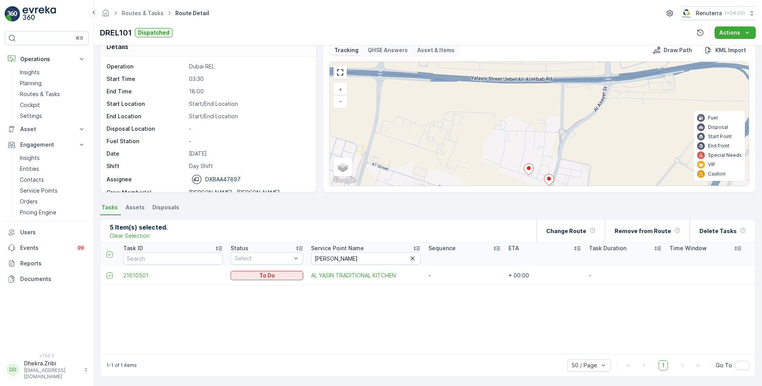
click at [527, 170] on icon at bounding box center [529, 169] width 10 height 11
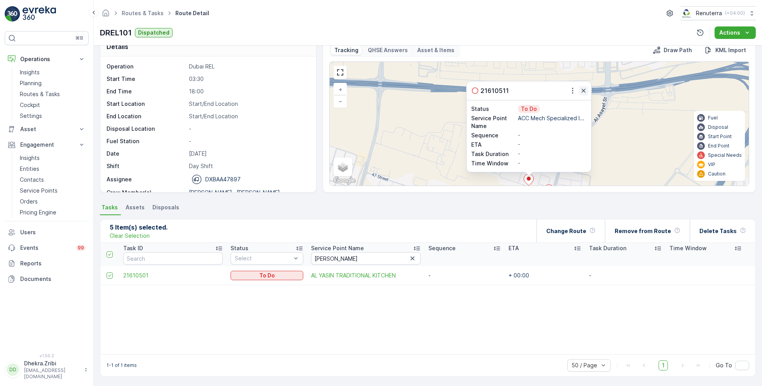
click at [582, 91] on icon "button" at bounding box center [584, 91] width 8 height 8
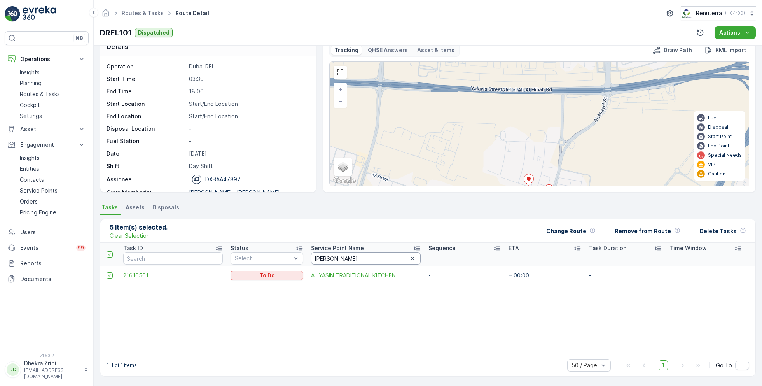
click at [329, 258] on input "al yasin" at bounding box center [366, 258] width 110 height 12
type input "acc"
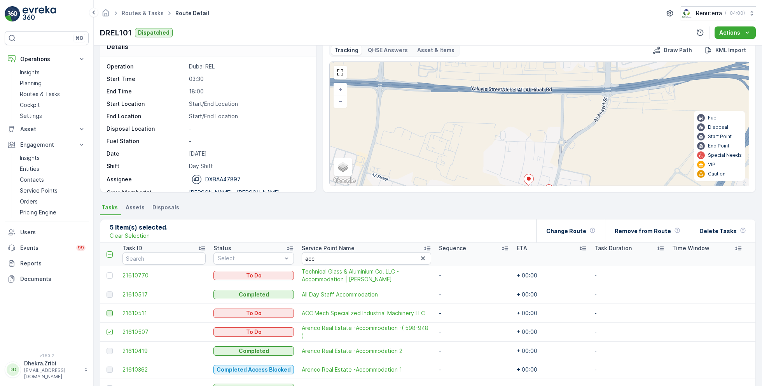
click at [108, 311] on div at bounding box center [110, 313] width 6 height 6
click at [107, 310] on input "checkbox" at bounding box center [107, 310] width 0 height 0
click at [585, 230] on p "Change Route" at bounding box center [566, 231] width 40 height 8
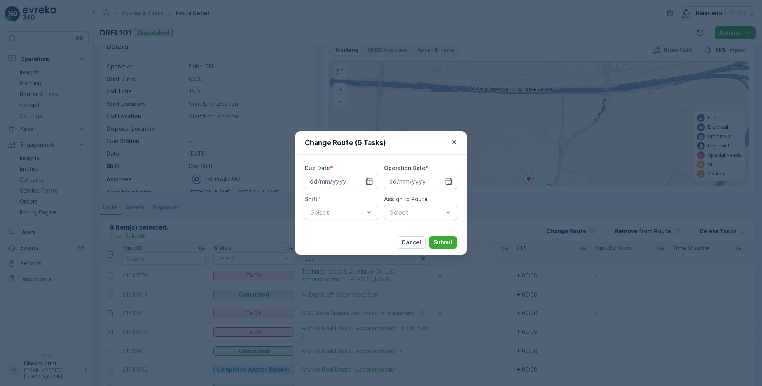
click at [371, 180] on icon "button" at bounding box center [370, 181] width 8 height 8
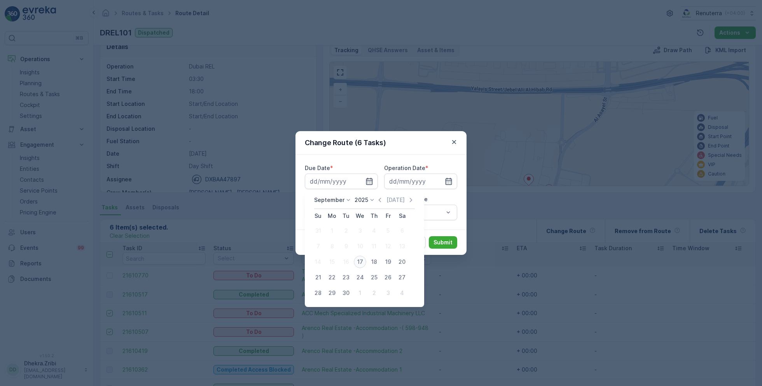
click at [361, 259] on div "17" at bounding box center [360, 261] width 12 height 12
type input "[DATE]"
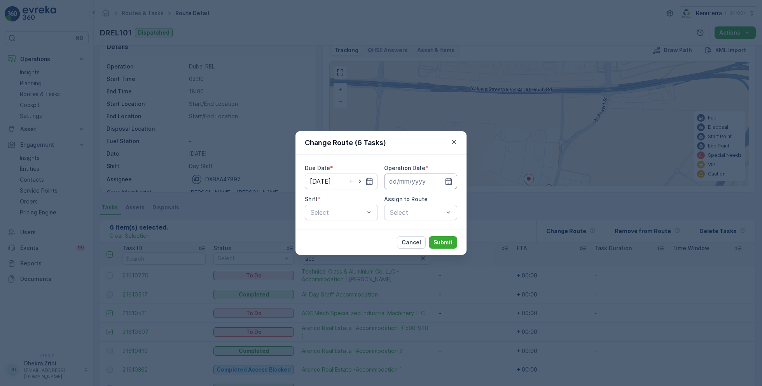
click at [433, 176] on input at bounding box center [420, 181] width 73 height 16
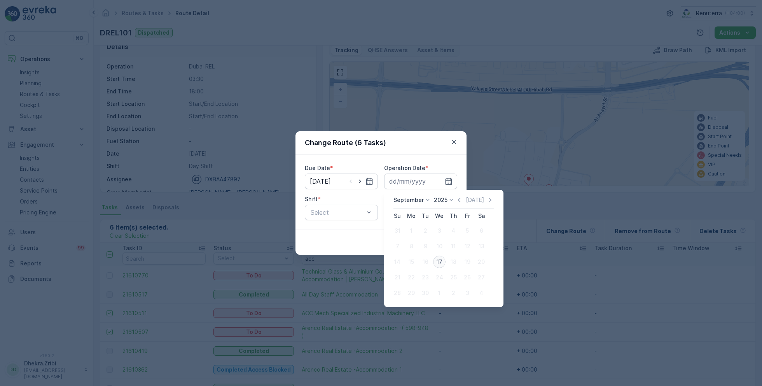
click at [439, 261] on div "17" at bounding box center [439, 261] width 12 height 12
type input "[DATE]"
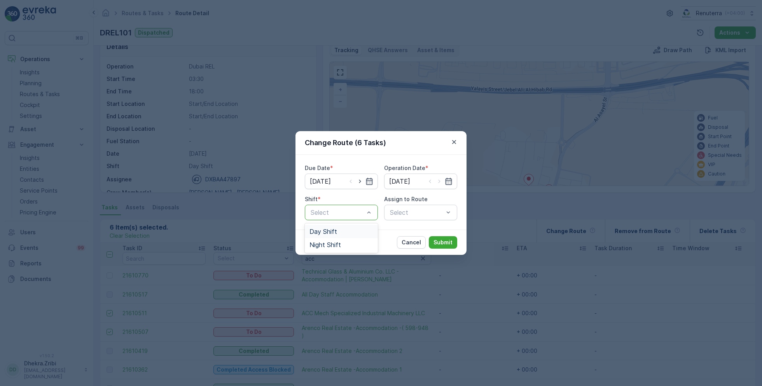
click at [324, 230] on span "Day Shift" at bounding box center [324, 231] width 28 height 7
click at [418, 214] on div "Select" at bounding box center [420, 213] width 73 height 16
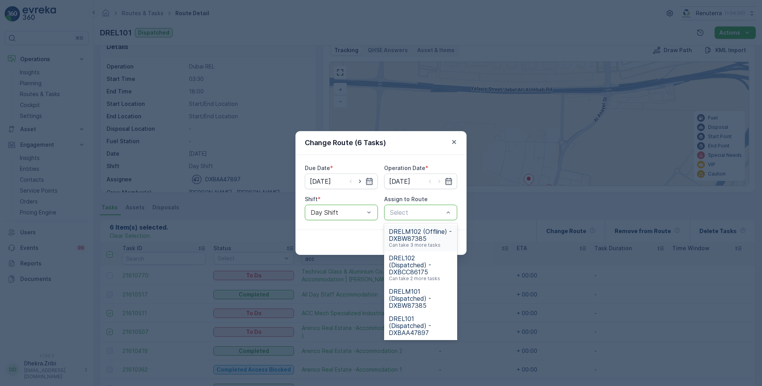
click at [413, 231] on span "DRELM102 (Offline) - DXBW87385" at bounding box center [421, 235] width 64 height 14
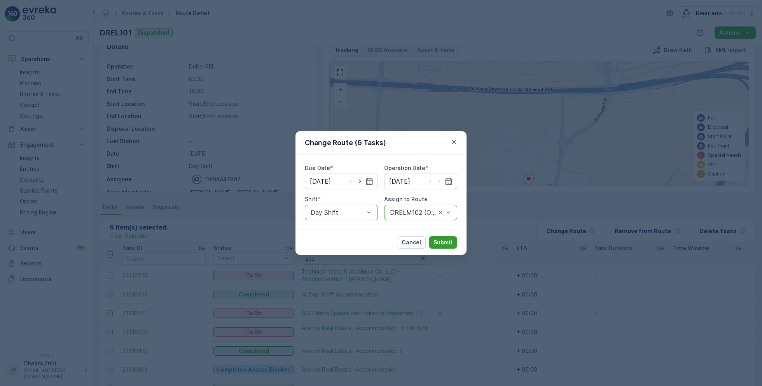
click at [449, 240] on p "Submit" at bounding box center [443, 242] width 19 height 8
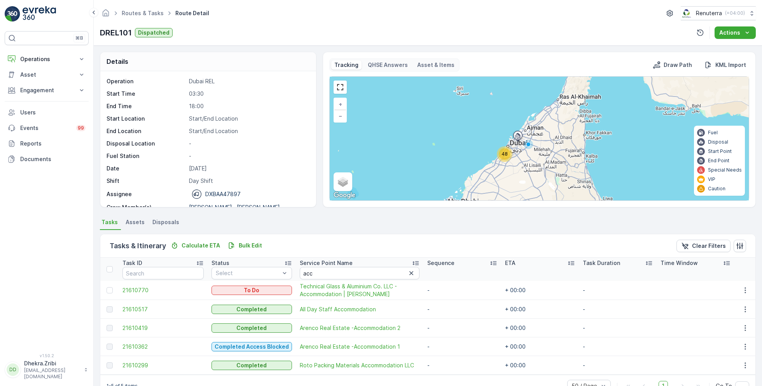
click at [502, 153] on span "48" at bounding box center [505, 154] width 6 height 6
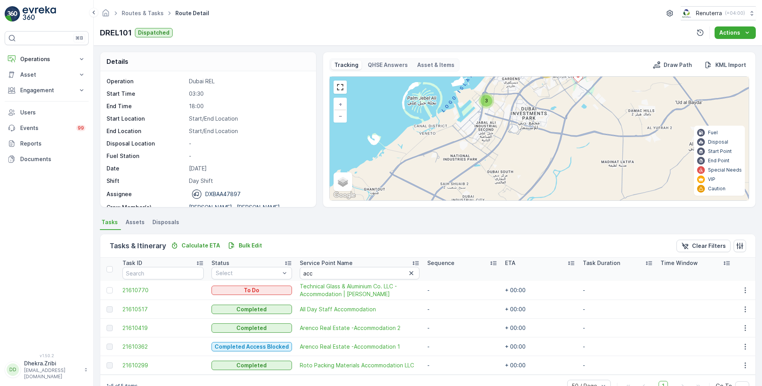
drag, startPoint x: 526, startPoint y: 161, endPoint x: 523, endPoint y: 61, distance: 100.0
click at [523, 60] on div "Tracking QHSE Answers Asset & Items Draw Path KML Import 3 10 10 21 + − Satelli…" at bounding box center [539, 129] width 420 height 142
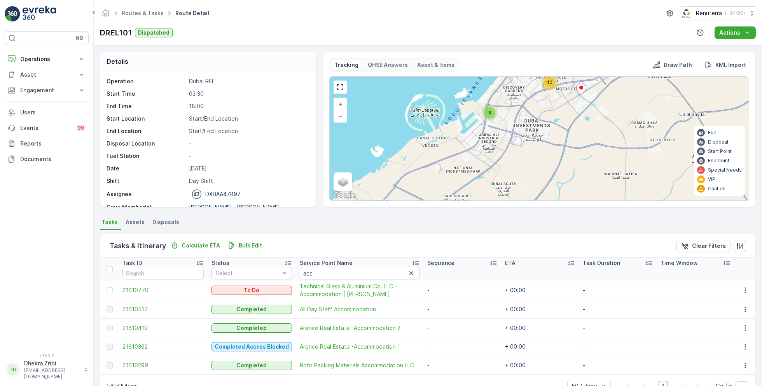
drag, startPoint x: 506, startPoint y: 108, endPoint x: 513, endPoint y: 137, distance: 29.5
click at [513, 137] on div "3 10 10 21 + − Satellite Roadmap Terrain Hybrid Leaflet Keyboard shortcuts Map …" at bounding box center [539, 139] width 419 height 124
click at [491, 113] on div "3" at bounding box center [491, 114] width 12 height 12
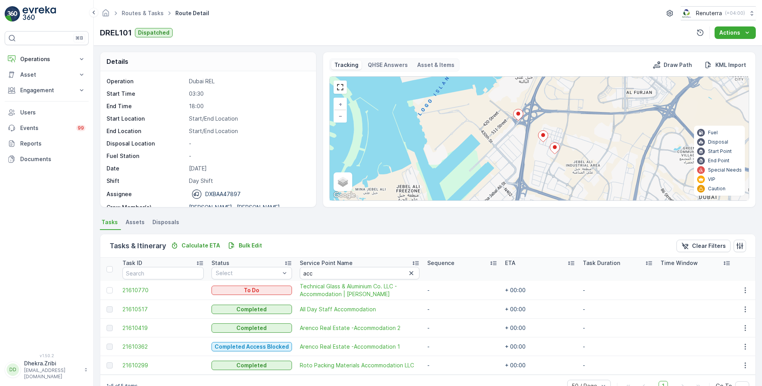
click at [518, 112] on ellipse at bounding box center [518, 114] width 4 height 4
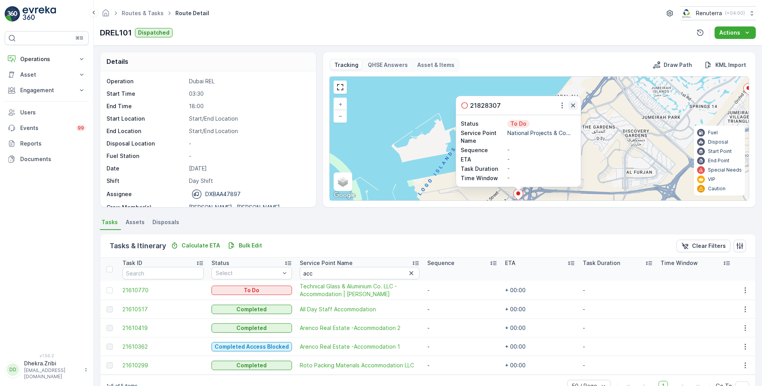
click at [575, 103] on icon "button" at bounding box center [573, 105] width 8 height 8
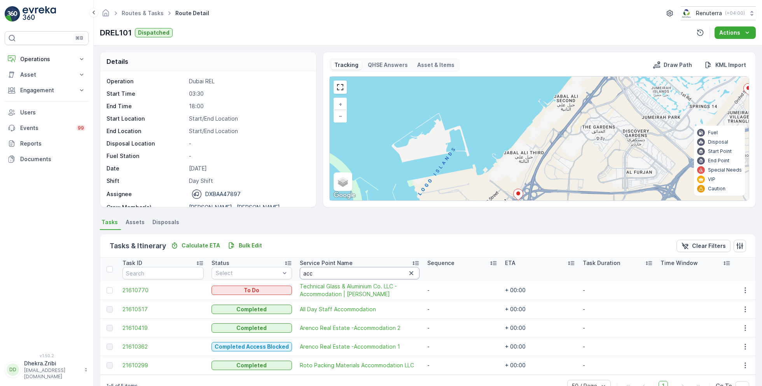
click at [314, 275] on input "acc" at bounding box center [360, 273] width 120 height 12
type input "national"
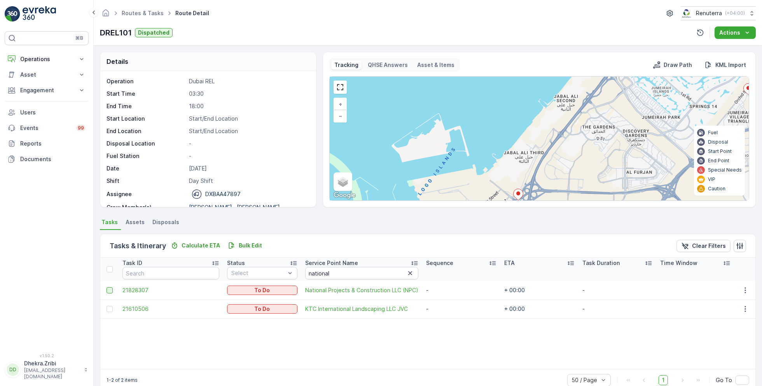
click at [110, 288] on div at bounding box center [110, 290] width 6 height 6
click at [107, 287] on input "checkbox" at bounding box center [107, 287] width 0 height 0
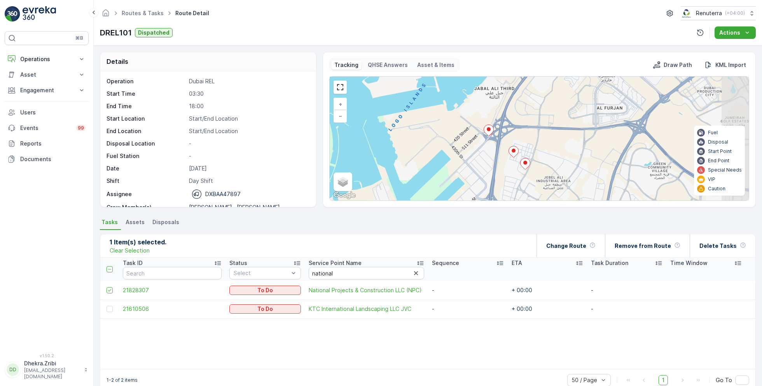
drag, startPoint x: 495, startPoint y: 152, endPoint x: 458, endPoint y: 71, distance: 89.3
click at [458, 71] on div "Tracking QHSE Answers Asset & Items Draw Path KML Import 3 4 3 4 4 2 3 9 + − Sa…" at bounding box center [539, 129] width 420 height 142
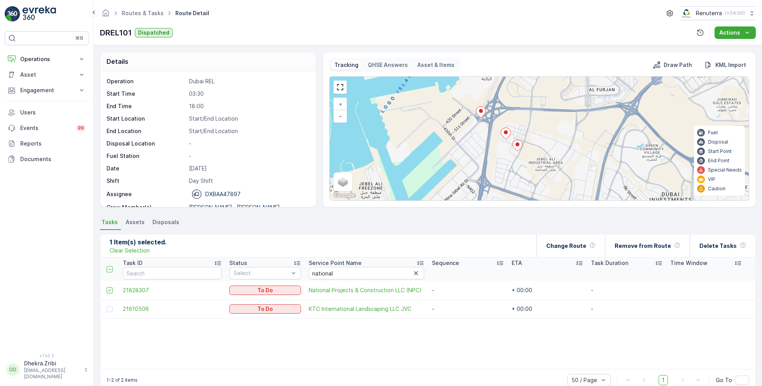
click at [506, 134] on icon at bounding box center [506, 133] width 10 height 11
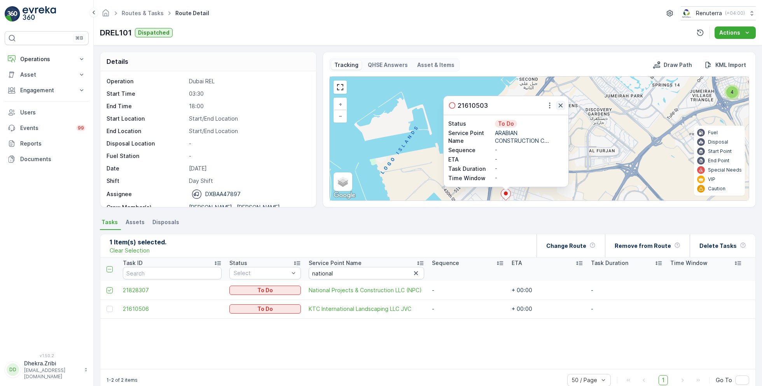
click at [560, 106] on icon "button" at bounding box center [561, 105] width 8 height 8
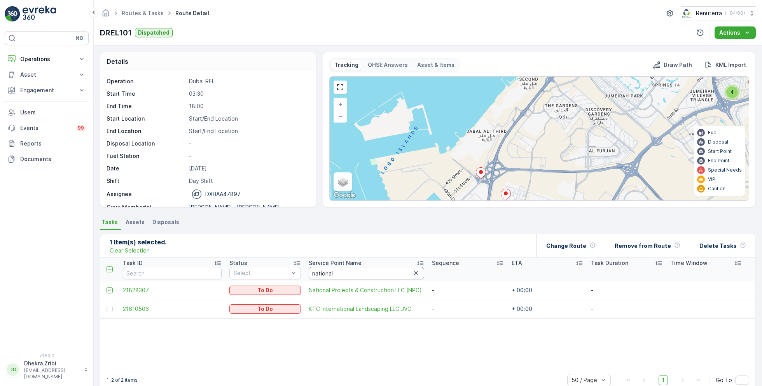
click at [327, 273] on input "national" at bounding box center [367, 273] width 116 height 12
type input "arabian"
click at [110, 290] on div at bounding box center [110, 290] width 6 height 6
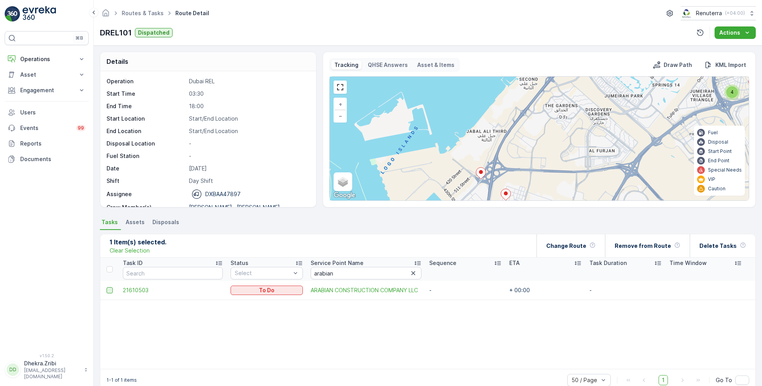
click at [107, 287] on input "checkbox" at bounding box center [107, 287] width 0 height 0
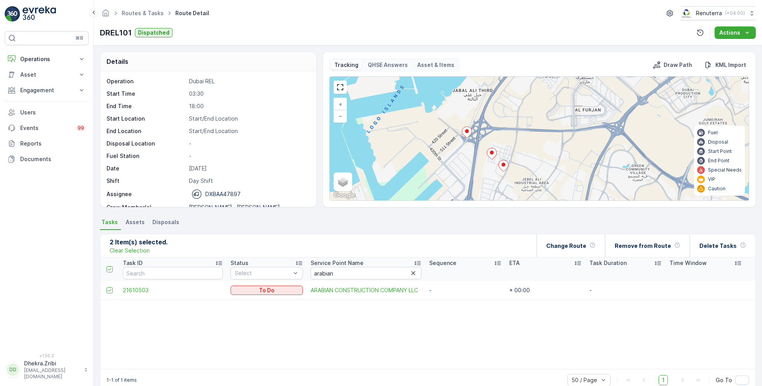
drag, startPoint x: 492, startPoint y: 171, endPoint x: 472, endPoint y: 110, distance: 64.9
click at [473, 110] on div "3 4 3 4 4 2 3 9 + − Satellite Roadmap Terrain Hybrid Leaflet Keyboard shortcuts…" at bounding box center [539, 139] width 419 height 124
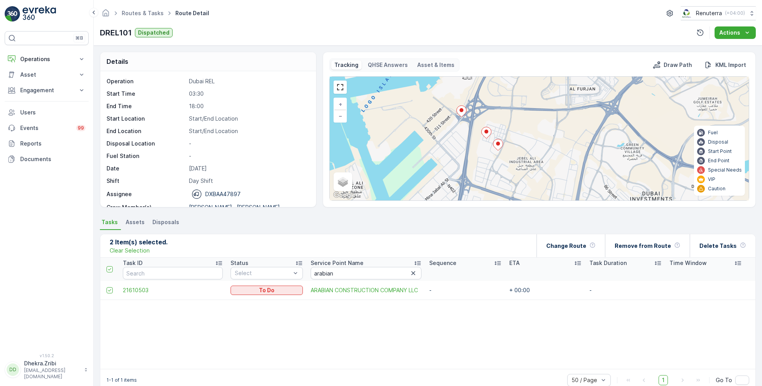
click at [498, 146] on icon at bounding box center [498, 144] width 10 height 11
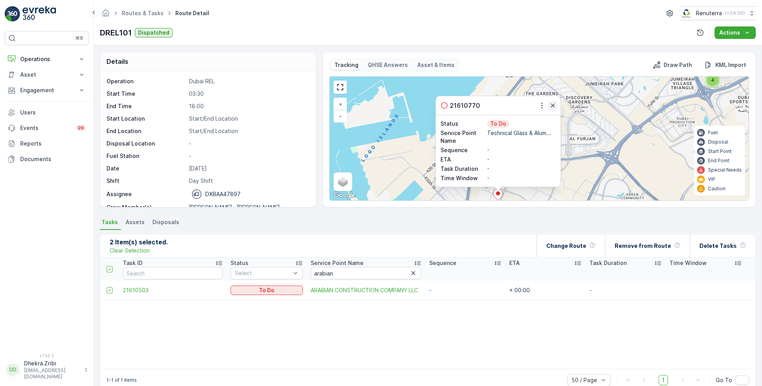
click at [553, 103] on icon "button" at bounding box center [553, 105] width 8 height 8
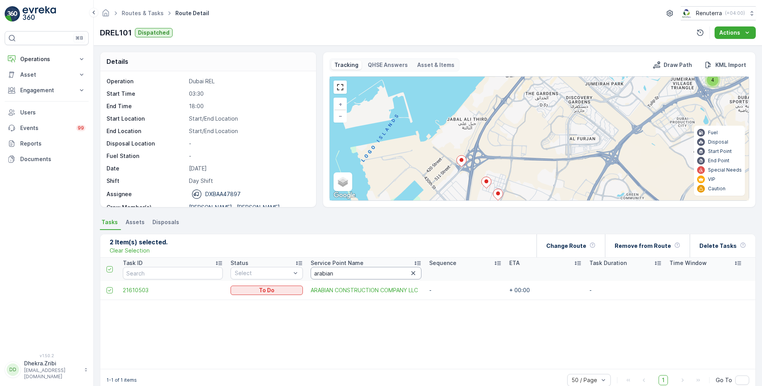
click at [345, 278] on input "arabian" at bounding box center [366, 273] width 111 height 12
type input "techni"
click at [112, 289] on div at bounding box center [110, 290] width 6 height 6
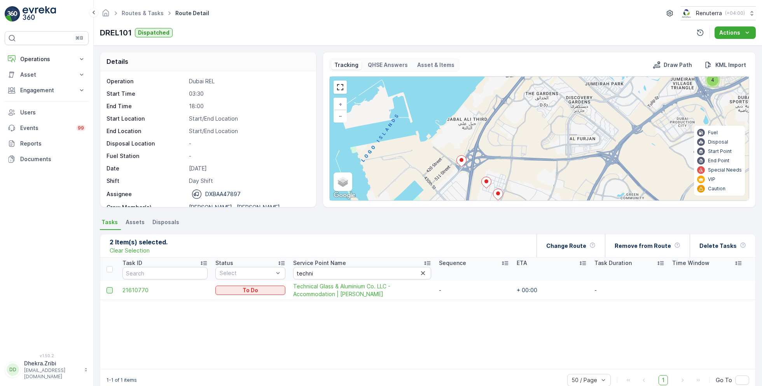
click at [107, 287] on input "checkbox" at bounding box center [107, 287] width 0 height 0
click at [584, 247] on p "Change Route" at bounding box center [566, 246] width 40 height 8
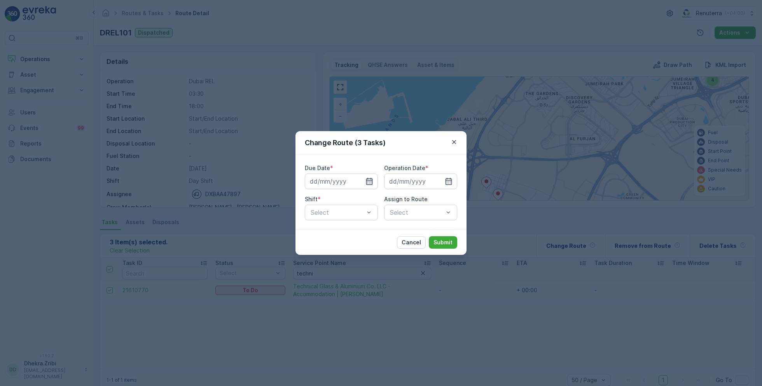
click at [370, 180] on icon "button" at bounding box center [370, 181] width 8 height 8
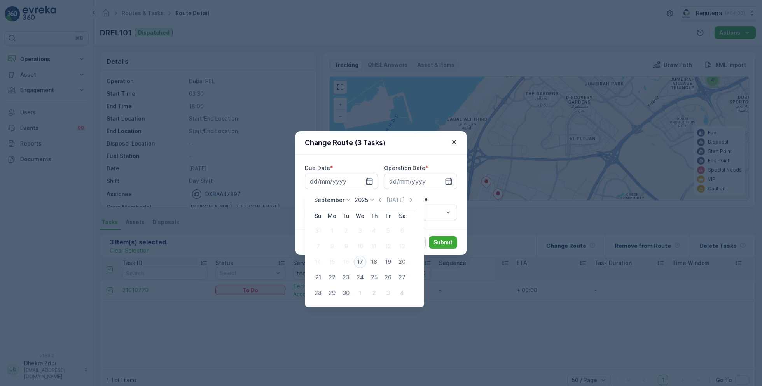
click at [355, 260] on div "17" at bounding box center [360, 261] width 12 height 12
type input "[DATE]"
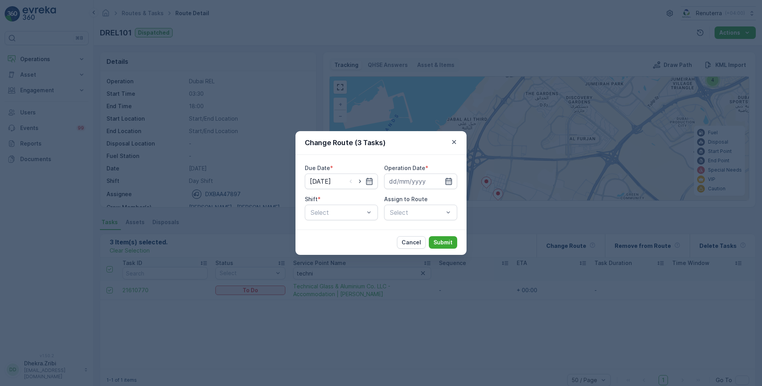
click at [450, 184] on icon "button" at bounding box center [449, 181] width 8 height 8
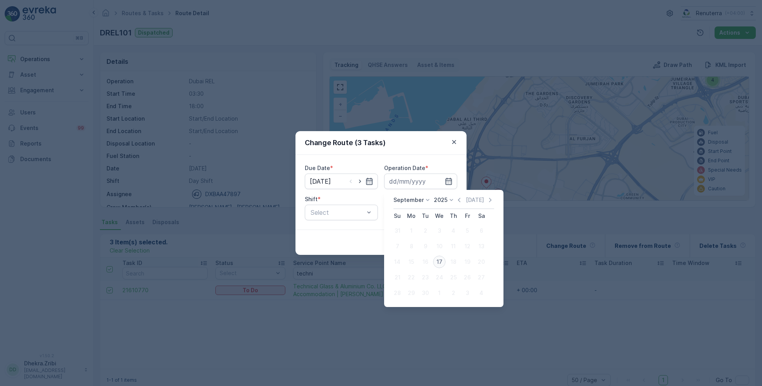
click at [436, 264] on div "17" at bounding box center [439, 261] width 12 height 12
type input "[DATE]"
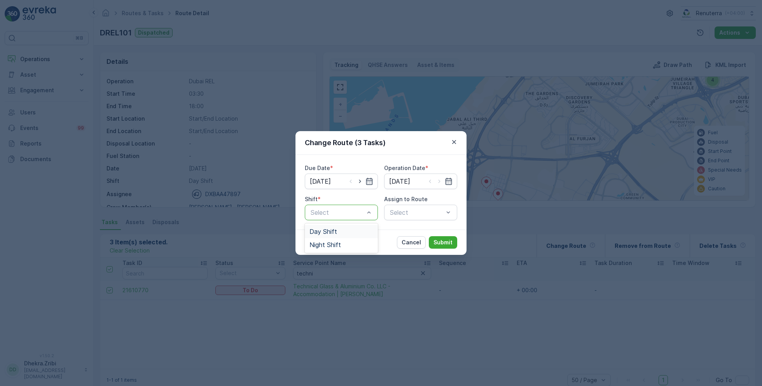
click at [324, 236] on div "Day Shift" at bounding box center [341, 231] width 73 height 13
click at [390, 213] on div "Select" at bounding box center [420, 213] width 73 height 16
click at [435, 207] on div "Select" at bounding box center [420, 213] width 73 height 16
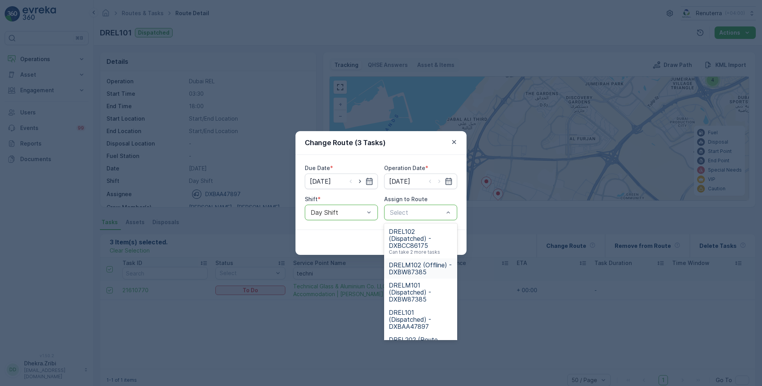
click at [415, 266] on span "DRELM102 (Offline) - DXBW87385" at bounding box center [421, 268] width 64 height 14
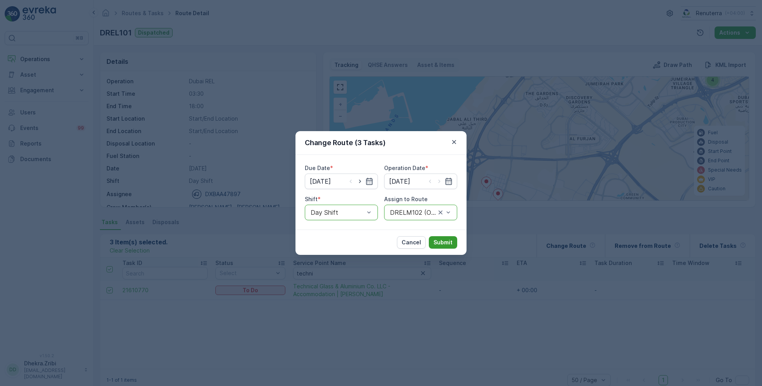
click at [447, 247] on button "Submit" at bounding box center [443, 242] width 28 height 12
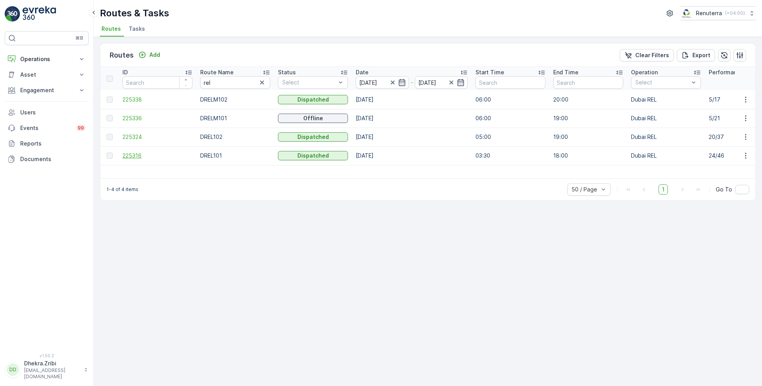
click at [126, 154] on span "225316" at bounding box center [157, 156] width 70 height 8
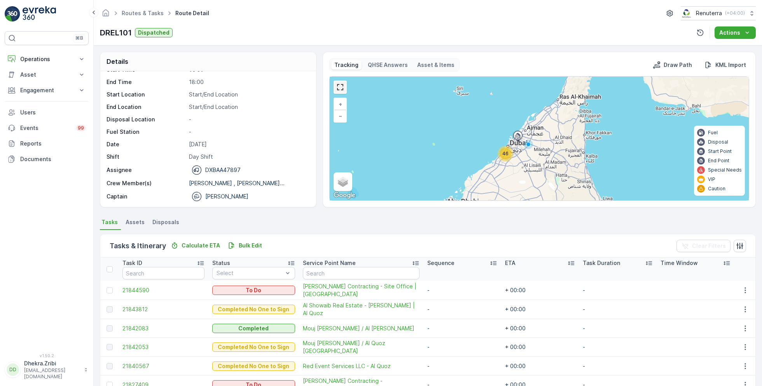
click at [337, 87] on link at bounding box center [340, 87] width 12 height 12
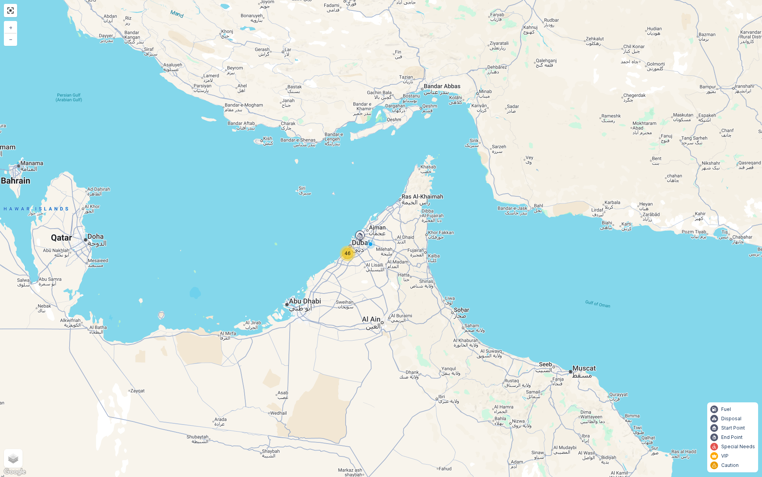
click at [349, 259] on div "46" at bounding box center [348, 254] width 16 height 16
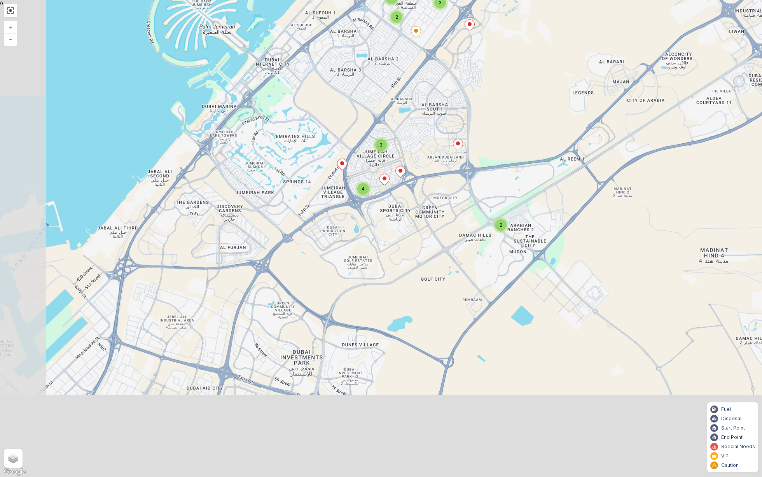
drag, startPoint x: 379, startPoint y: 322, endPoint x: 465, endPoint y: 134, distance: 206.2
click at [463, 139] on div at bounding box center [458, 146] width 10 height 14
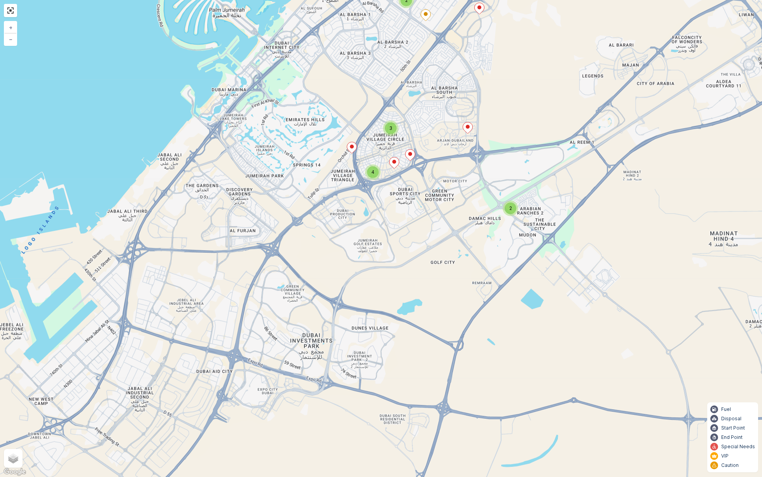
click at [511, 211] on div "2" at bounding box center [511, 209] width 12 height 12
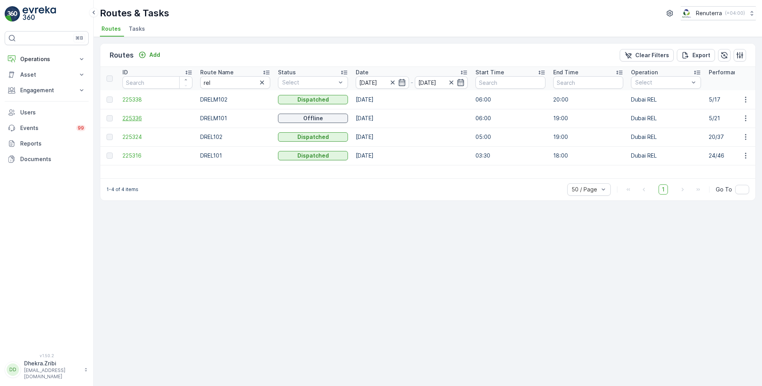
click at [129, 117] on span "225336" at bounding box center [157, 118] width 70 height 8
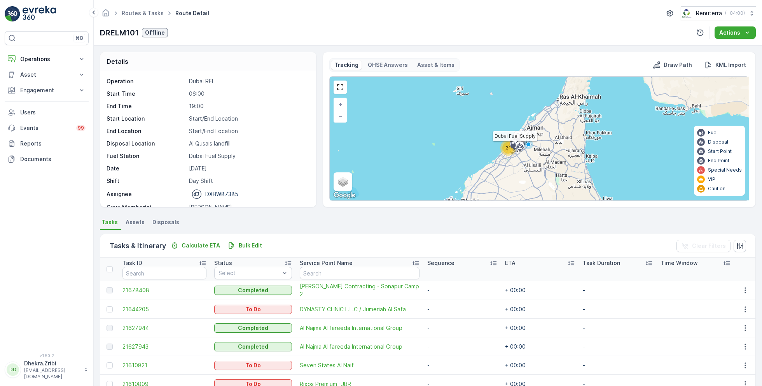
click at [507, 146] on div at bounding box center [514, 144] width 15 height 7
click at [342, 86] on link at bounding box center [340, 87] width 12 height 12
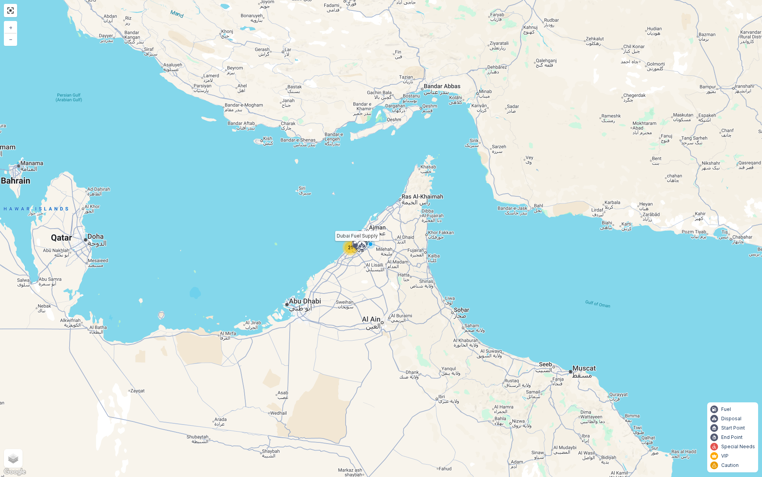
click at [350, 247] on div at bounding box center [356, 244] width 15 height 7
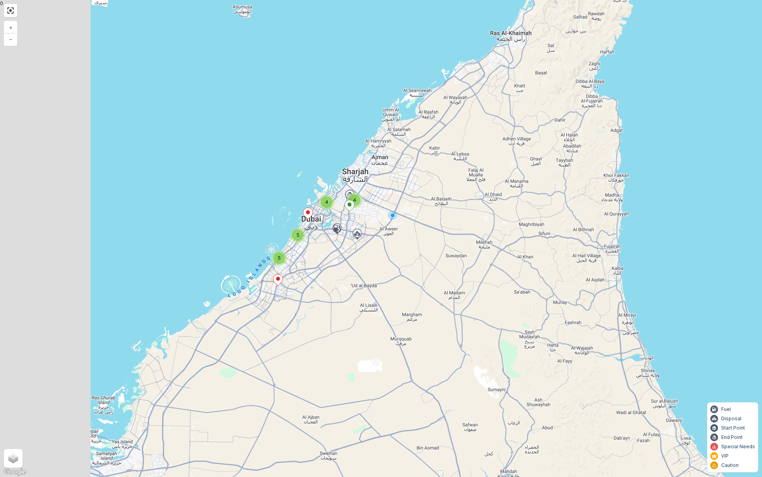
drag, startPoint x: 233, startPoint y: 241, endPoint x: 418, endPoint y: 239, distance: 185.5
click at [418, 239] on div "4 4 5 5 + − Satellite Roadmap Terrain Hybrid Leaflet Keyboard shortcuts Map Dat…" at bounding box center [381, 238] width 762 height 477
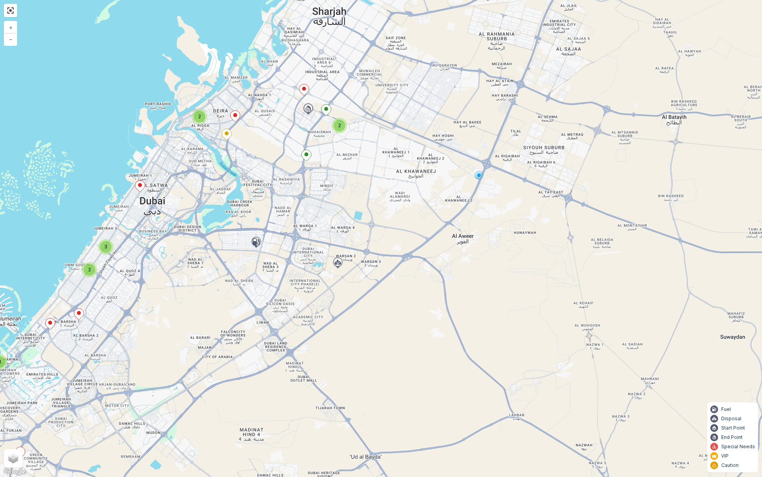
drag, startPoint x: 307, startPoint y: 195, endPoint x: 398, endPoint y: 218, distance: 94.3
click at [398, 219] on div "2 2 3 2 3 + − Satellite Roadmap Terrain Hybrid Leaflet Keyboard shortcuts Map D…" at bounding box center [381, 238] width 762 height 477
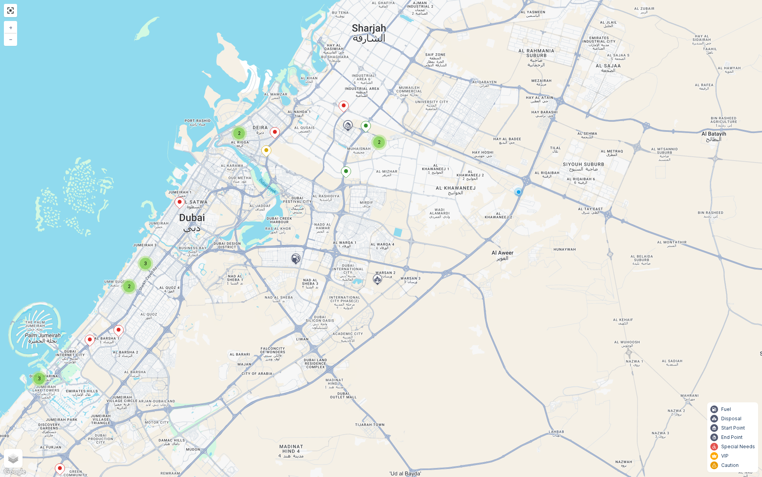
click at [380, 140] on div "2" at bounding box center [379, 142] width 12 height 12
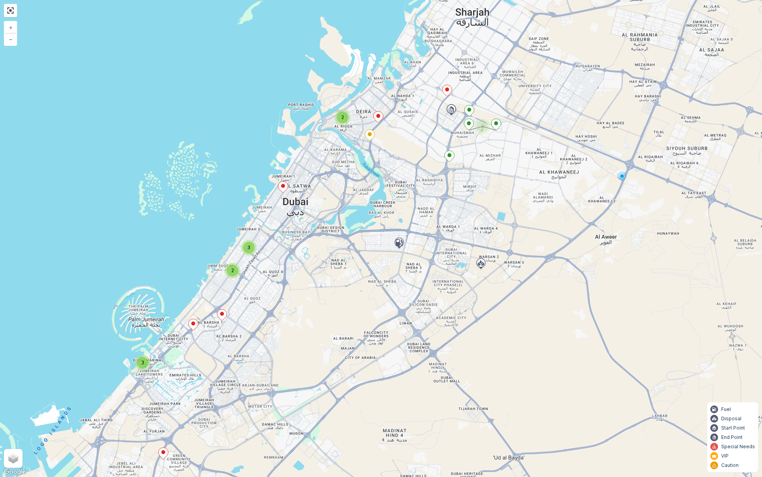
drag, startPoint x: 322, startPoint y: 180, endPoint x: 425, endPoint y: 164, distance: 105.1
click at [425, 164] on div "2 2 3 2 3 + − Satellite Roadmap Terrain Hybrid Leaflet Keyboard shortcuts Map D…" at bounding box center [381, 238] width 762 height 477
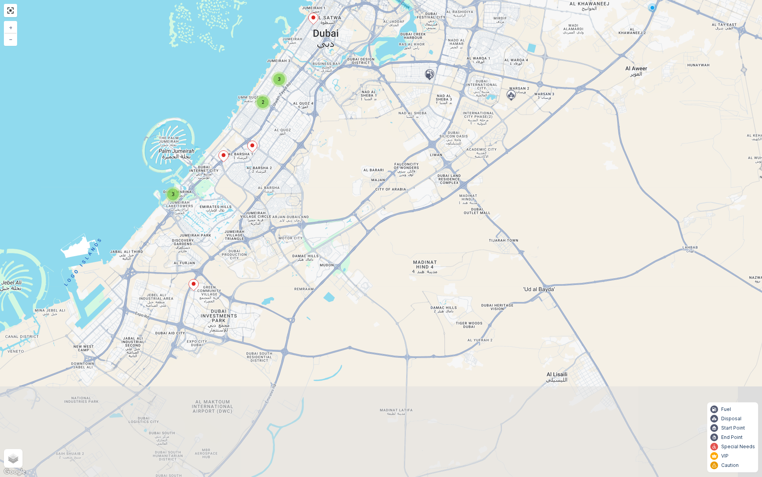
drag, startPoint x: 425, startPoint y: 164, endPoint x: 457, endPoint y: -11, distance: 178.1
click at [457, 0] on html "⌘B Operations Insights Planning Routes & Tasks Cockpit Settings Asset Assets En…" at bounding box center [381, 238] width 762 height 477
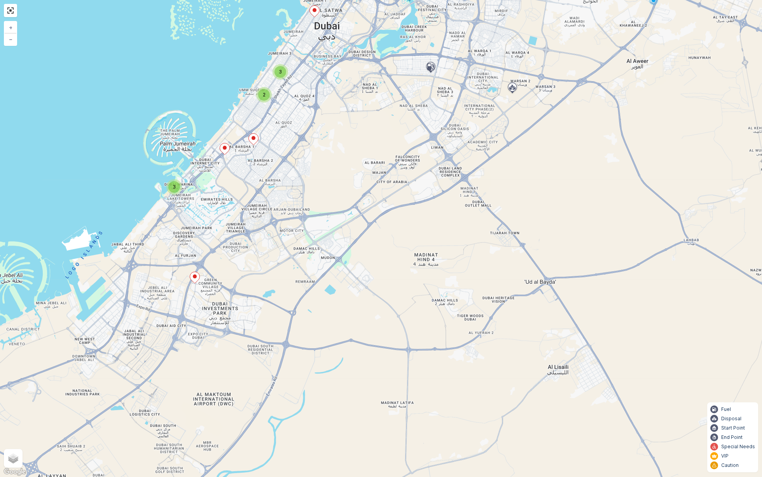
click at [194, 280] on icon at bounding box center [195, 277] width 10 height 11
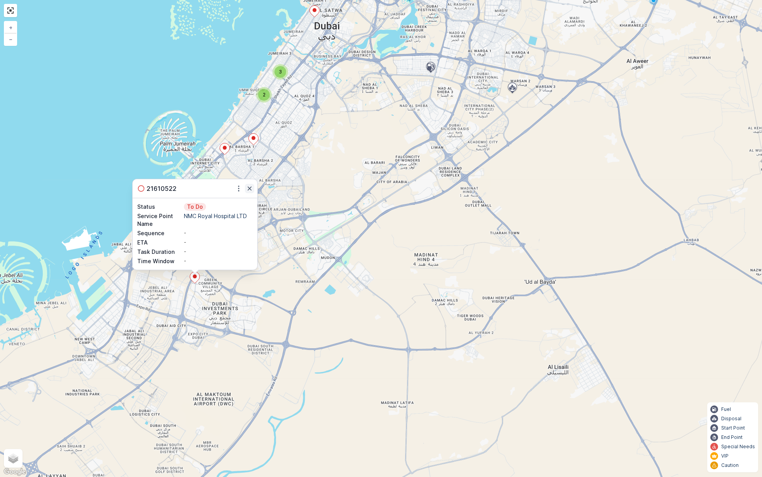
click at [251, 188] on icon "button" at bounding box center [250, 189] width 8 height 8
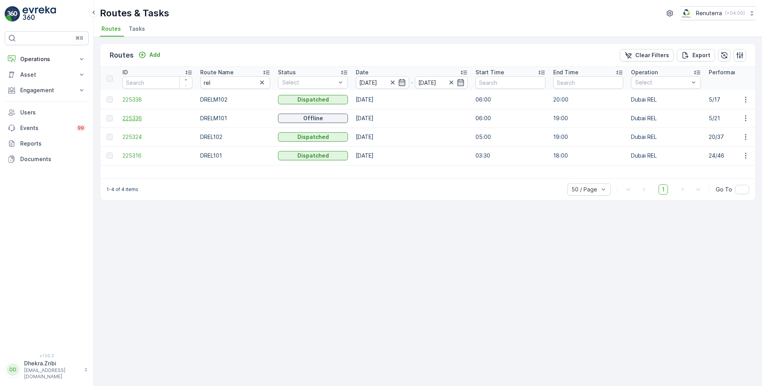
click at [129, 117] on span "225336" at bounding box center [157, 118] width 70 height 8
click at [136, 98] on span "225338" at bounding box center [157, 100] width 70 height 8
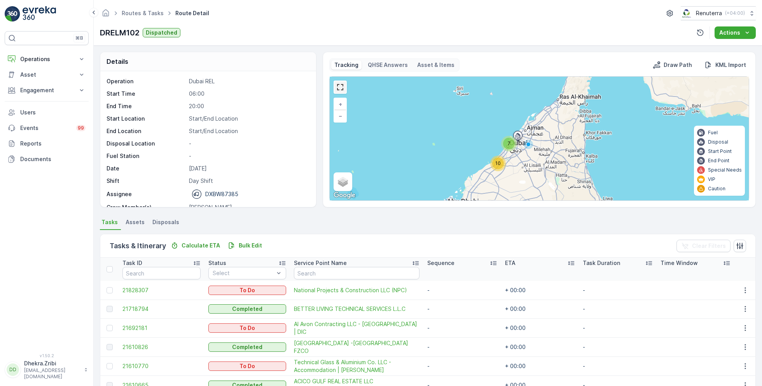
click at [340, 87] on link at bounding box center [340, 87] width 12 height 12
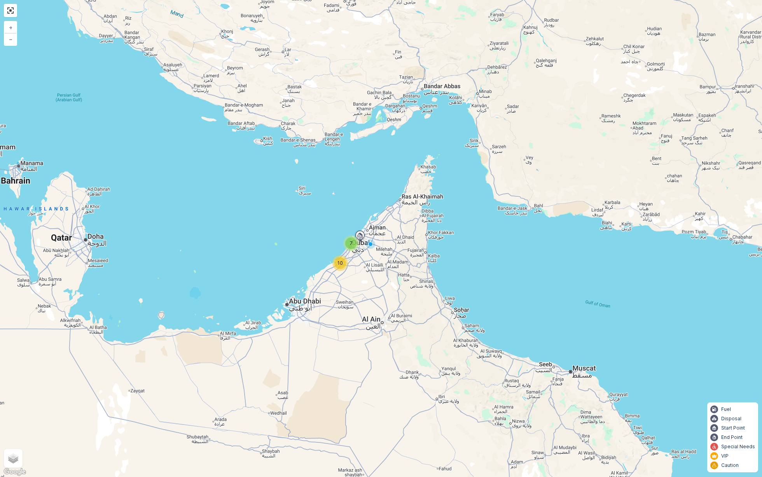
click at [343, 267] on div "10" at bounding box center [340, 263] width 12 height 12
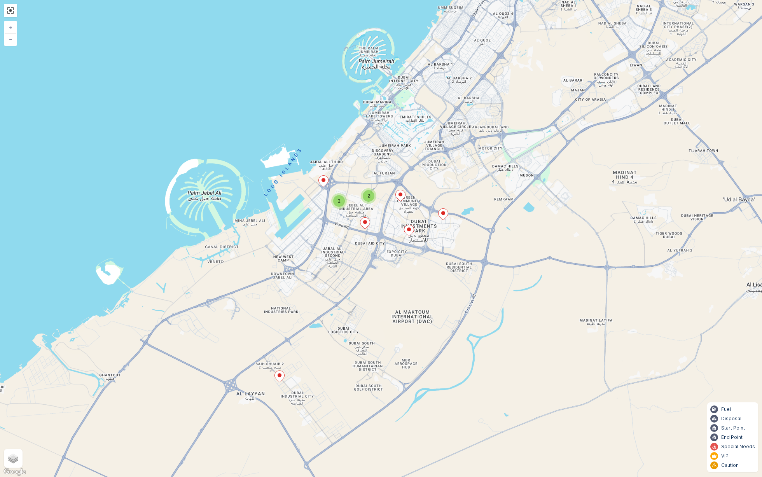
drag, startPoint x: 392, startPoint y: 264, endPoint x: 388, endPoint y: 292, distance: 28.7
click at [388, 292] on div "2 2 2 2 + − Satellite Roadmap Terrain Hybrid Leaflet Keyboard shortcuts Map Dat…" at bounding box center [381, 238] width 762 height 477
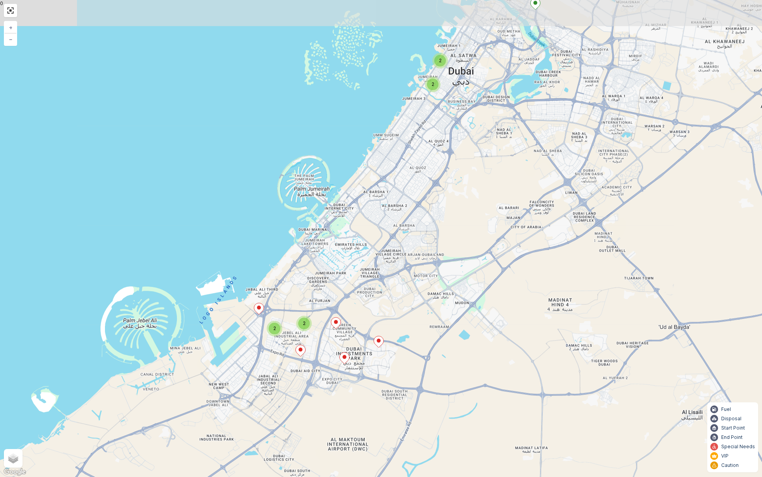
drag, startPoint x: 478, startPoint y: 163, endPoint x: 415, endPoint y: 281, distance: 133.4
click at [415, 281] on div "2 2 2 2 + − Satellite Roadmap Terrain Hybrid Leaflet Keyboard shortcuts Map Dat…" at bounding box center [381, 238] width 762 height 477
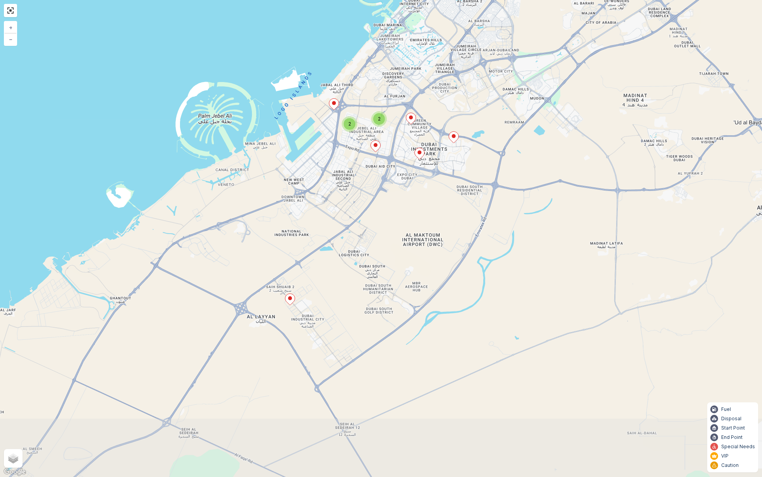
drag, startPoint x: 415, startPoint y: 281, endPoint x: 490, endPoint y: 76, distance: 218.2
click at [490, 76] on div "2 2 2 2 + − Satellite Roadmap Terrain Hybrid Leaflet Keyboard shortcuts Map Dat…" at bounding box center [381, 238] width 762 height 477
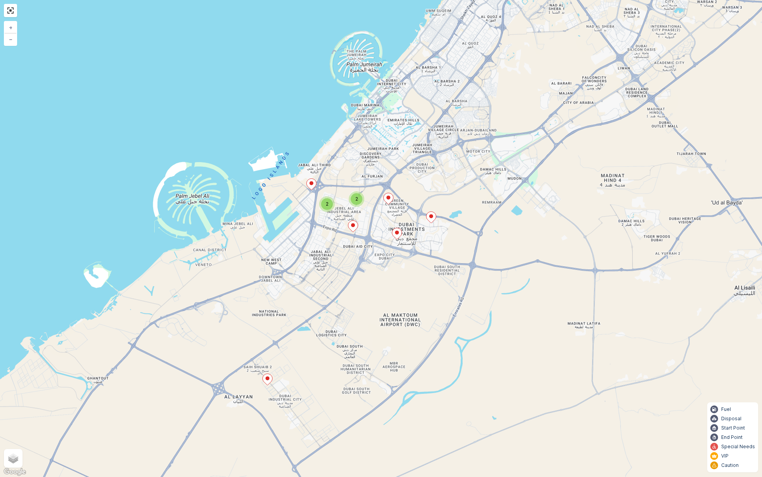
drag, startPoint x: 523, startPoint y: 49, endPoint x: 487, endPoint y: 171, distance: 127.1
click at [488, 170] on div "2 2 2 2 + − Satellite Roadmap Terrain Hybrid Leaflet Keyboard shortcuts Map Dat…" at bounding box center [381, 238] width 762 height 477
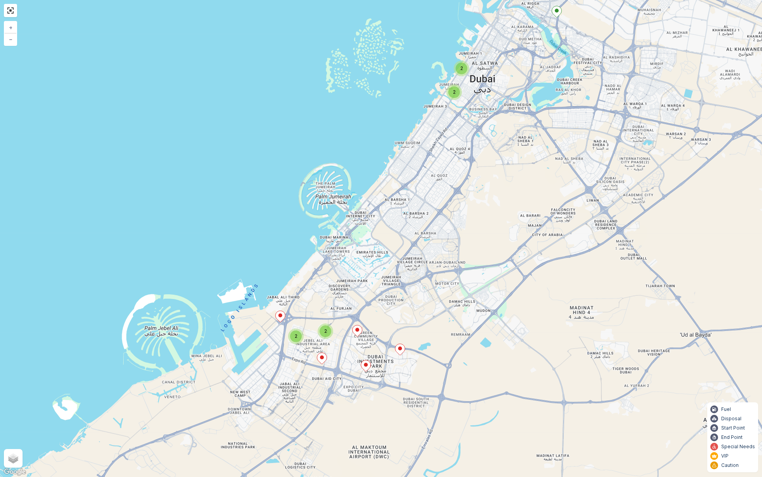
drag, startPoint x: 530, startPoint y: 107, endPoint x: 497, endPoint y: 238, distance: 134.3
click at [498, 236] on div "2 2 2 2 + − Satellite Roadmap Terrain Hybrid Leaflet Keyboard shortcuts Map Dat…" at bounding box center [381, 238] width 762 height 477
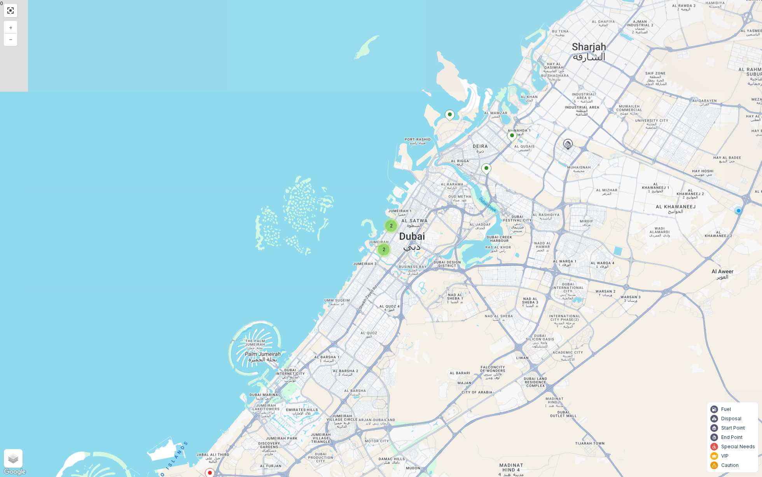
drag, startPoint x: 544, startPoint y: 158, endPoint x: 490, endPoint y: 273, distance: 126.6
click at [490, 273] on div "2 2 2 2 + − Satellite Roadmap Terrain Hybrid Leaflet Keyboard shortcuts Map Dat…" at bounding box center [381, 238] width 762 height 477
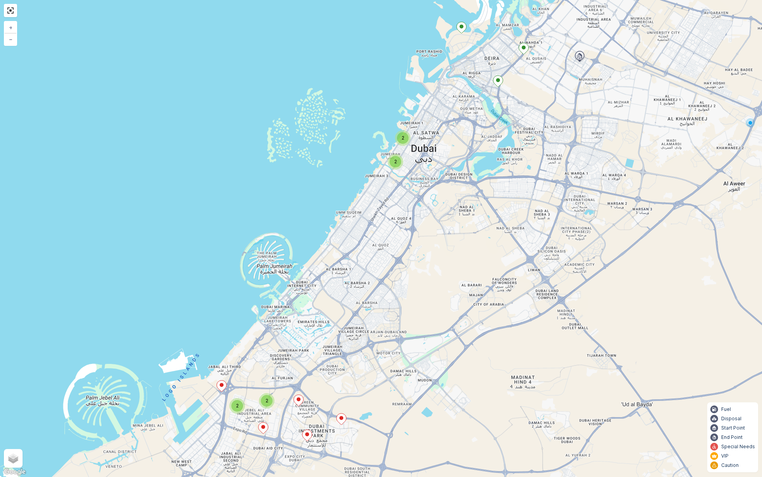
drag, startPoint x: 490, startPoint y: 273, endPoint x: 525, endPoint y: 109, distance: 167.5
click at [525, 110] on div "2 2 2 2 + − Satellite Roadmap Terrain Hybrid Leaflet Keyboard shortcuts Map Dat…" at bounding box center [381, 238] width 762 height 477
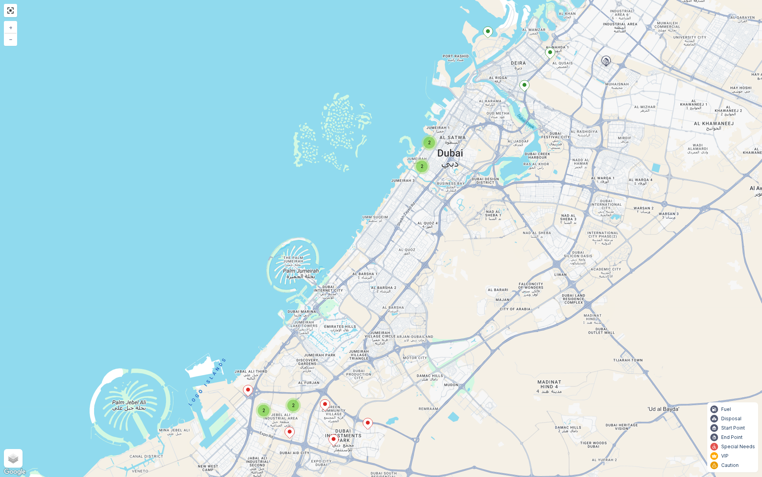
drag, startPoint x: 594, startPoint y: 90, endPoint x: 596, endPoint y: 179, distance: 89.1
click at [596, 179] on div "2 2 2 2 + − Satellite Roadmap Terrain Hybrid Leaflet Keyboard shortcuts Map Dat…" at bounding box center [381, 238] width 762 height 477
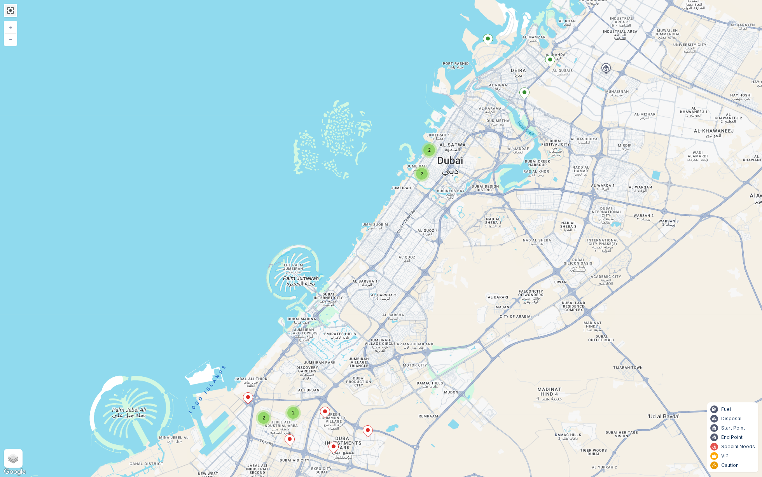
click at [12, 10] on link at bounding box center [11, 11] width 12 height 12
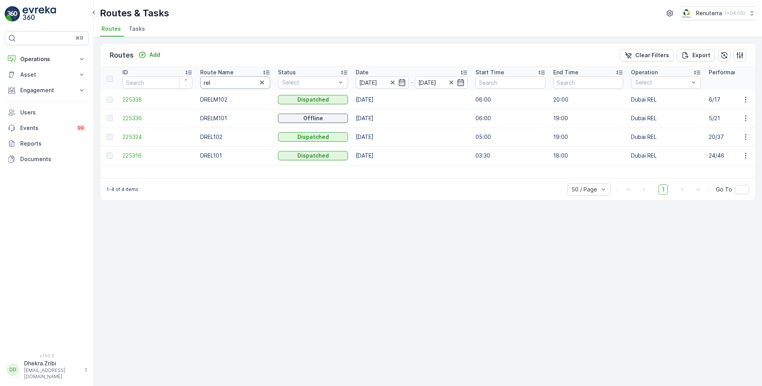
click at [223, 79] on input "rel" at bounding box center [235, 82] width 70 height 12
type input "roro"
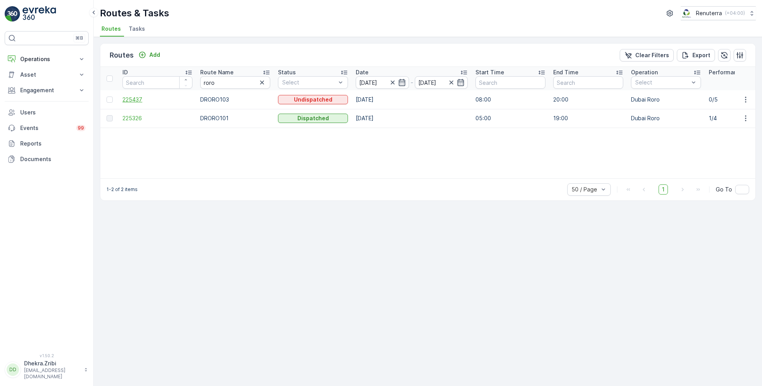
click at [127, 98] on span "225437" at bounding box center [157, 100] width 70 height 8
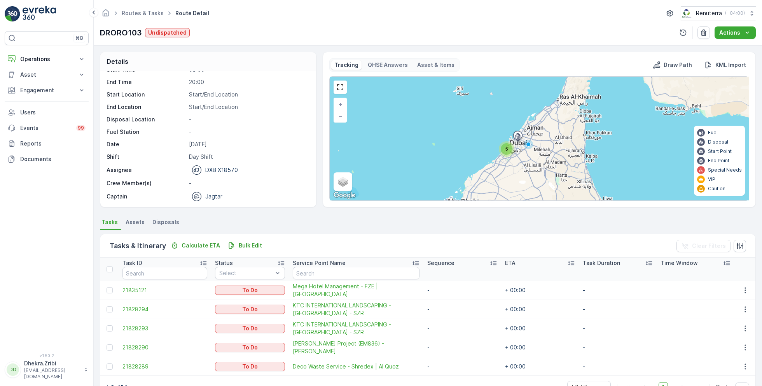
scroll to position [21, 0]
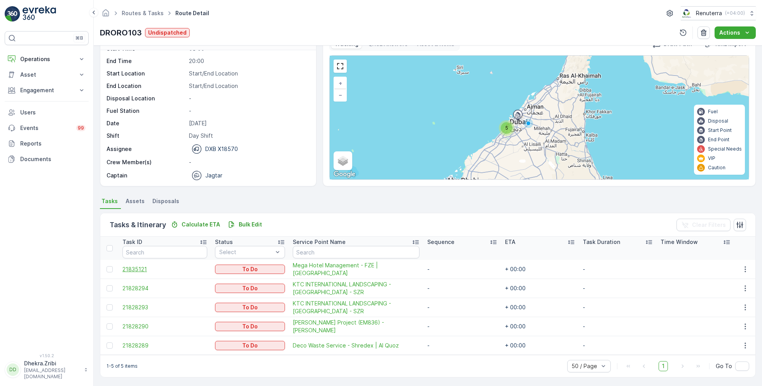
click at [141, 267] on span "21835121" at bounding box center [164, 269] width 85 height 8
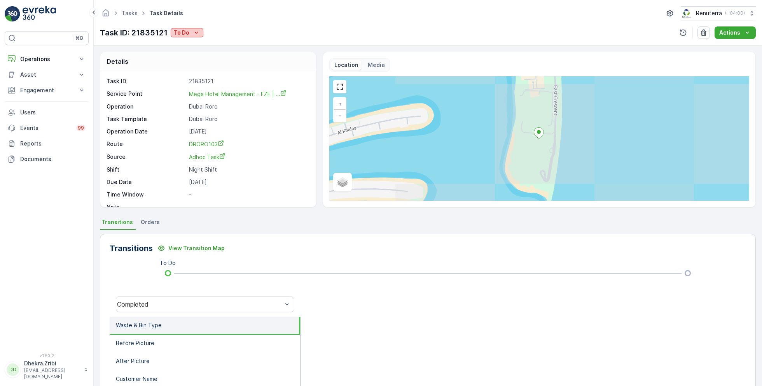
click at [194, 31] on icon "To Do" at bounding box center [196, 33] width 8 height 8
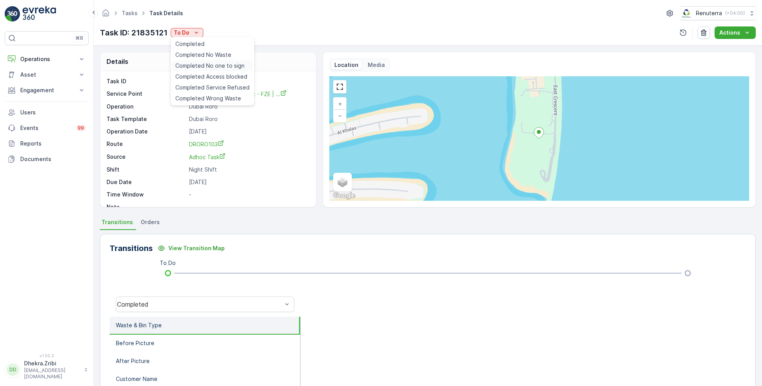
click at [217, 65] on span "Completed No one to sign" at bounding box center [209, 66] width 69 height 8
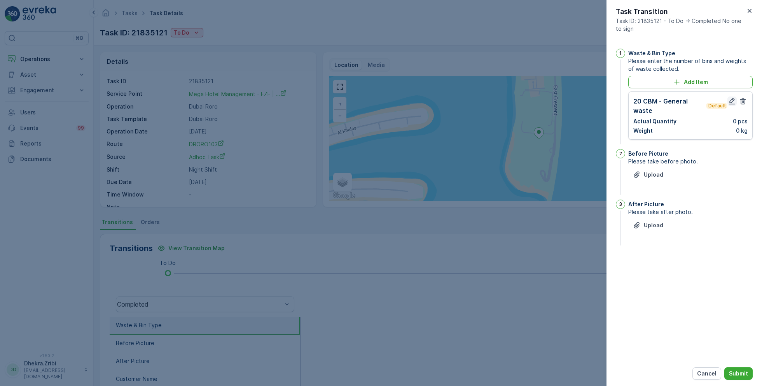
click at [732, 102] on icon "button" at bounding box center [732, 101] width 7 height 7
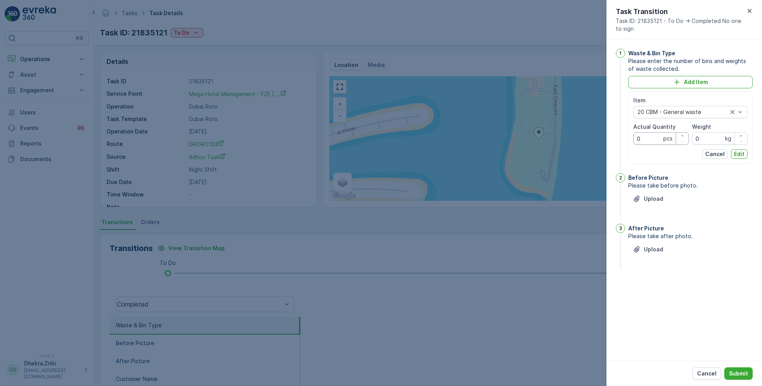
click at [644, 136] on Quantity "0" at bounding box center [661, 138] width 56 height 12
drag, startPoint x: 658, startPoint y: 137, endPoint x: 625, endPoint y: 136, distance: 33.1
click at [625, 136] on div "1 Waste & Bin Type Please enter the number of bins and weights of waste collect…" at bounding box center [684, 109] width 137 height 121
type Quantity "1"
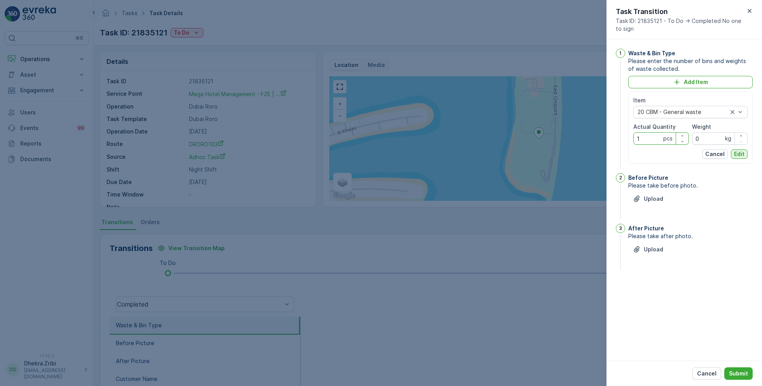
click at [738, 153] on p "Edit" at bounding box center [739, 154] width 10 height 8
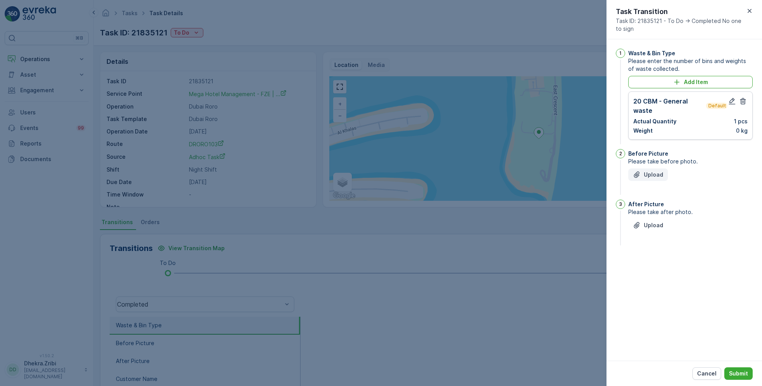
click at [649, 171] on p "Upload" at bounding box center [653, 175] width 19 height 8
click at [651, 263] on p "Upload" at bounding box center [653, 264] width 19 height 8
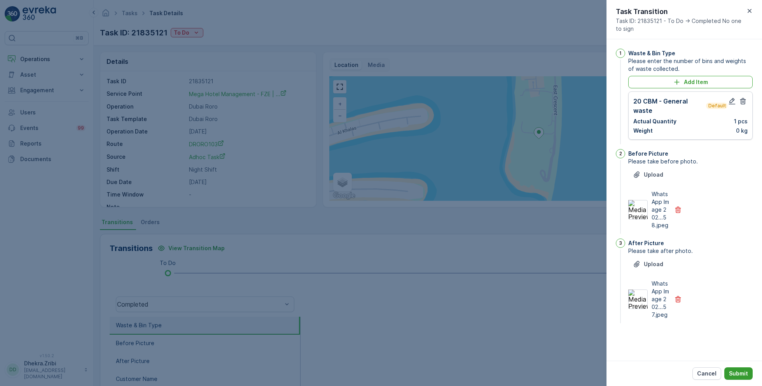
click at [743, 374] on p "Submit" at bounding box center [738, 373] width 19 height 8
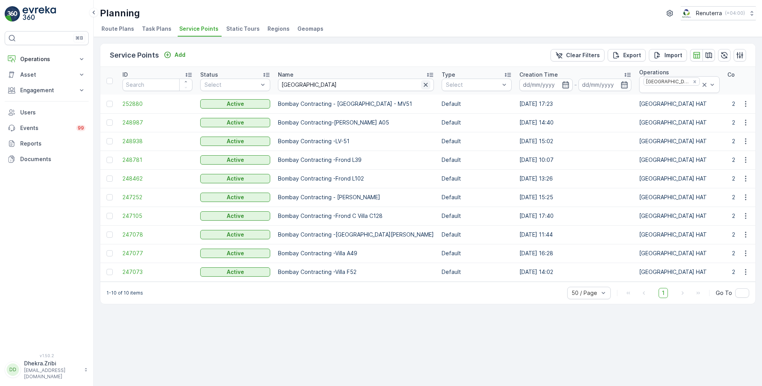
click at [421, 81] on button "button" at bounding box center [425, 84] width 9 height 9
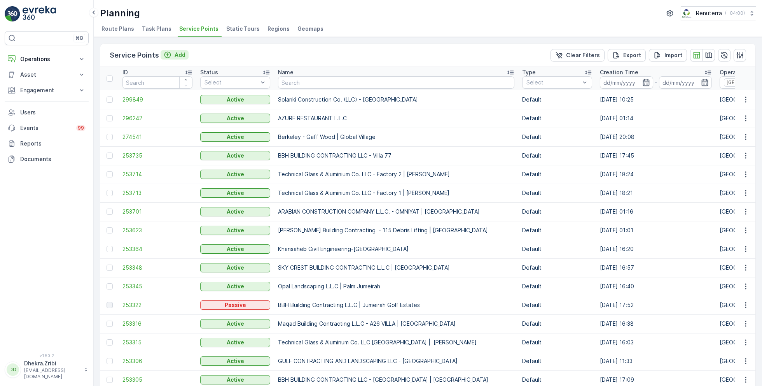
click at [173, 55] on div "Add" at bounding box center [175, 55] width 22 height 8
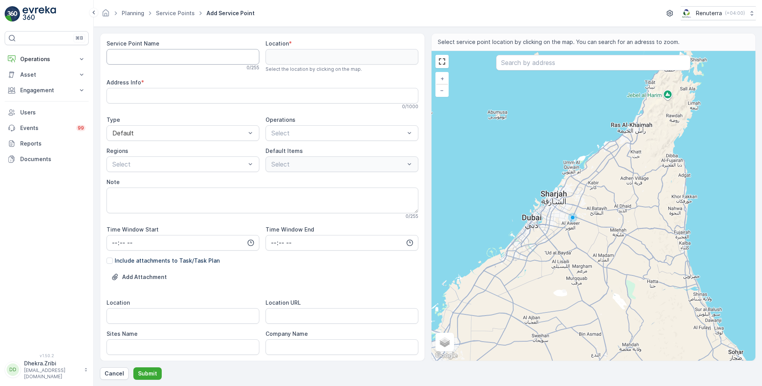
click at [204, 53] on Name "Service Point Name" at bounding box center [183, 57] width 153 height 16
paste Name "BCI Fitout Contracting LLC - [PERSON_NAME] A05"
type Name "BCI Fitout Contracting LLC - [PERSON_NAME] A05"
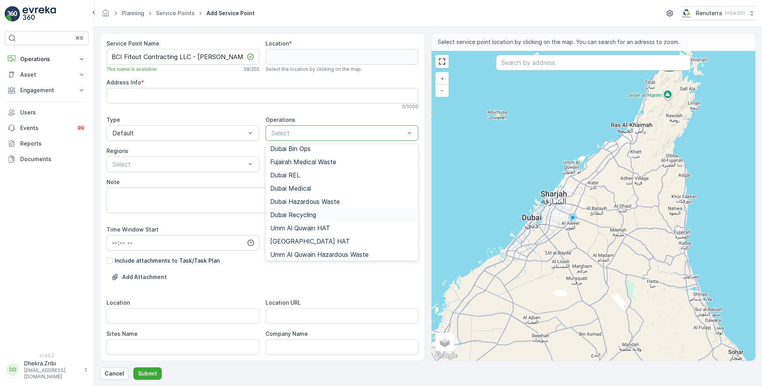
scroll to position [33, 0]
click at [283, 235] on span "[GEOGRAPHIC_DATA] HAT" at bounding box center [310, 238] width 80 height 7
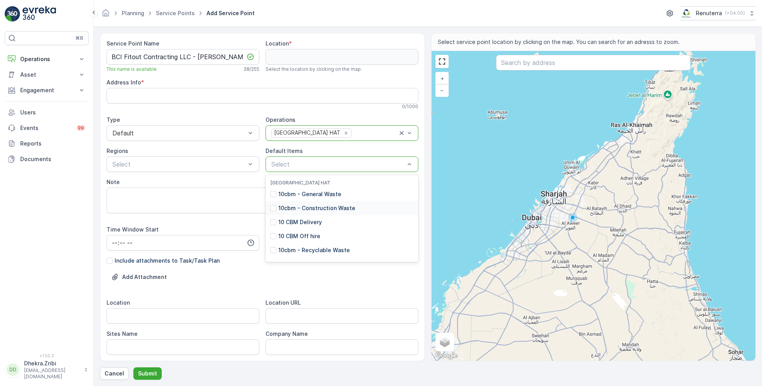
click at [300, 208] on p "10cbm - Construction Waste" at bounding box center [316, 208] width 77 height 8
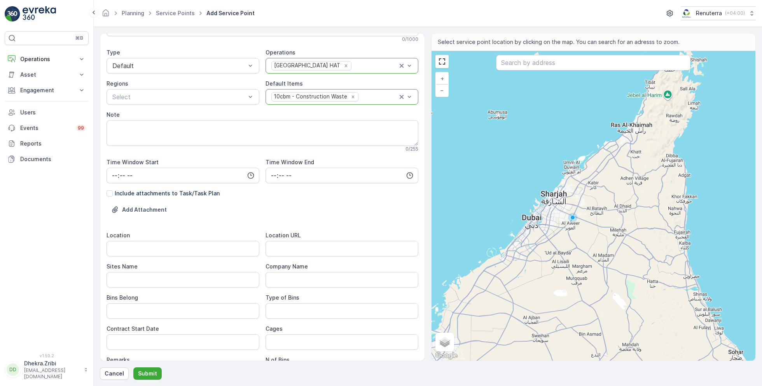
scroll to position [108, 0]
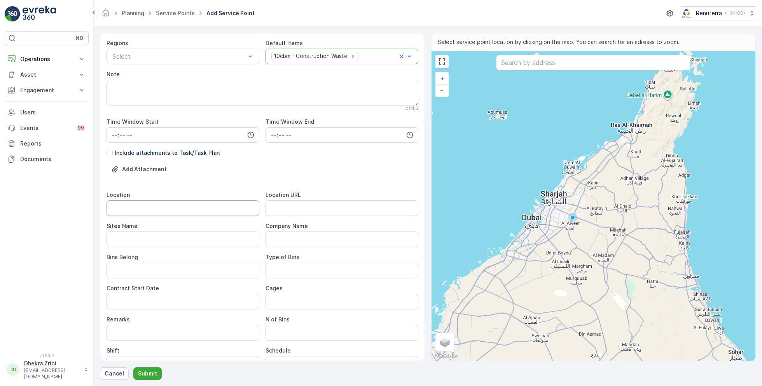
click at [166, 209] on input "Location" at bounding box center [183, 208] width 153 height 16
paste input "[PERSON_NAME]"
type input "[PERSON_NAME]"
click at [138, 242] on Name "Sites Name" at bounding box center [183, 239] width 153 height 16
paste Name "[PERSON_NAME]"
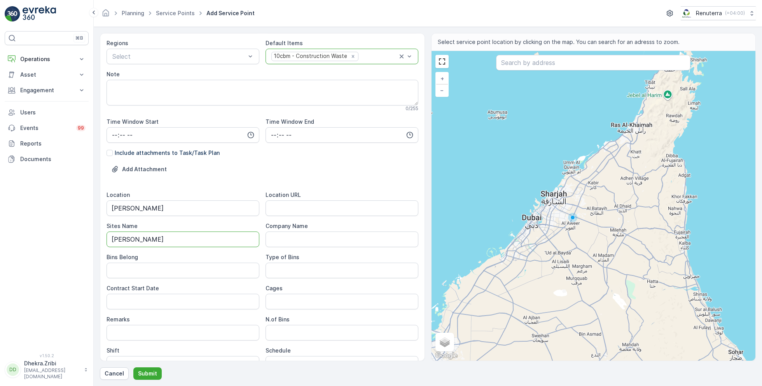
scroll to position [156, 0]
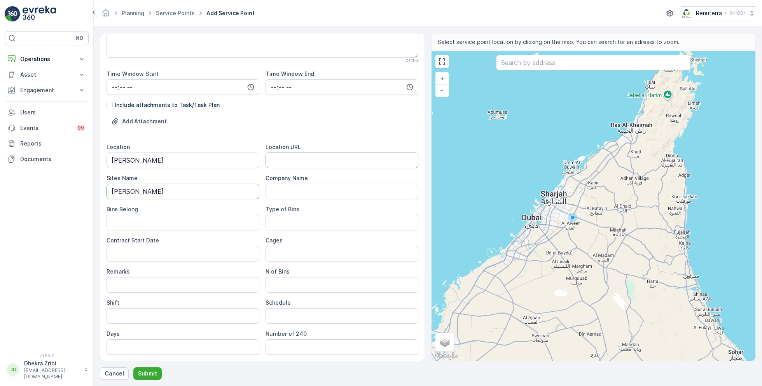
type Name "[PERSON_NAME]"
click at [290, 160] on URL "Location URL" at bounding box center [342, 160] width 153 height 16
paste URL "[URL][DOMAIN_NAME]"
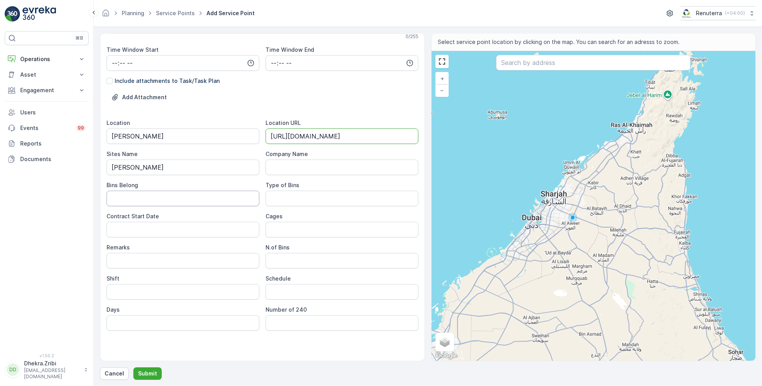
type URL "[URL][DOMAIN_NAME]"
click at [163, 197] on Belong "Bins Belong" at bounding box center [183, 199] width 153 height 16
type Belong "Service Provider"
click at [277, 198] on Bins "Type of Bins" at bounding box center [342, 199] width 153 height 16
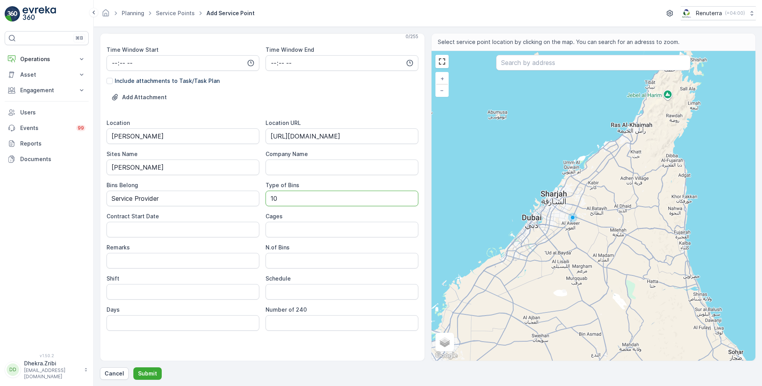
type Bins "10 CBM"
click at [200, 234] on Date "Contract Start Date" at bounding box center [183, 230] width 153 height 16
type Date "17-09-2025"
click at [292, 266] on Bins "N.of Bins" at bounding box center [342, 261] width 153 height 16
type Bins "1"
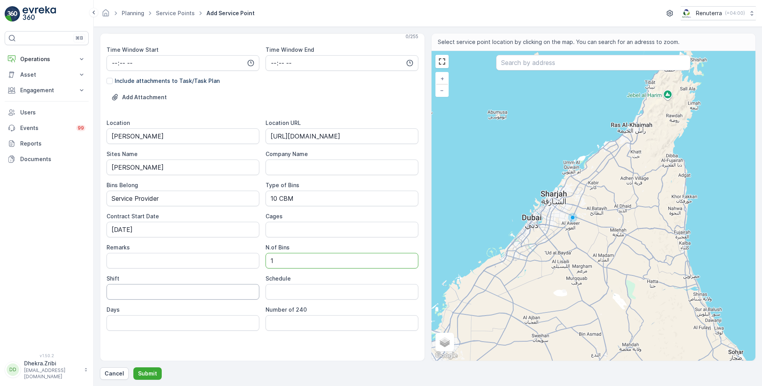
click at [177, 298] on input "Shift" at bounding box center [183, 292] width 153 height 16
type input "Day Shift"
click at [290, 291] on input "Schedule" at bounding box center [342, 292] width 153 height 16
type input "On Call basis"
click at [567, 62] on input "text" at bounding box center [593, 63] width 194 height 16
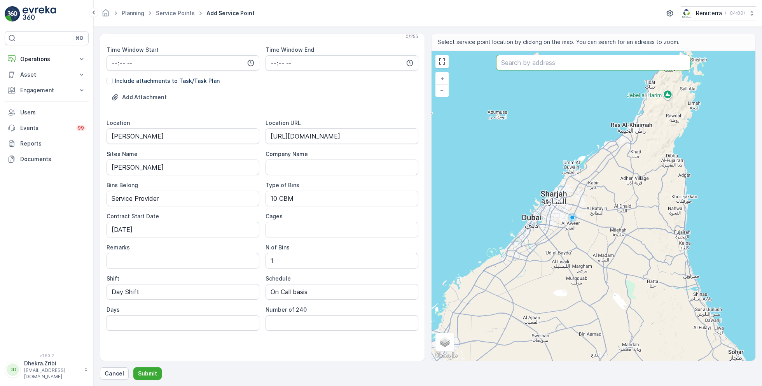
paste input "Choithrams Rove La Mer"
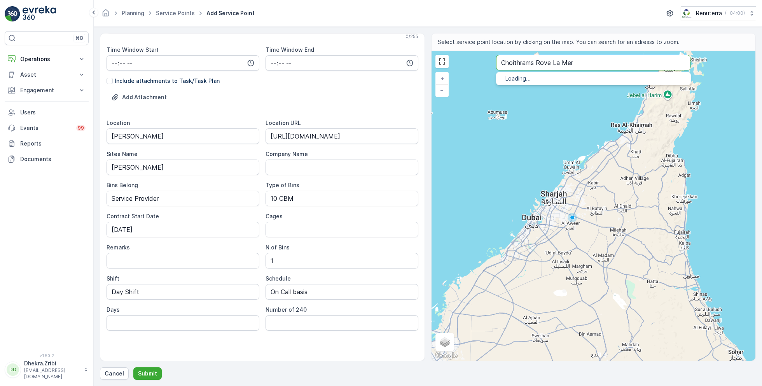
type input "Choithrams Rove La Mer"
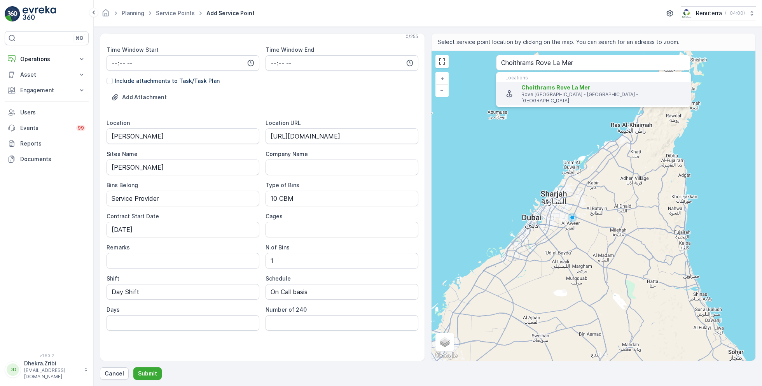
click at [551, 84] on span "Choithrams Rove La Mer" at bounding box center [555, 87] width 69 height 7
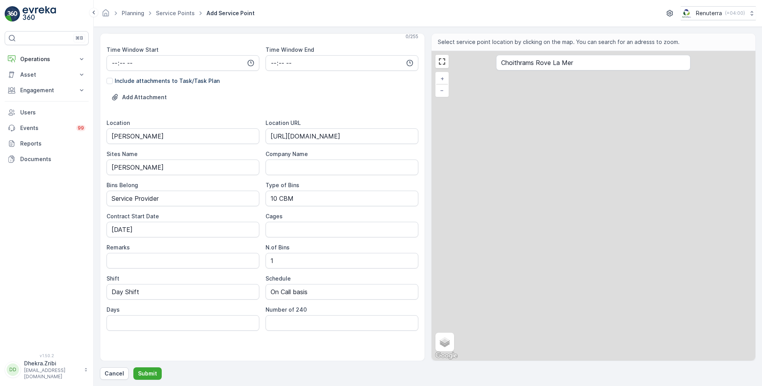
type input "25.224866,55.2540822"
type Info "Rove La Mer Beach - Jumeirah - Jumeirah 1 - Dubai - United Arab Emirates"
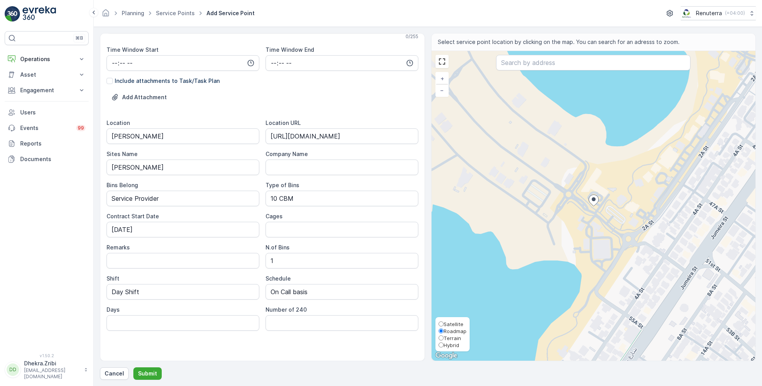
click at [454, 325] on span "Satellite" at bounding box center [454, 324] width 20 height 6
click at [444, 325] on input "Satellite" at bounding box center [441, 323] width 5 height 5
radio input "true"
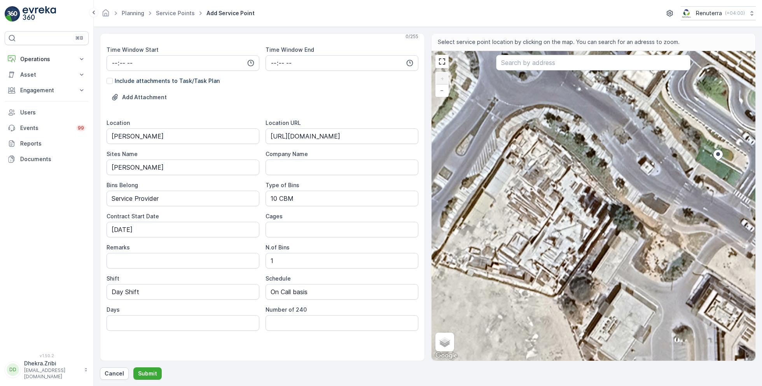
drag, startPoint x: 517, startPoint y: 226, endPoint x: 546, endPoint y: 201, distance: 38.3
click at [546, 201] on div "+ − Satellite Roadmap Terrain Hybrid Leaflet Keyboard shortcuts Map Data Imager…" at bounding box center [594, 206] width 324 height 310
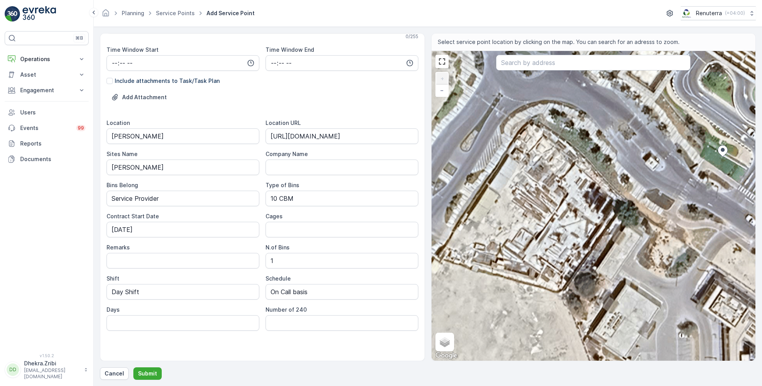
click at [541, 187] on div "+ − Satellite Roadmap Terrain Hybrid Leaflet Keyboard shortcuts Map Data Imager…" at bounding box center [594, 206] width 324 height 310
type input "25.224769625926683,55.25345446602892"
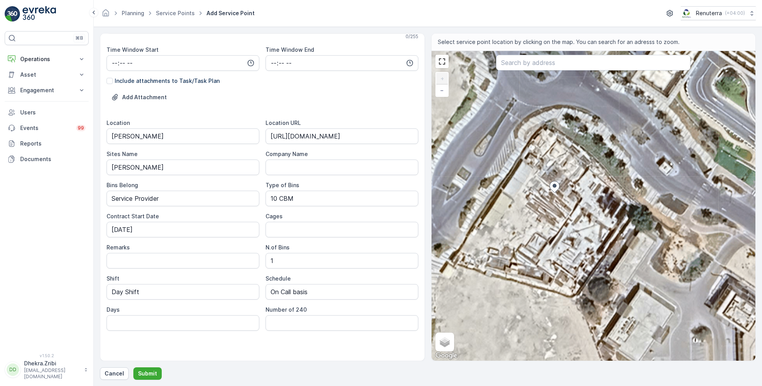
type Info "67F3+W9 Dubai - United Arab Emirates"
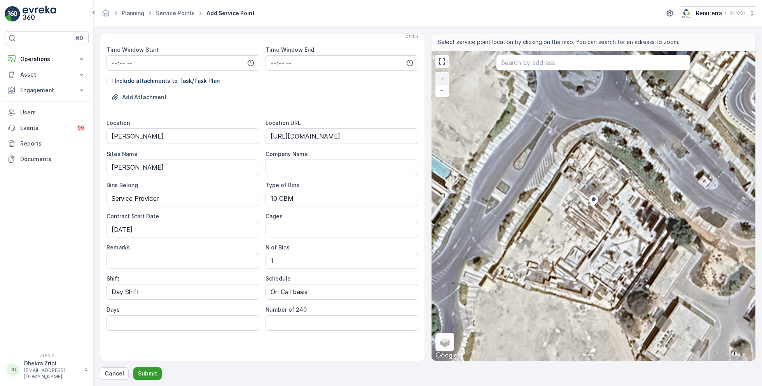
click at [156, 372] on button "Submit" at bounding box center [147, 373] width 28 height 12
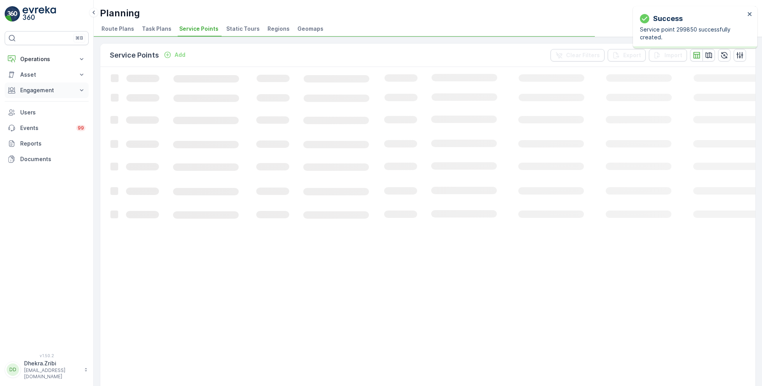
click at [43, 88] on p "Engagement" at bounding box center [46, 90] width 53 height 8
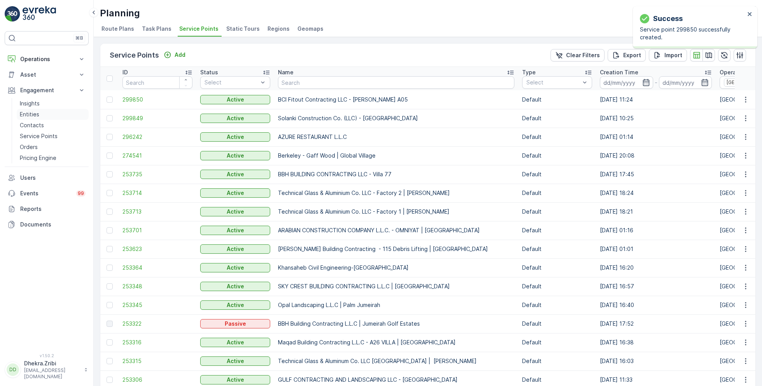
click at [34, 114] on p "Entities" at bounding box center [29, 114] width 19 height 8
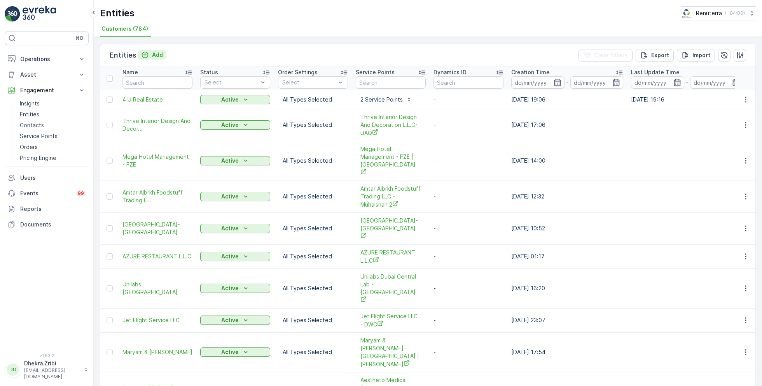
click at [158, 52] on p "Add" at bounding box center [157, 55] width 11 height 8
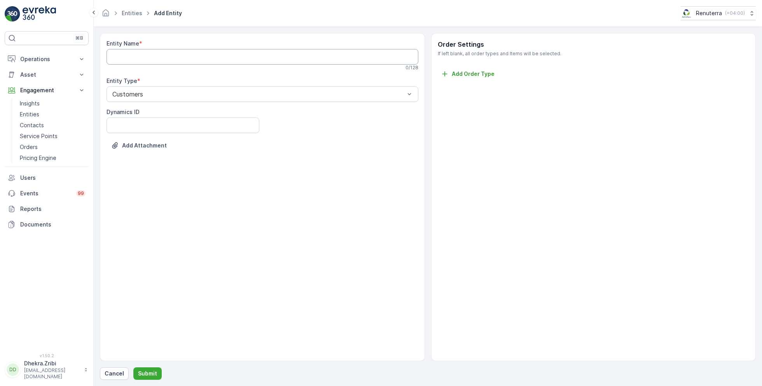
click at [219, 54] on Name "Entity Name" at bounding box center [263, 57] width 312 height 16
paste Name "BCI Fitout Contracting LLC - Lamer A05"
type Name "BCI Fitout Contracting LLC"
click at [142, 375] on p "Submit" at bounding box center [147, 373] width 19 height 8
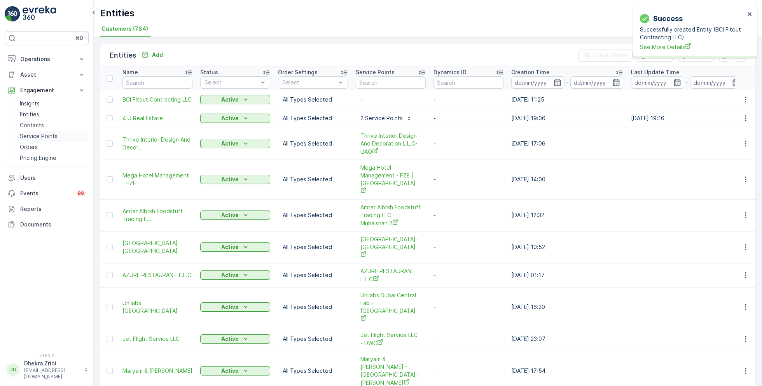
click at [41, 136] on p "Service Points" at bounding box center [39, 136] width 38 height 8
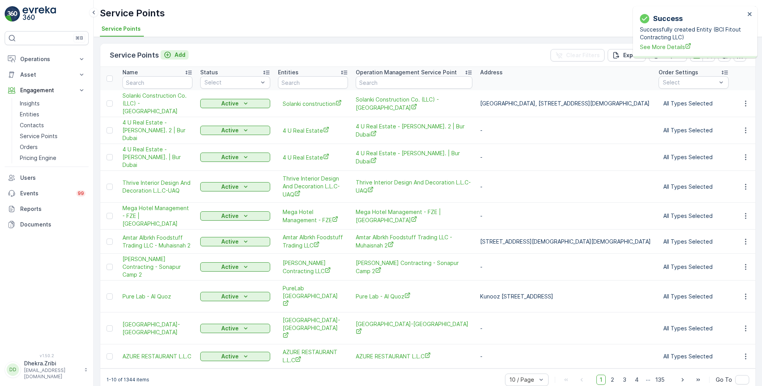
click at [175, 56] on p "Add" at bounding box center [180, 55] width 11 height 8
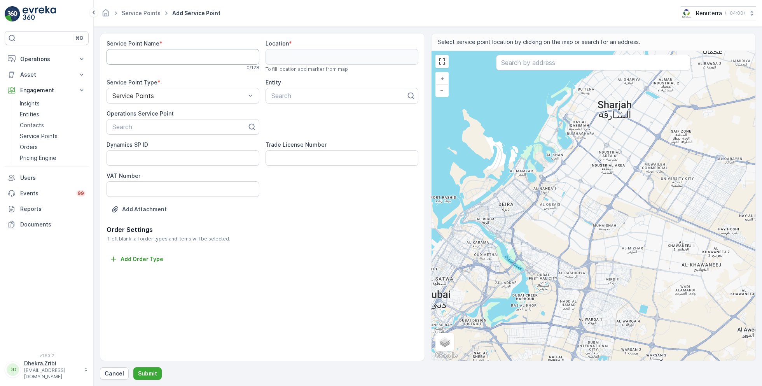
click at [170, 60] on Name "Service Point Name" at bounding box center [183, 57] width 153 height 16
paste Name "BCI Fitout Contracting LLC - Lamer A05"
type Name "BCI Fitout Contracting LLC - Lamer A05"
click at [163, 126] on div at bounding box center [180, 126] width 136 height 7
paste input "BCI Fitout Contracting LLC - Lamer A05"
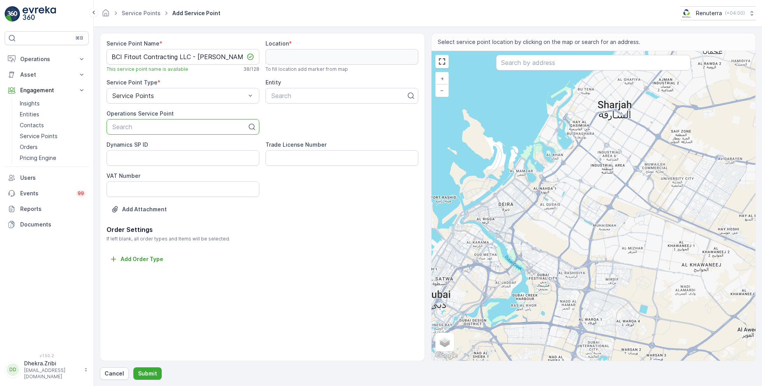
type input "BCI Fitout Contracting LLC - Lamer A05"
click at [177, 149] on div "BCI Fitout Contracting LLC - Lamer A05" at bounding box center [183, 149] width 153 height 20
click at [338, 96] on div at bounding box center [339, 95] width 136 height 7
type input "bci"
click at [350, 112] on div "BCI Fitout Contracting LLC" at bounding box center [341, 114] width 143 height 7
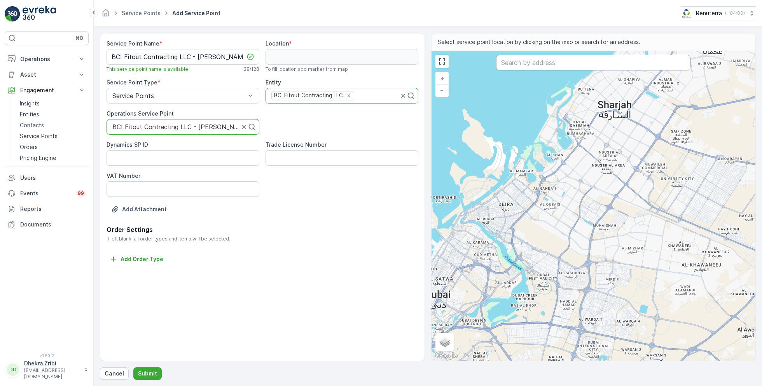
click at [528, 59] on input "text" at bounding box center [593, 63] width 194 height 16
paste input "Choithrams Rove La Mer"
type input "Choithrams Rove La Mer"
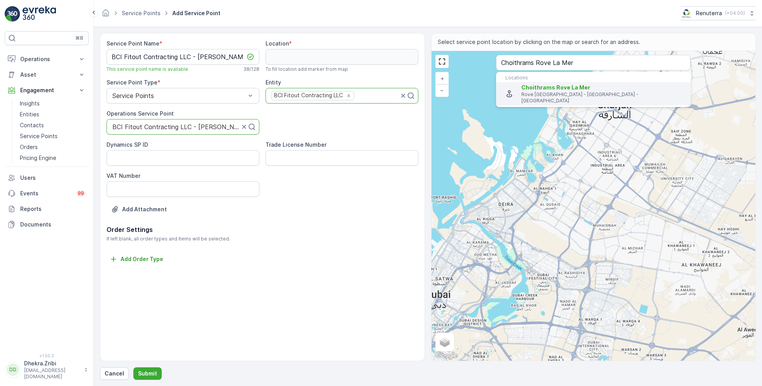
click at [538, 84] on span "Choithrams Rove La Mer" at bounding box center [555, 87] width 69 height 7
type input "25.224866,55.2540822"
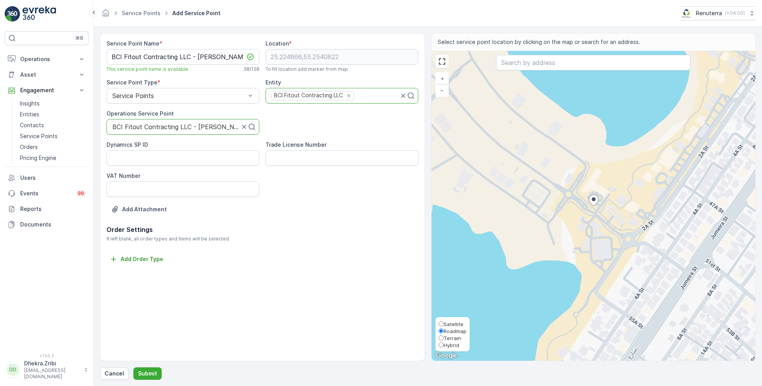
click at [451, 324] on span "Satellite" at bounding box center [454, 324] width 20 height 6
click at [444, 324] on input "Satellite" at bounding box center [441, 323] width 5 height 5
radio input "true"
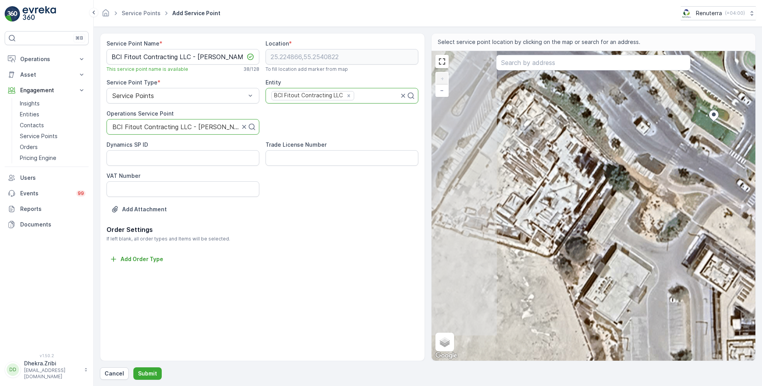
drag, startPoint x: 522, startPoint y: 179, endPoint x: 596, endPoint y: 261, distance: 110.4
click at [596, 261] on div "+ − Satellite Roadmap Terrain Hybrid Leaflet Keyboard shortcuts Map Data Imager…" at bounding box center [594, 206] width 324 height 310
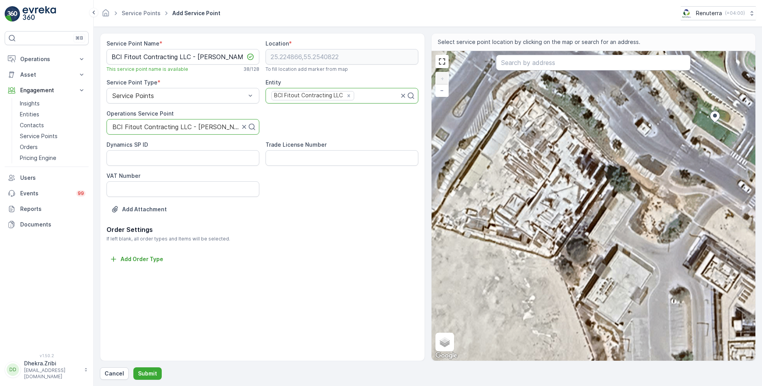
click at [533, 149] on div "+ − Satellite Roadmap Terrain Hybrid Leaflet Keyboard shortcuts Map Data Imager…" at bounding box center [594, 206] width 324 height 310
type input "25.2247805449122,55.253454502474966"
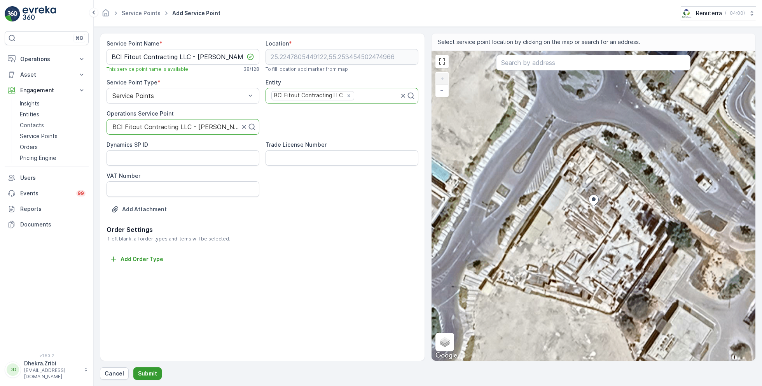
click at [144, 370] on p "Submit" at bounding box center [147, 373] width 19 height 8
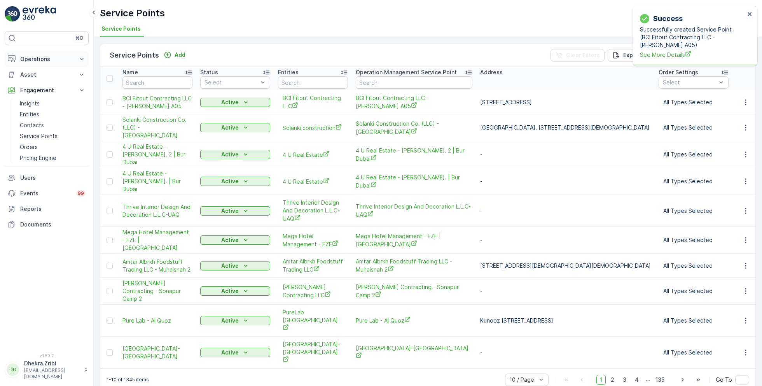
click at [43, 53] on button "Operations" at bounding box center [47, 59] width 84 height 16
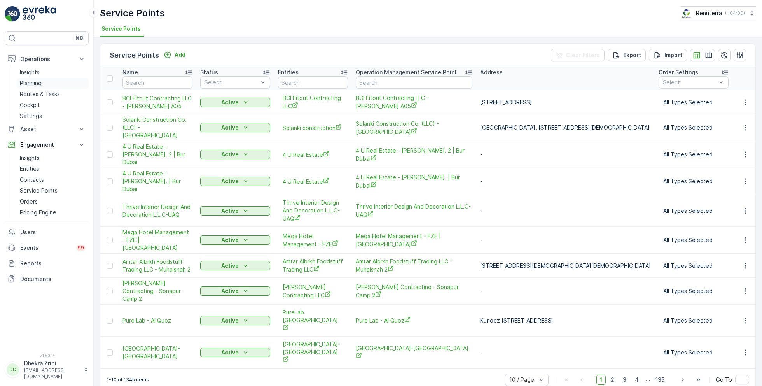
click at [36, 84] on p "Planning" at bounding box center [31, 83] width 22 height 8
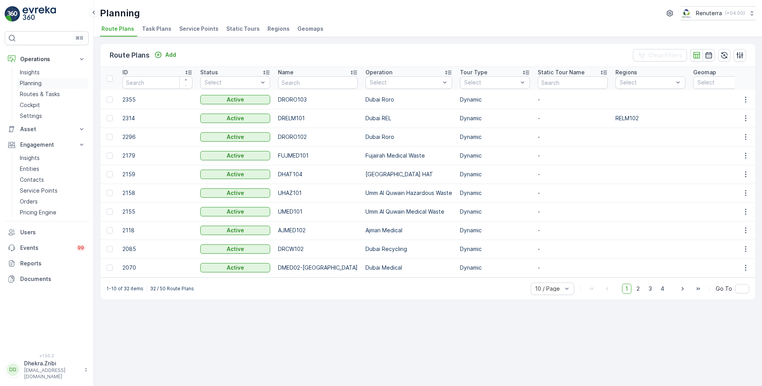
click at [37, 83] on p "Planning" at bounding box center [31, 83] width 22 height 8
click at [189, 28] on span "Service Points" at bounding box center [198, 29] width 39 height 8
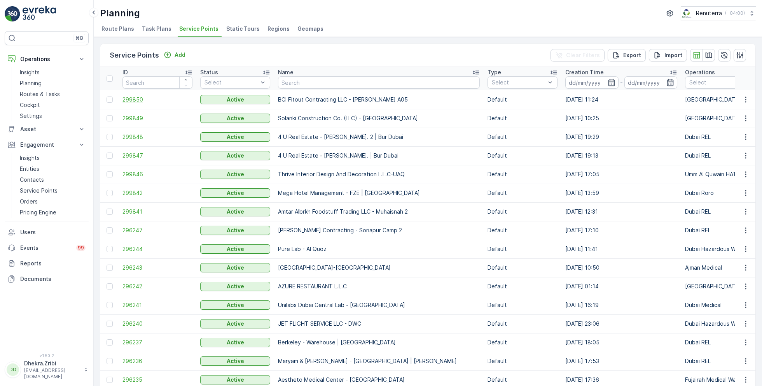
click at [136, 101] on span "299850" at bounding box center [157, 100] width 70 height 8
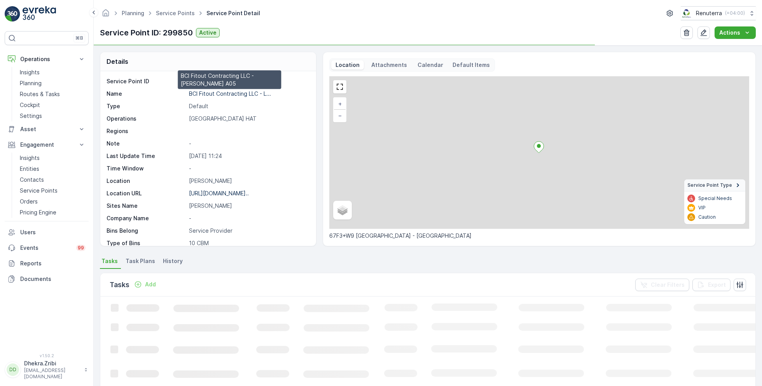
click at [240, 94] on p "BCI Fitout Contracting LLC - L..." at bounding box center [230, 93] width 82 height 7
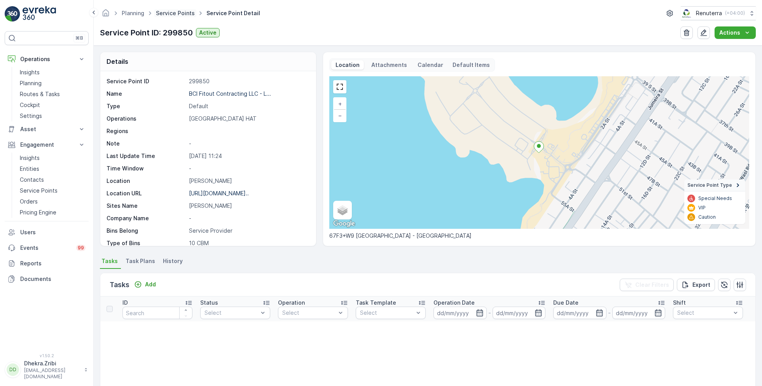
click at [182, 12] on link "Service Points" at bounding box center [175, 13] width 39 height 7
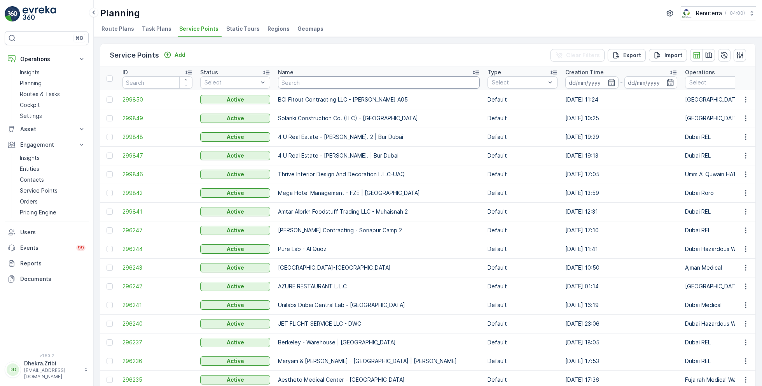
click at [313, 84] on input "text" at bounding box center [379, 82] width 202 height 12
type input "bombay"
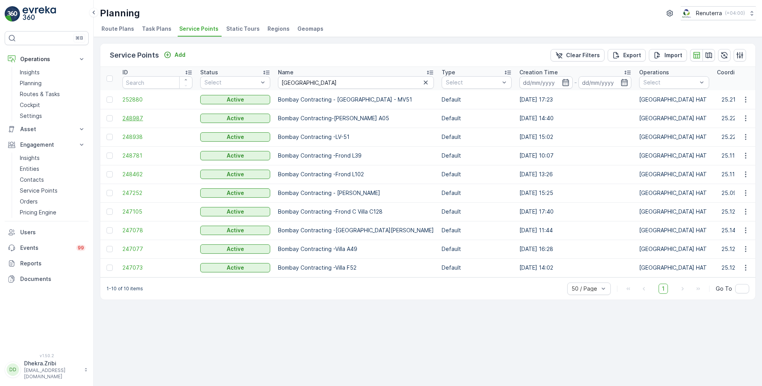
click at [137, 117] on span "248987" at bounding box center [157, 118] width 70 height 8
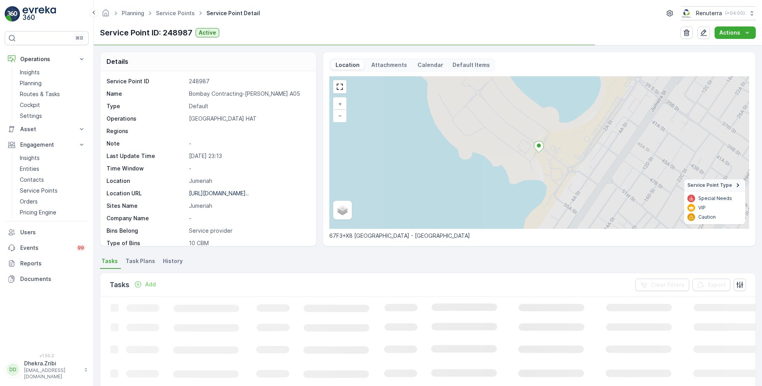
click at [213, 91] on p "Bombay Contracting-Lamer A05" at bounding box center [248, 94] width 119 height 8
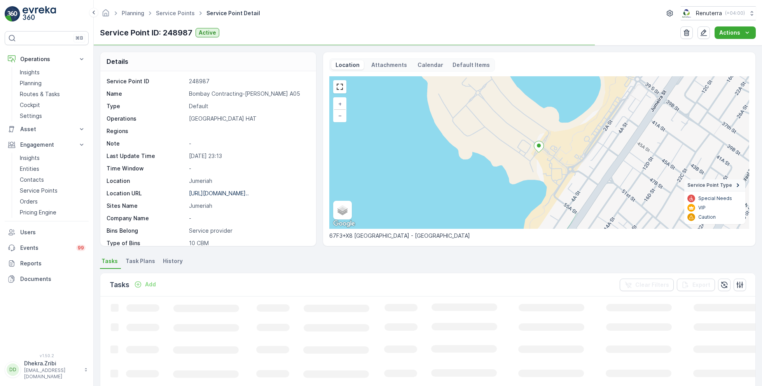
click at [213, 91] on p "Bombay Contracting-Lamer A05" at bounding box center [248, 94] width 119 height 8
copy p "Bombay Contracting-Lamer A05"
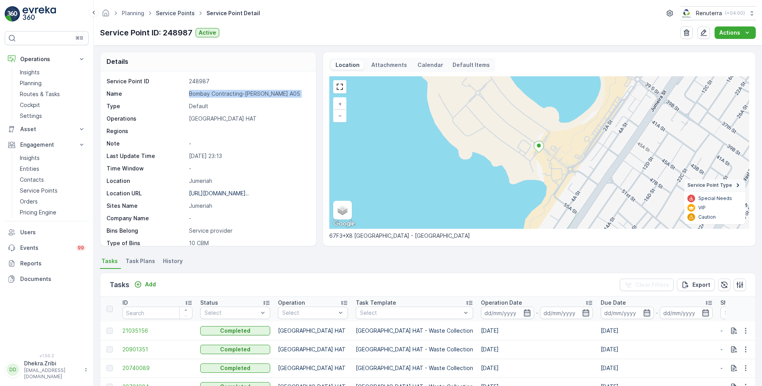
click at [171, 13] on link "Service Points" at bounding box center [175, 13] width 39 height 7
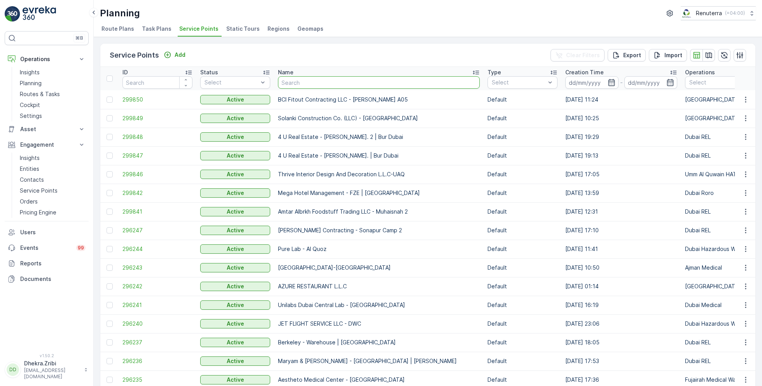
click at [325, 83] on input "text" at bounding box center [379, 82] width 202 height 12
type input "MUSABBEH RASHID MUSABBEH ALFATTAN ALFALASI (Al Fattan Properties LLC)"
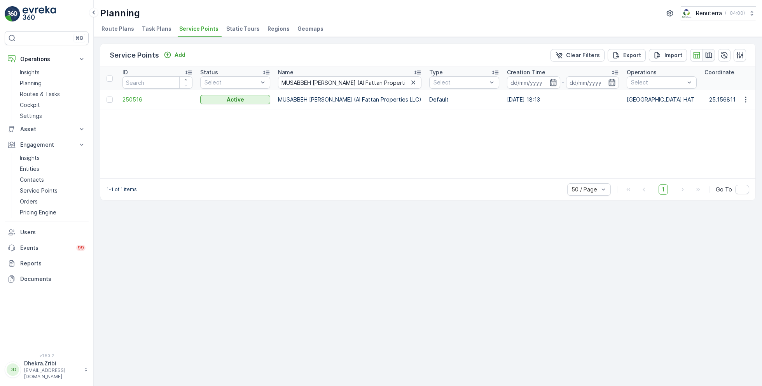
click at [711, 54] on icon "button" at bounding box center [709, 55] width 8 height 8
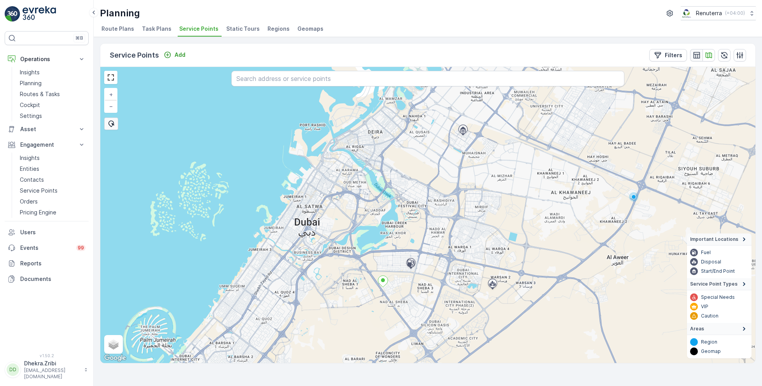
click at [695, 52] on icon "button" at bounding box center [697, 55] width 8 height 8
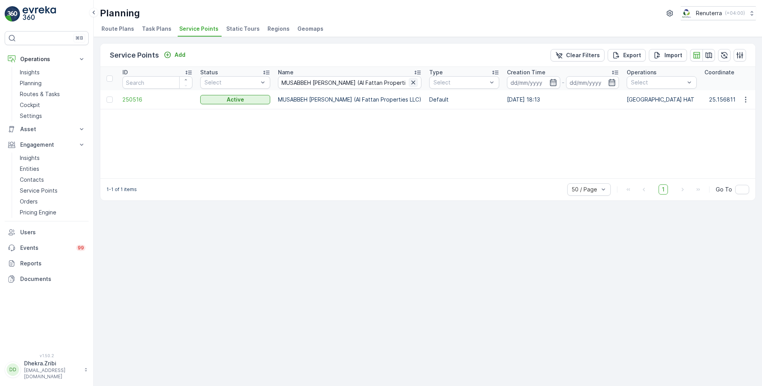
click at [417, 82] on icon "button" at bounding box center [413, 83] width 8 height 8
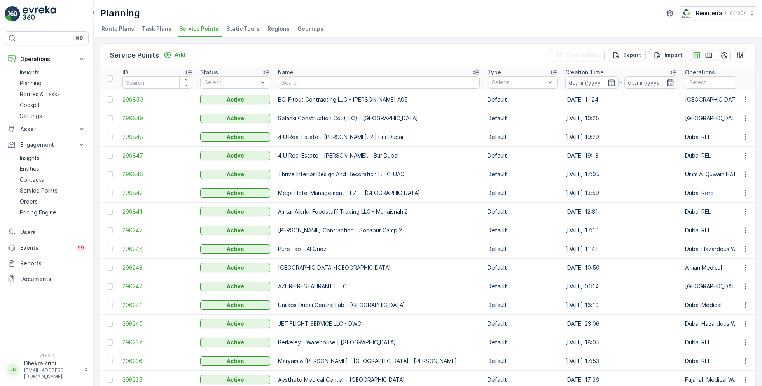
click at [336, 86] on input "text" at bounding box center [379, 82] width 202 height 12
type input "al fattan"
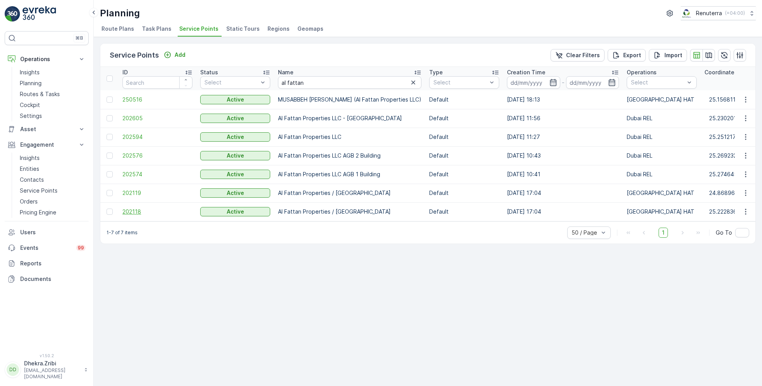
click at [128, 210] on span "202118" at bounding box center [157, 212] width 70 height 8
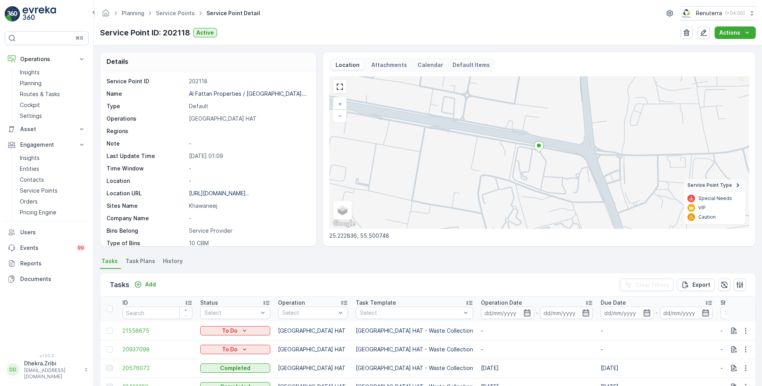
click at [422, 20] on div "Planning Service Points Service Point Detail Renuterra ( +04:00 ) Service Point…" at bounding box center [428, 22] width 668 height 45
click at [168, 15] on link "Service Points" at bounding box center [175, 13] width 39 height 7
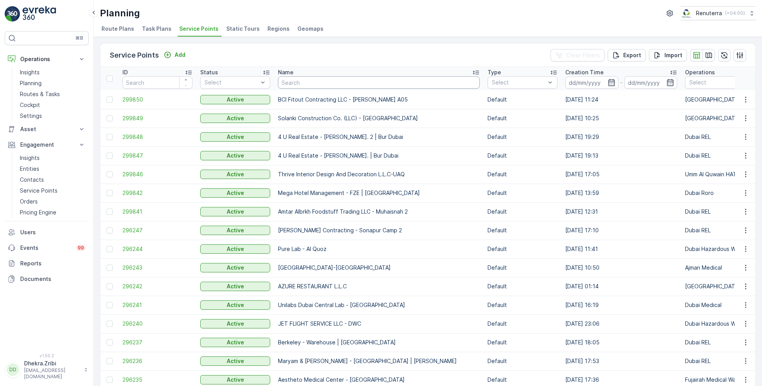
click at [322, 83] on input "text" at bounding box center [379, 82] width 202 height 12
type input "mega"
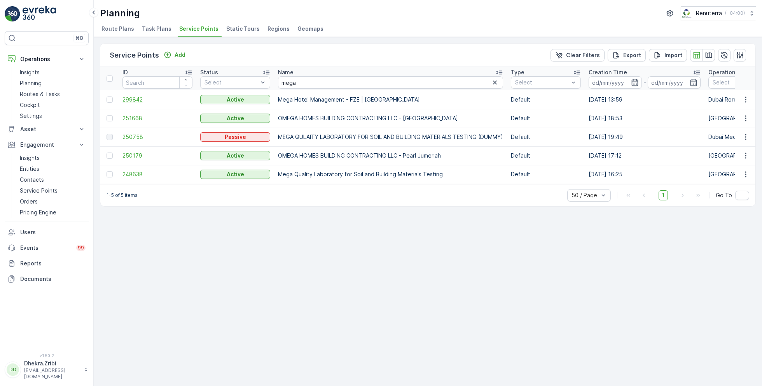
click at [135, 99] on span "299842" at bounding box center [157, 100] width 70 height 8
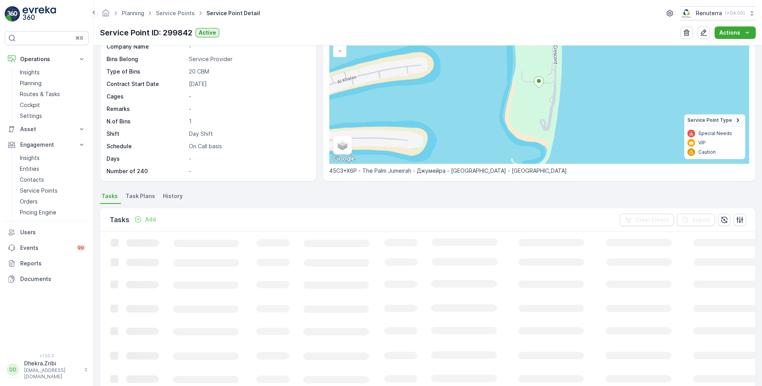
scroll to position [54, 0]
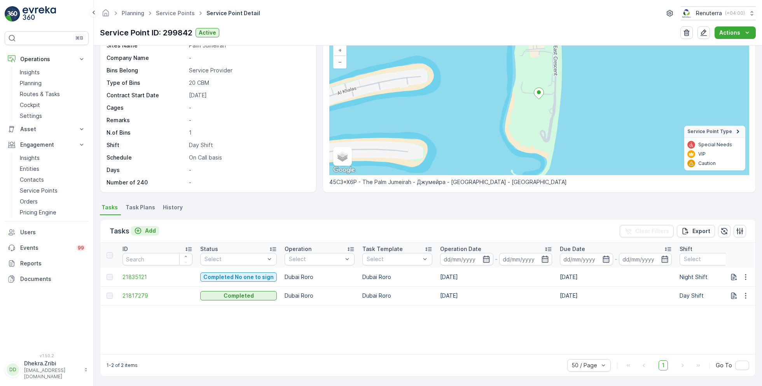
click at [144, 231] on div "Add" at bounding box center [145, 231] width 22 height 8
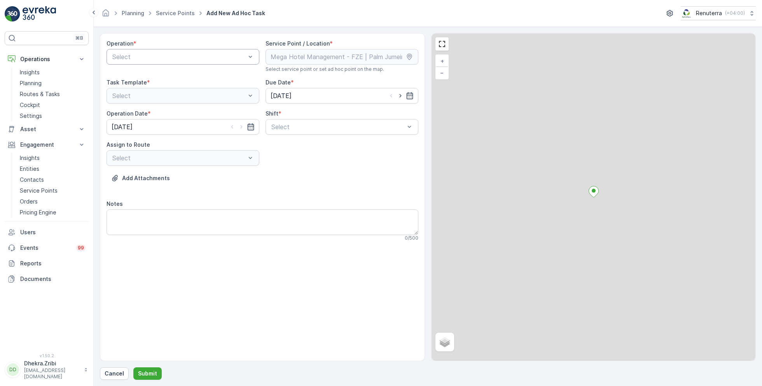
click at [161, 63] on div "Select" at bounding box center [183, 57] width 153 height 16
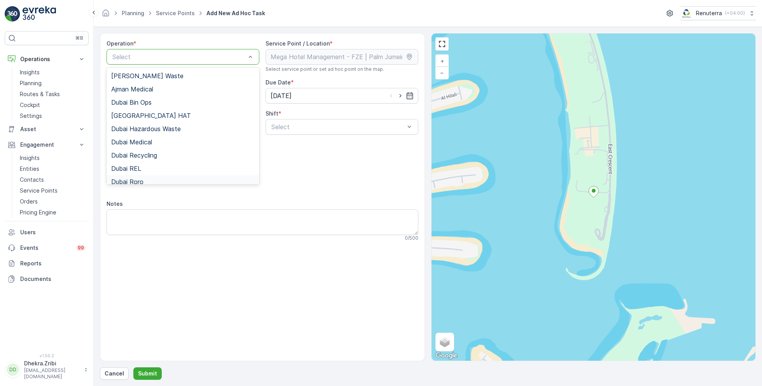
click at [145, 183] on div "Dubai Roro" at bounding box center [182, 181] width 143 height 7
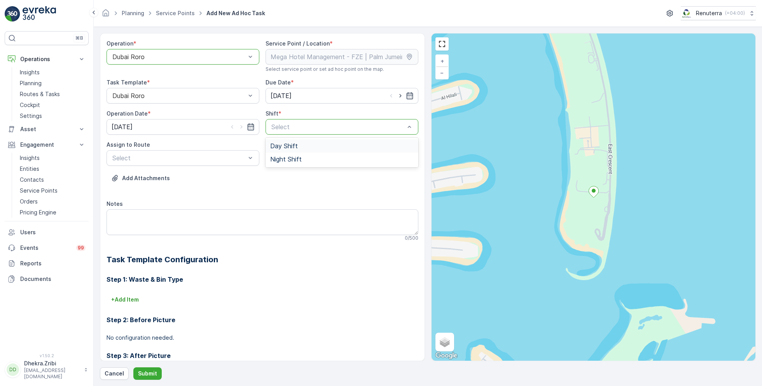
click at [296, 146] on div "Day Shift" at bounding box center [341, 145] width 143 height 7
click at [201, 164] on div "Select" at bounding box center [183, 158] width 153 height 16
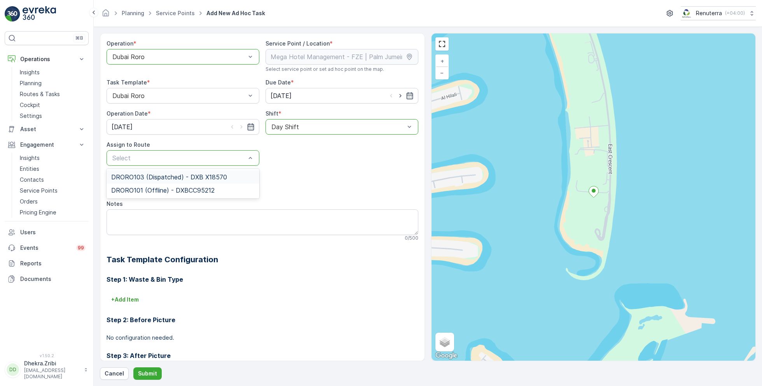
click at [151, 179] on span "DRORO103 (Dispatched) - DXB X18570" at bounding box center [169, 176] width 116 height 7
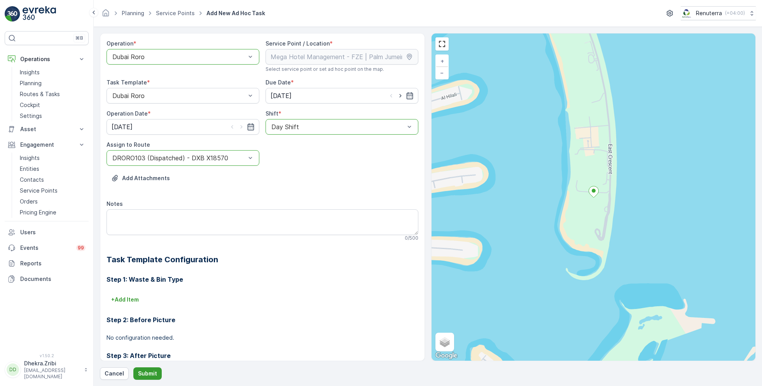
click at [141, 376] on p "Submit" at bounding box center [147, 373] width 19 height 8
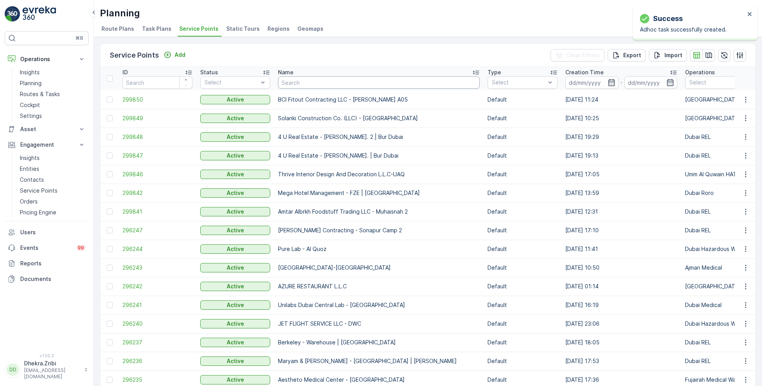
click at [296, 84] on input "text" at bounding box center [379, 82] width 202 height 12
type input "care"
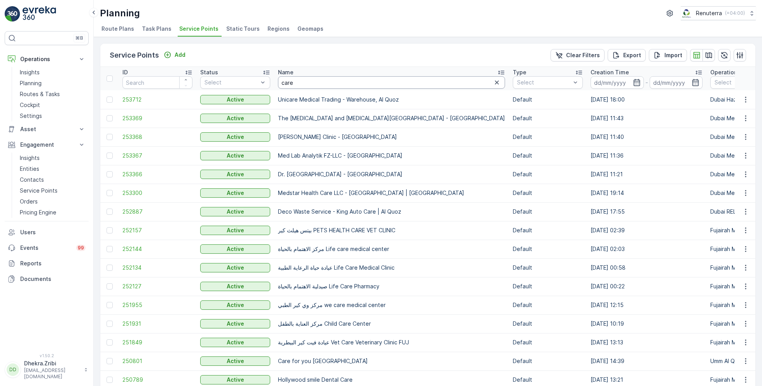
click at [315, 82] on input "care" at bounding box center [391, 82] width 227 height 12
type input "care p"
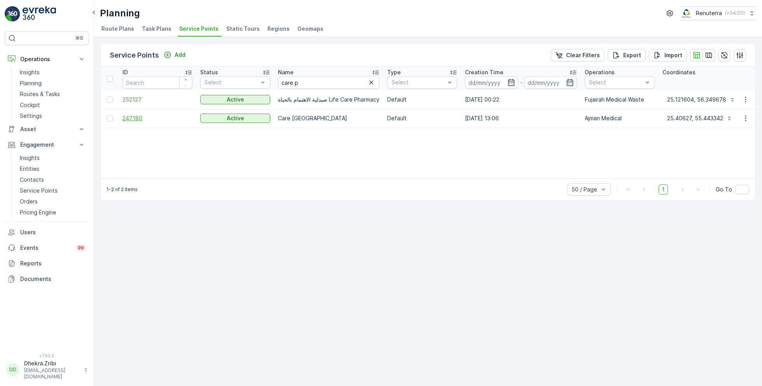
click at [137, 117] on span "247180" at bounding box center [157, 118] width 70 height 8
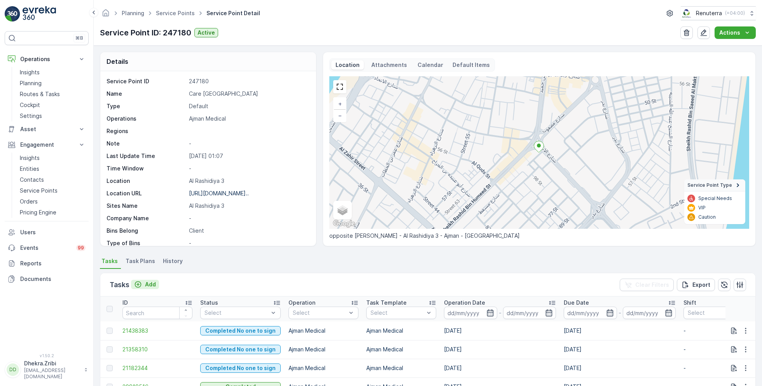
click at [149, 283] on p "Add" at bounding box center [150, 284] width 11 height 8
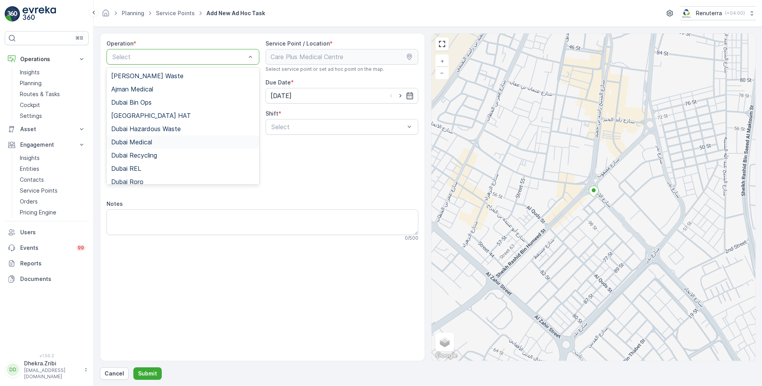
click at [149, 140] on span "Dubai Medical" at bounding box center [131, 141] width 41 height 7
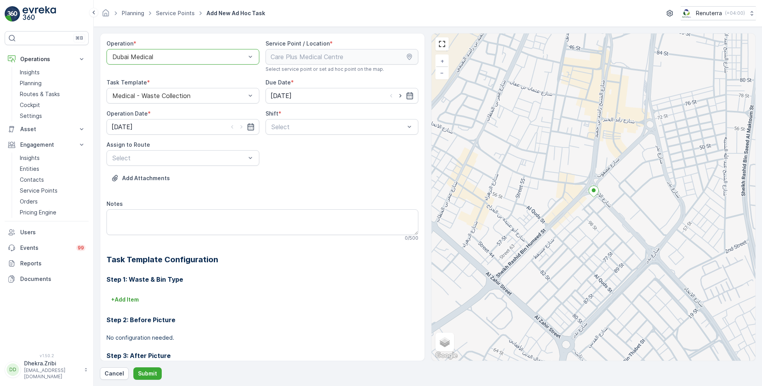
click at [165, 61] on div "Dubai Medical" at bounding box center [183, 57] width 153 height 16
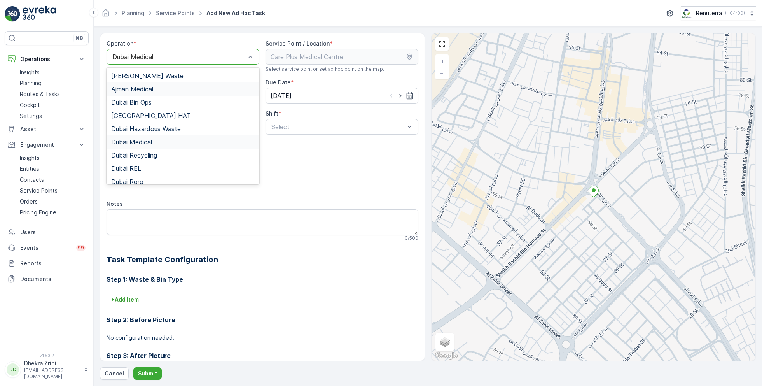
click at [147, 87] on span "Ajman Medical" at bounding box center [132, 89] width 42 height 7
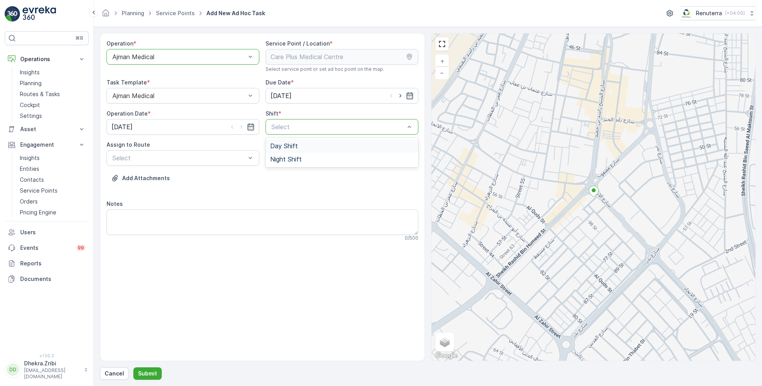
click at [283, 149] on div "Day Shift" at bounding box center [342, 145] width 153 height 13
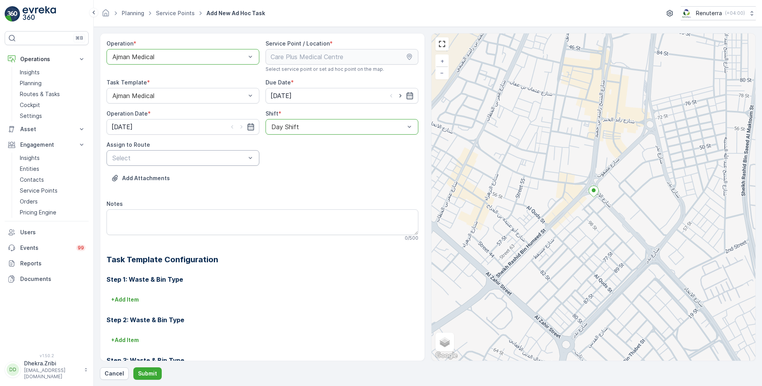
click at [203, 152] on div "Select" at bounding box center [183, 158] width 153 height 16
click at [136, 189] on span "AJMED101 (Offline) - A85791" at bounding box center [154, 190] width 86 height 7
click at [149, 373] on p "Submit" at bounding box center [147, 373] width 19 height 8
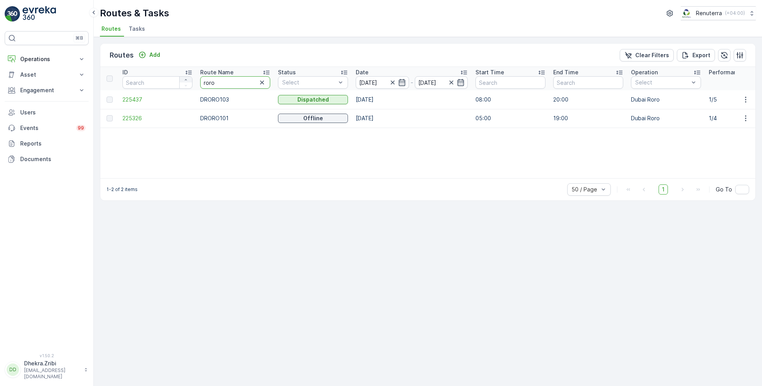
drag, startPoint x: 226, startPoint y: 86, endPoint x: 180, endPoint y: 76, distance: 47.4
type input "hat"
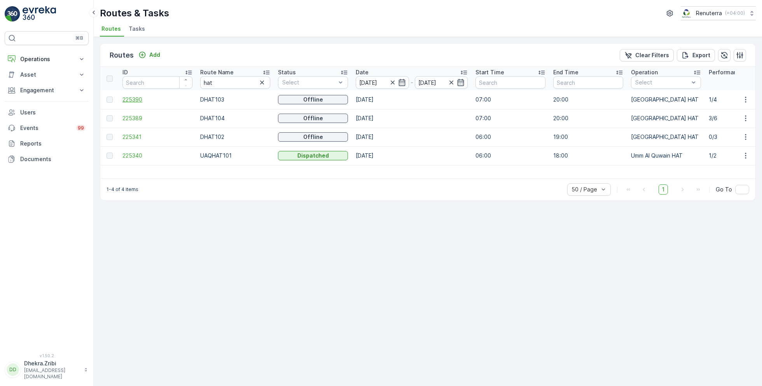
click at [133, 98] on span "225390" at bounding box center [157, 100] width 70 height 8
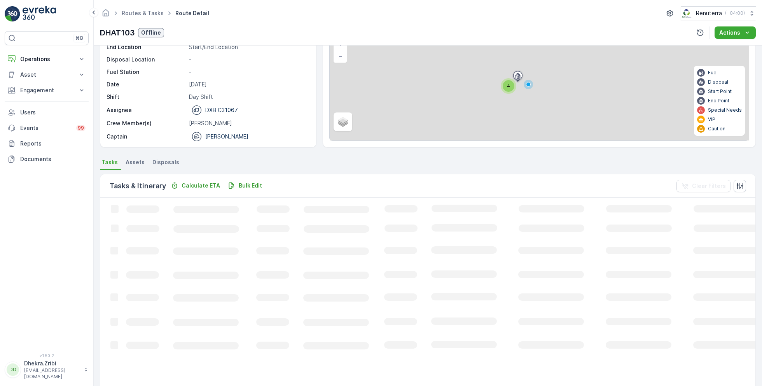
scroll to position [15, 0]
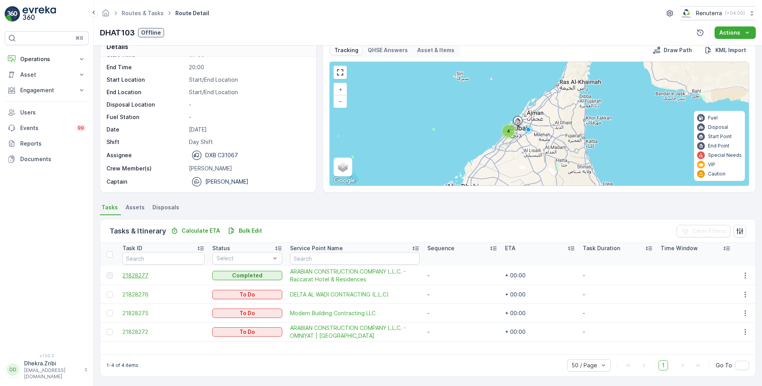
click at [142, 273] on span "21828277" at bounding box center [163, 275] width 82 height 8
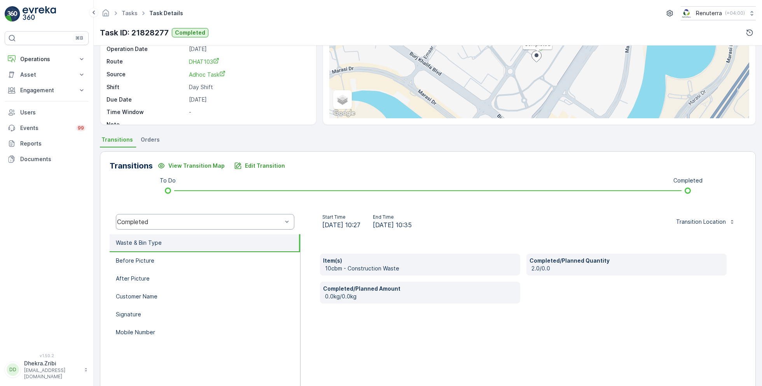
scroll to position [104, 0]
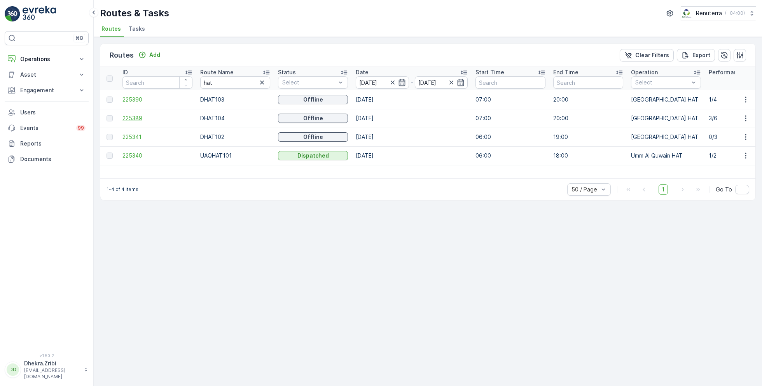
click at [135, 116] on span "225389" at bounding box center [157, 118] width 70 height 8
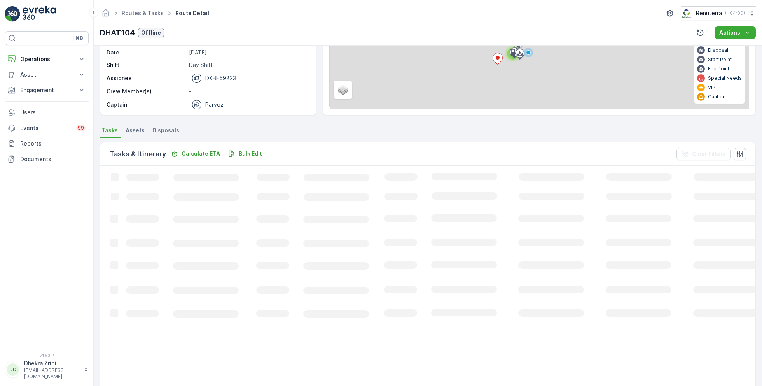
scroll to position [40, 0]
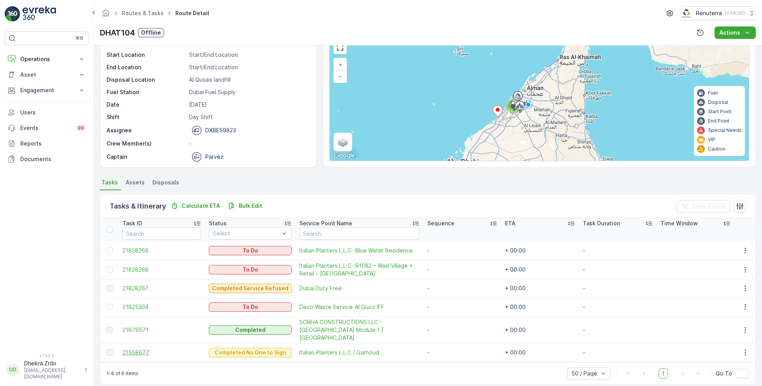
click at [142, 348] on span "21558677" at bounding box center [161, 352] width 79 height 8
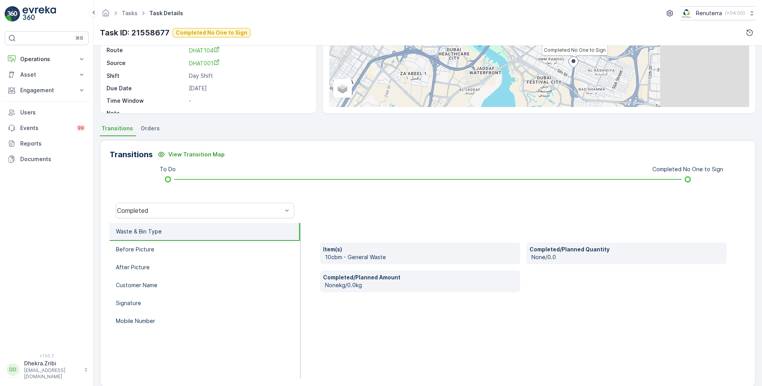
scroll to position [104, 0]
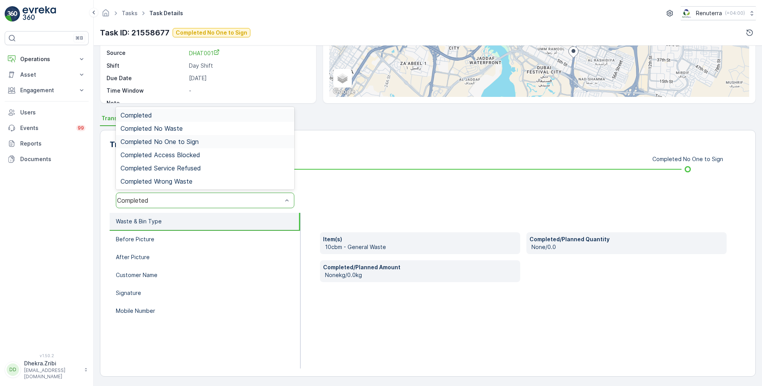
click at [190, 139] on span "Completed No One to Sign" at bounding box center [160, 141] width 78 height 7
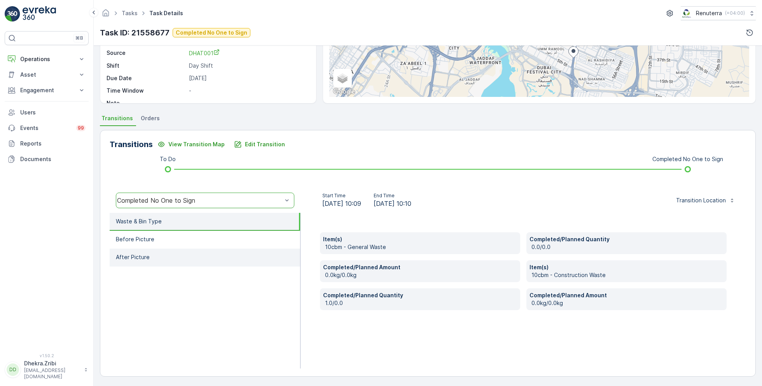
click at [158, 257] on li "After Picture" at bounding box center [205, 257] width 191 height 18
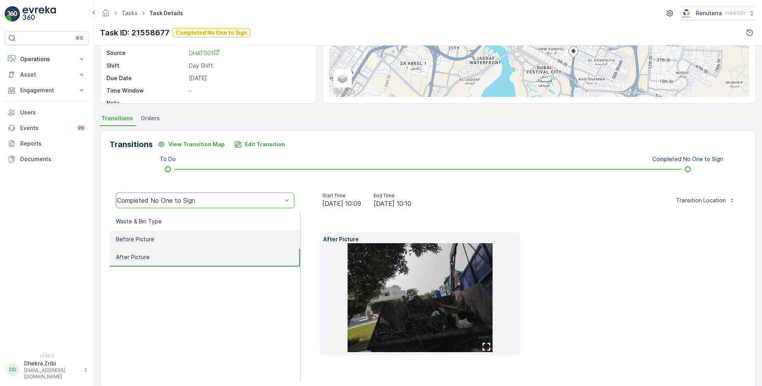
click at [167, 236] on li "Before Picture" at bounding box center [205, 240] width 191 height 18
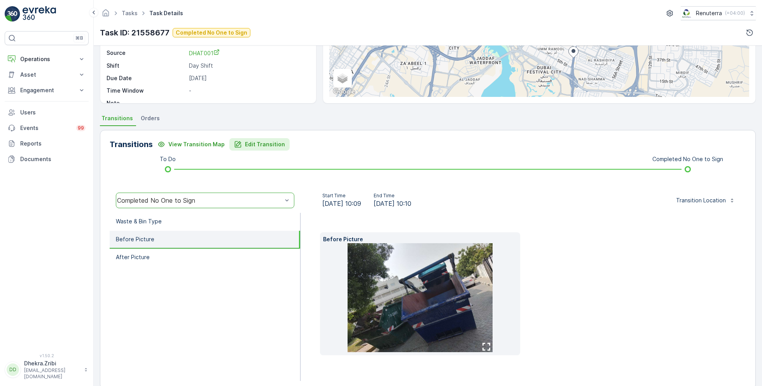
click at [254, 145] on p "Edit Transition" at bounding box center [265, 144] width 40 height 8
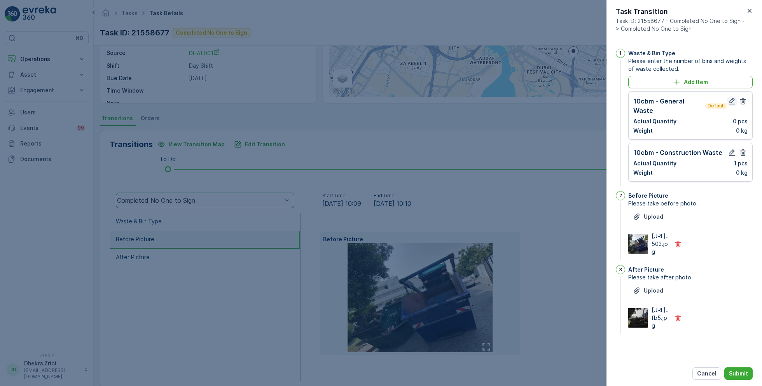
click at [730, 102] on icon "button" at bounding box center [732, 101] width 7 height 7
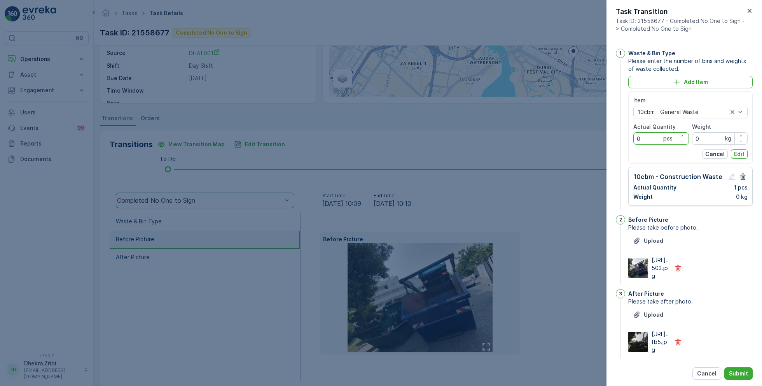
drag, startPoint x: 652, startPoint y: 138, endPoint x: 617, endPoint y: 138, distance: 35.0
click at [617, 138] on div "1 Waste & Bin Type Please enter the number of bins and weights of waste collect…" at bounding box center [684, 130] width 137 height 163
type Quantity "1"
click at [736, 152] on p "Edit" at bounding box center [739, 154] width 10 height 8
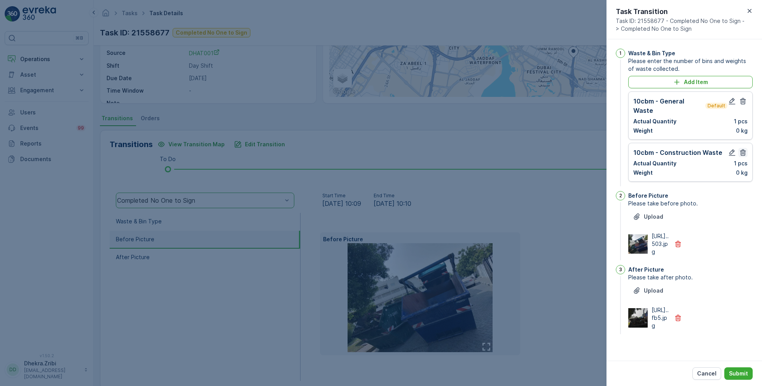
click at [740, 149] on icon "button" at bounding box center [743, 152] width 6 height 7
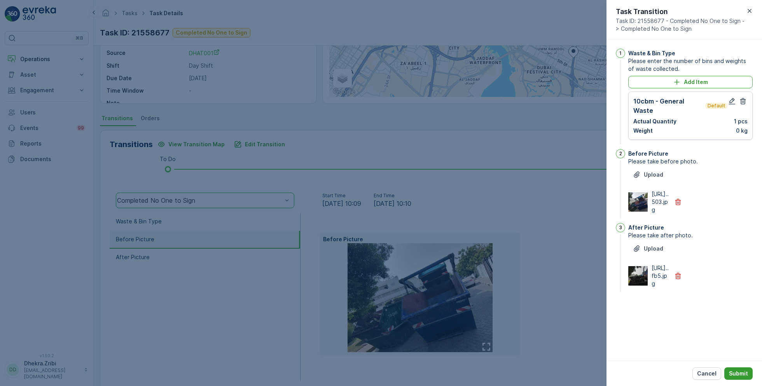
click at [740, 369] on p "Submit" at bounding box center [738, 373] width 19 height 8
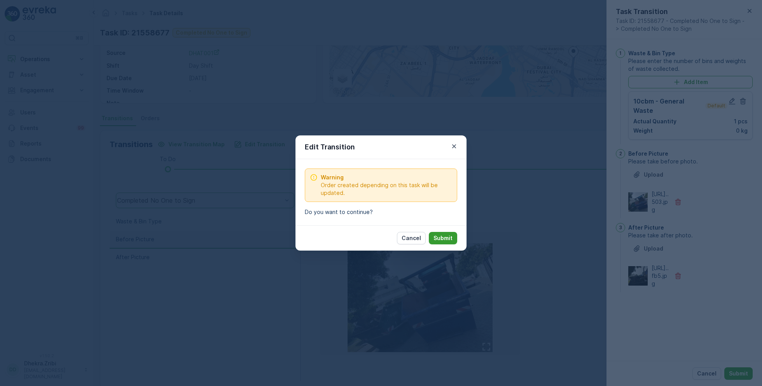
click at [448, 239] on p "Submit" at bounding box center [443, 238] width 19 height 8
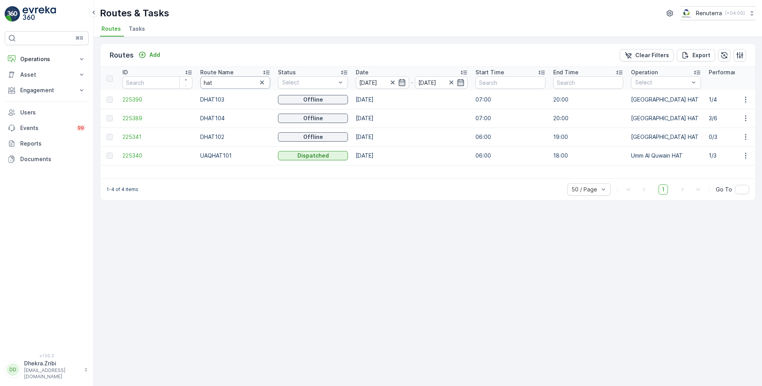
click at [227, 83] on input "hat" at bounding box center [235, 82] width 70 height 12
type input "re"
click at [136, 119] on span "225336" at bounding box center [157, 118] width 70 height 8
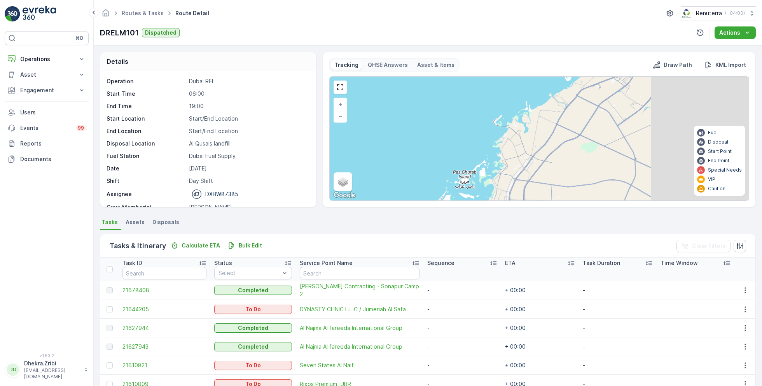
drag, startPoint x: 551, startPoint y: 138, endPoint x: 368, endPoint y: 181, distance: 187.3
click at [370, 179] on div "4 4 5 5 + − Satellite Roadmap Terrain Hybrid Leaflet Keyboard shortcuts Map Dat…" at bounding box center [539, 139] width 419 height 124
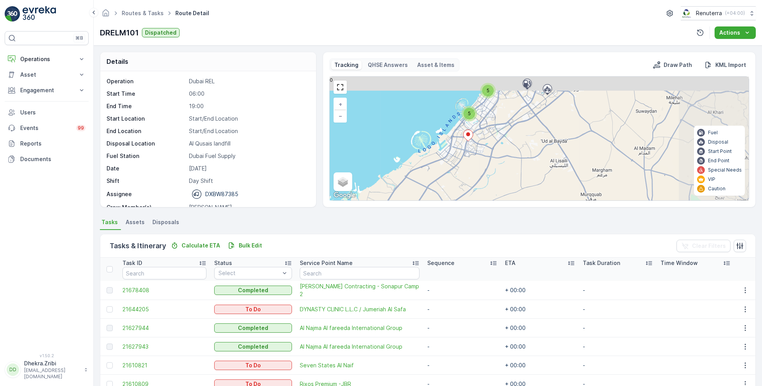
drag, startPoint x: 543, startPoint y: 108, endPoint x: 416, endPoint y: 164, distance: 138.4
click at [417, 164] on div "4 4 5 5 + − Satellite Roadmap Terrain Hybrid Leaflet Keyboard shortcuts Map Dat…" at bounding box center [539, 139] width 419 height 124
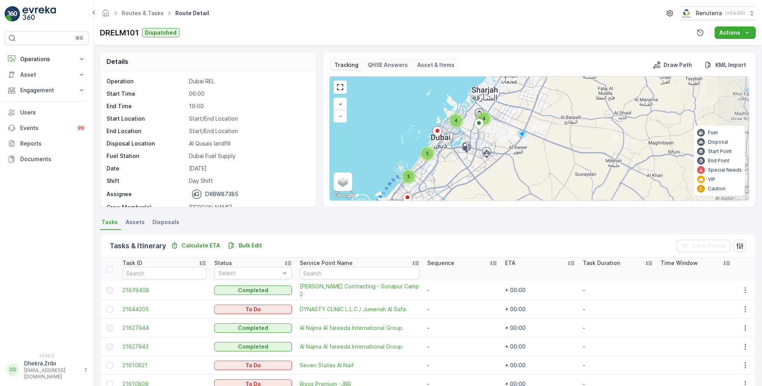
drag, startPoint x: 500, startPoint y: 114, endPoint x: 450, endPoint y: 166, distance: 72.6
click at [450, 166] on div "4 4 5 5 + − Satellite Roadmap Terrain Hybrid Leaflet Keyboard shortcuts Map Dat…" at bounding box center [539, 139] width 419 height 124
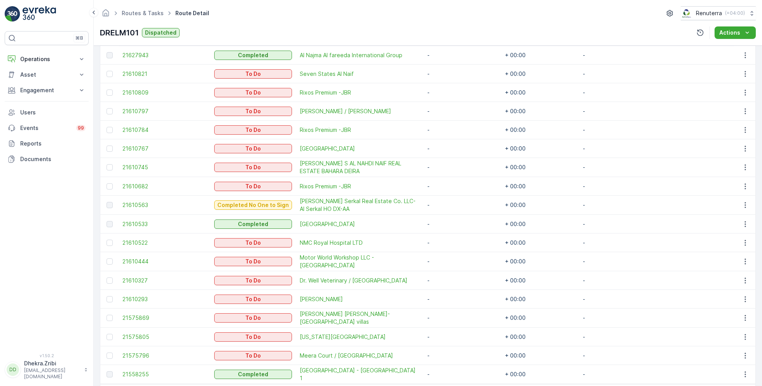
scroll to position [293, 0]
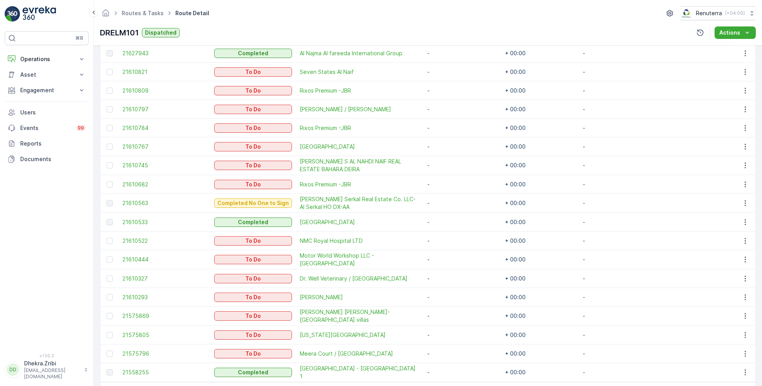
click at [596, 26] on div "DRELM101 Dispatched Actions" at bounding box center [428, 32] width 656 height 12
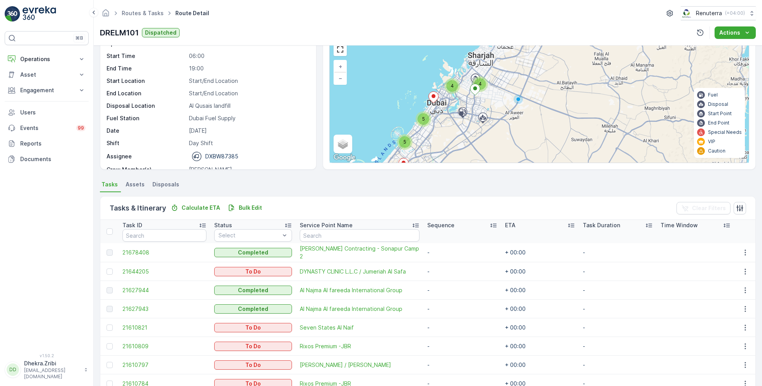
scroll to position [0, 0]
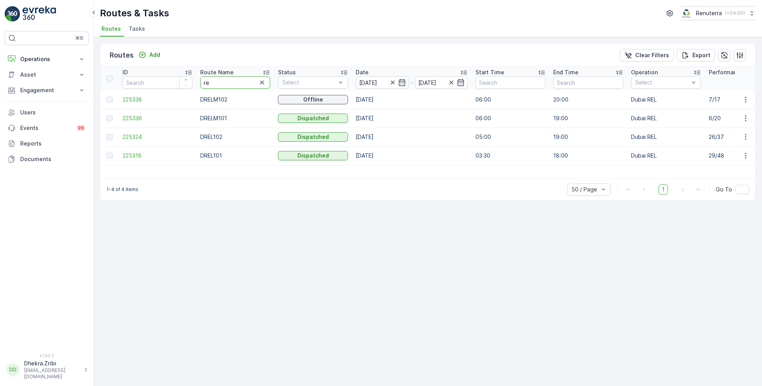
click at [219, 84] on input "re" at bounding box center [235, 82] width 70 height 12
type input "hat"
click at [134, 96] on span "225390" at bounding box center [157, 100] width 70 height 8
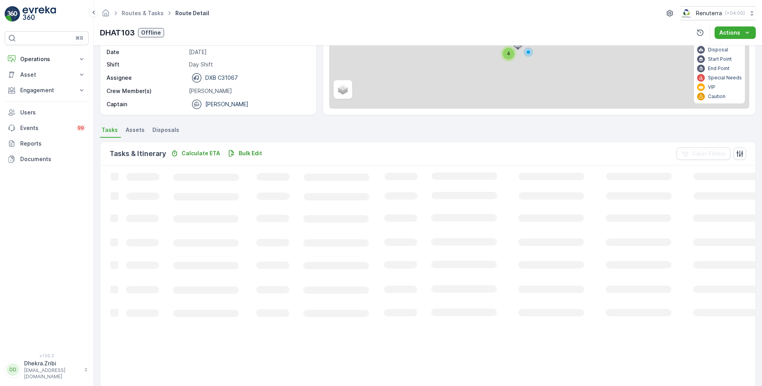
scroll to position [15, 0]
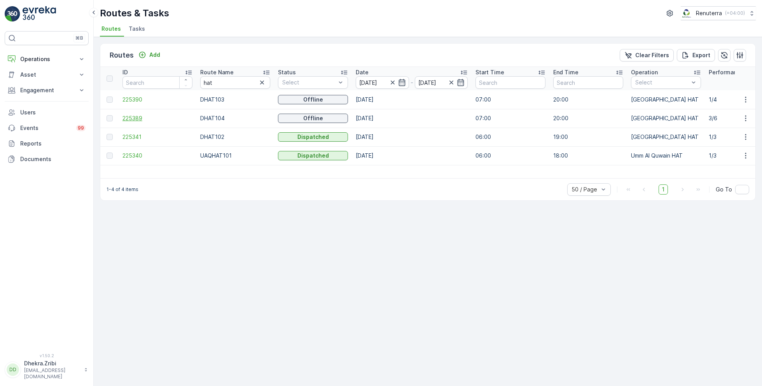
click at [131, 118] on span "225389" at bounding box center [157, 118] width 70 height 8
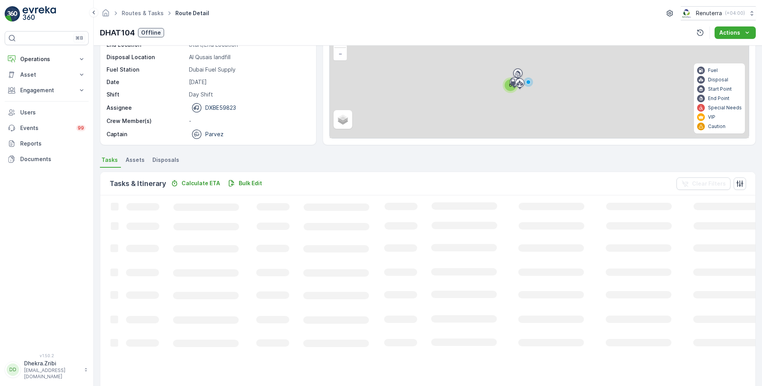
scroll to position [40, 0]
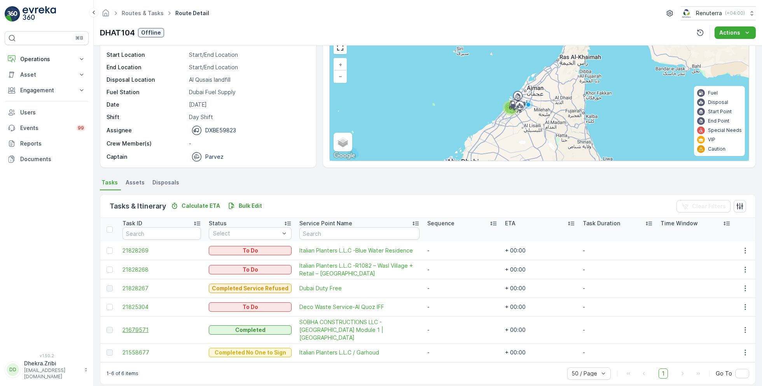
click at [140, 326] on span "21679571" at bounding box center [161, 330] width 79 height 8
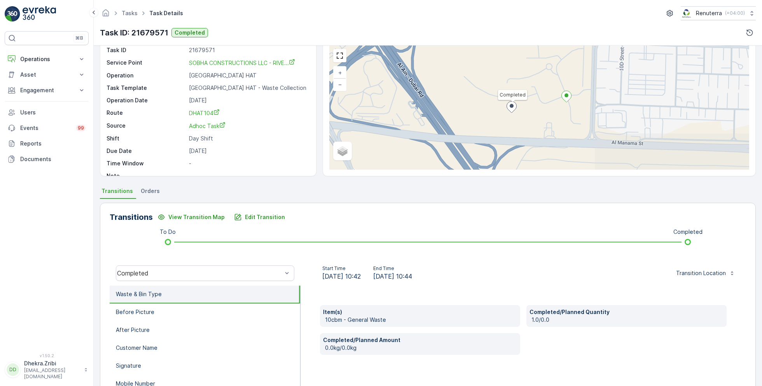
scroll to position [33, 0]
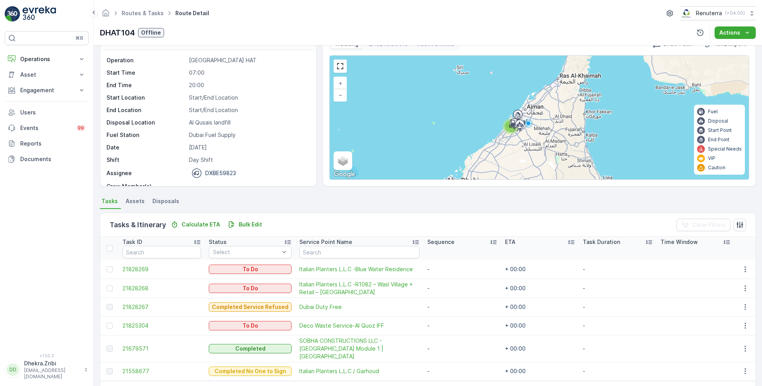
scroll to position [40, 0]
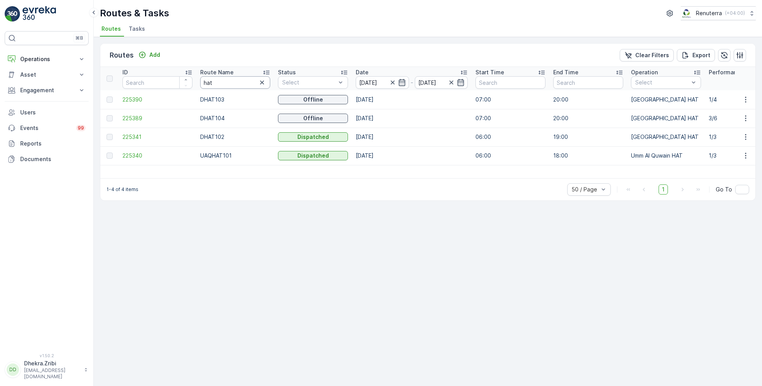
click at [222, 79] on input "hat" at bounding box center [235, 82] width 70 height 12
type input "roro"
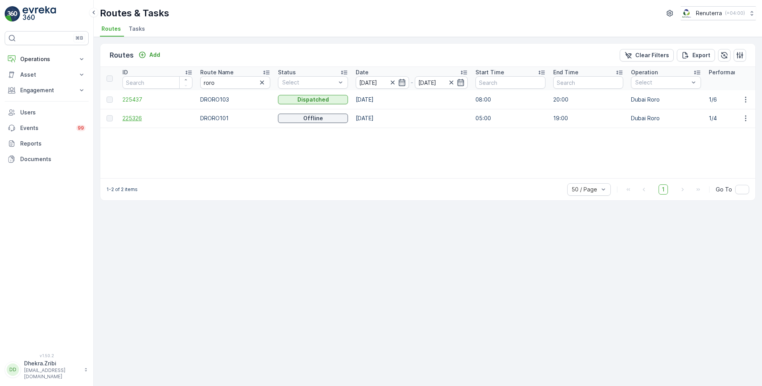
click at [134, 117] on span "225326" at bounding box center [157, 118] width 70 height 8
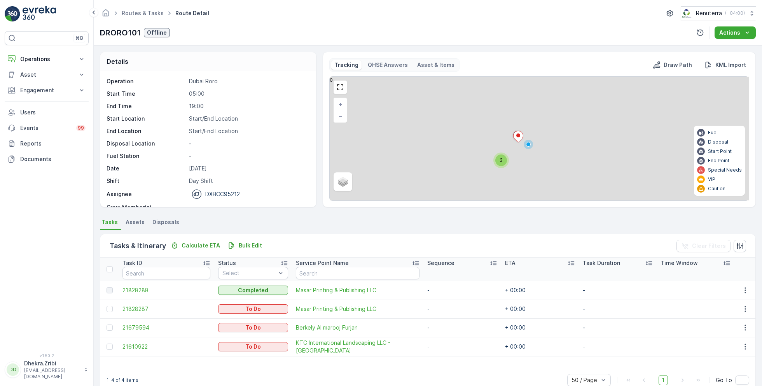
scroll to position [15, 0]
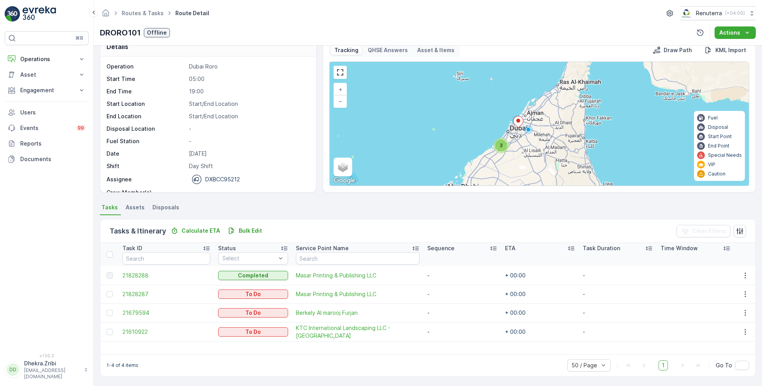
click at [501, 146] on span "3" at bounding box center [501, 145] width 3 height 6
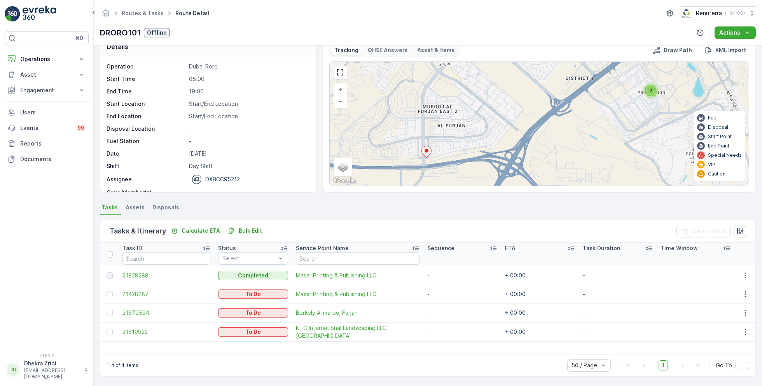
click at [652, 91] on div "2" at bounding box center [651, 91] width 12 height 12
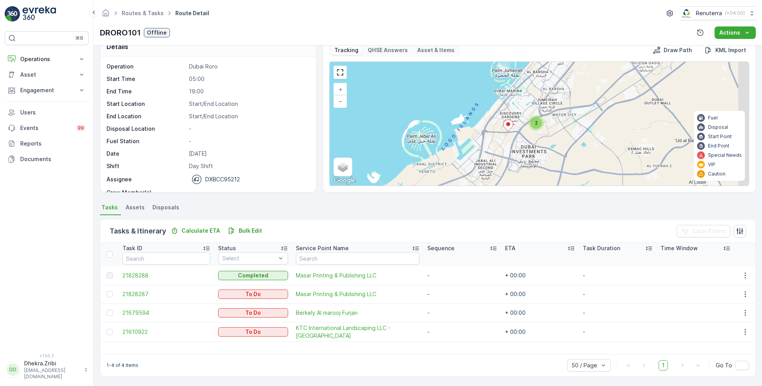
drag, startPoint x: 565, startPoint y: 135, endPoint x: 539, endPoint y: 130, distance: 27.3
click at [539, 130] on div "2 + − Satellite Roadmap Terrain Hybrid Leaflet Keyboard shortcuts Map Data Map …" at bounding box center [539, 124] width 419 height 124
